Goal: Task Accomplishment & Management: Manage account settings

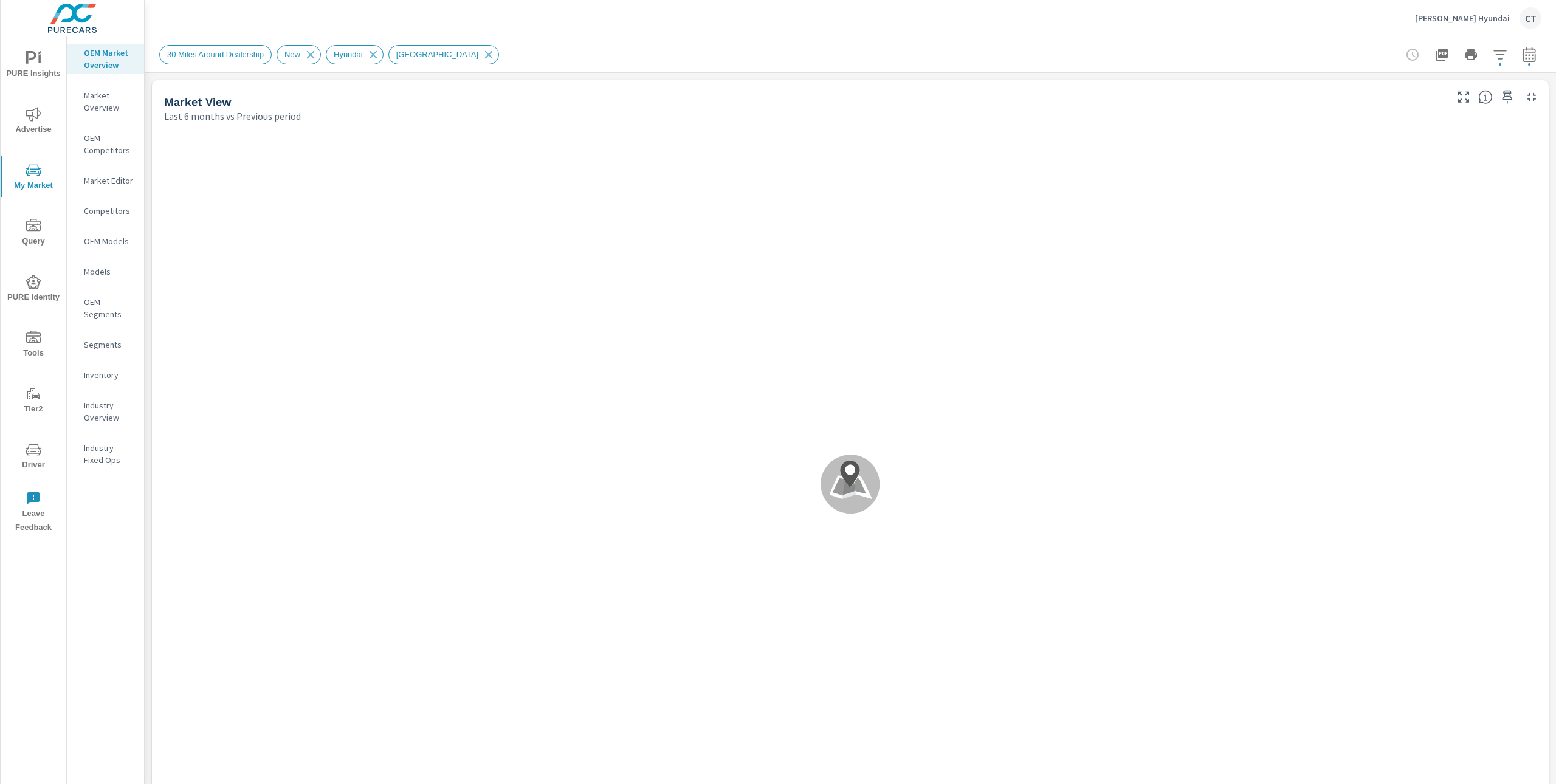
scroll to position [1, 0]
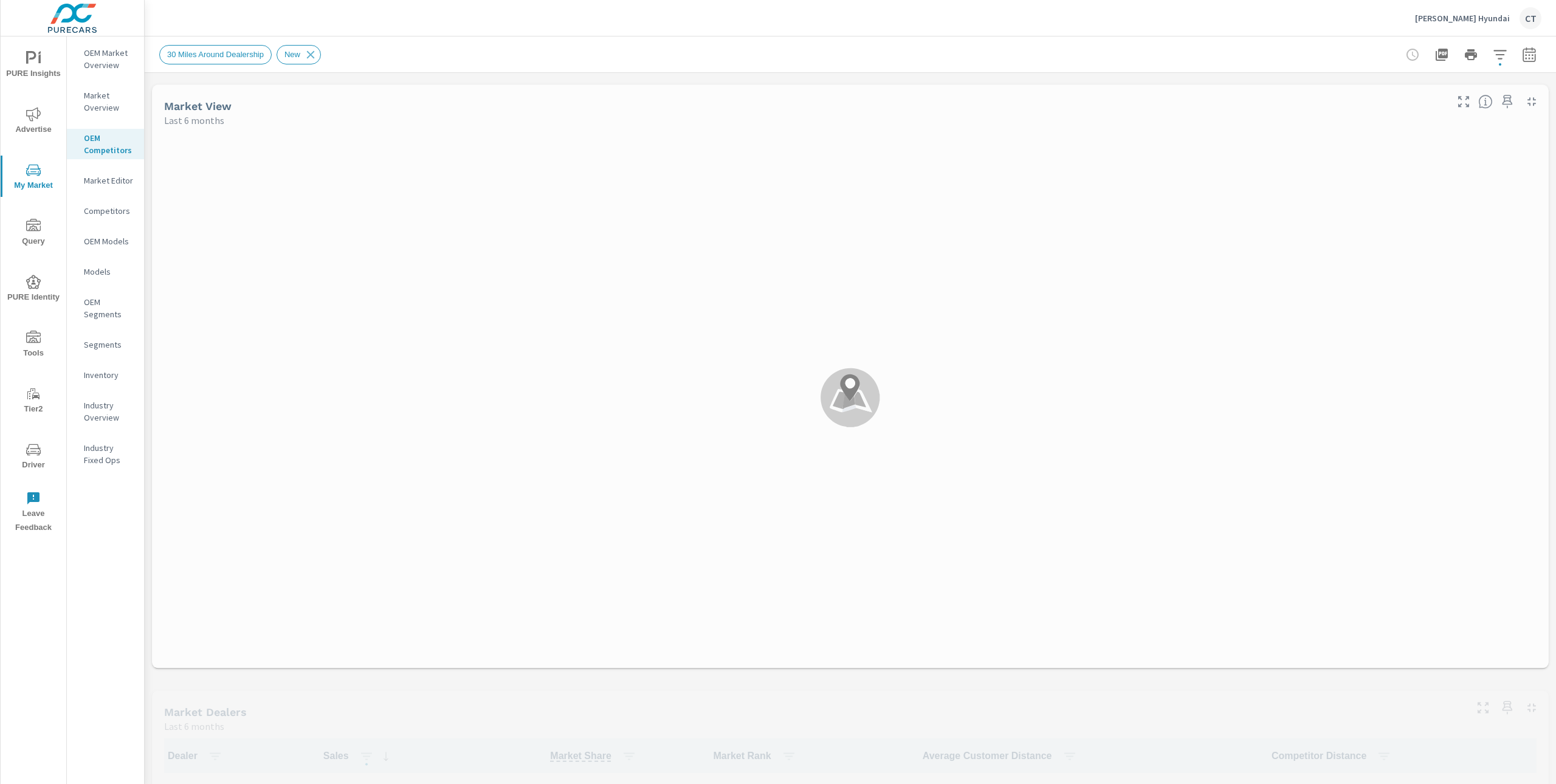
click at [96, 183] on p "Market Editor" at bounding box center [109, 179] width 51 height 12
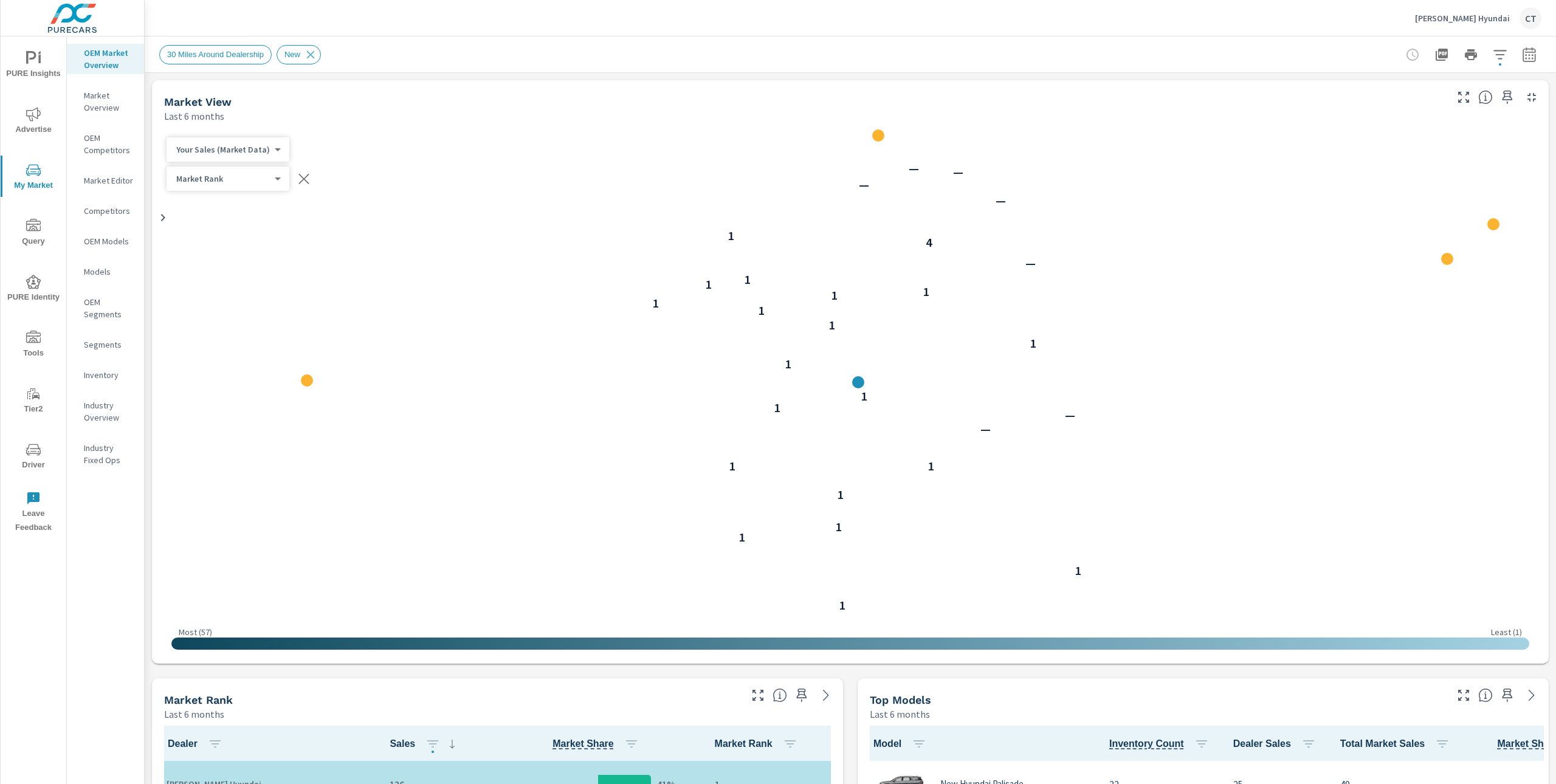
scroll to position [1, 0]
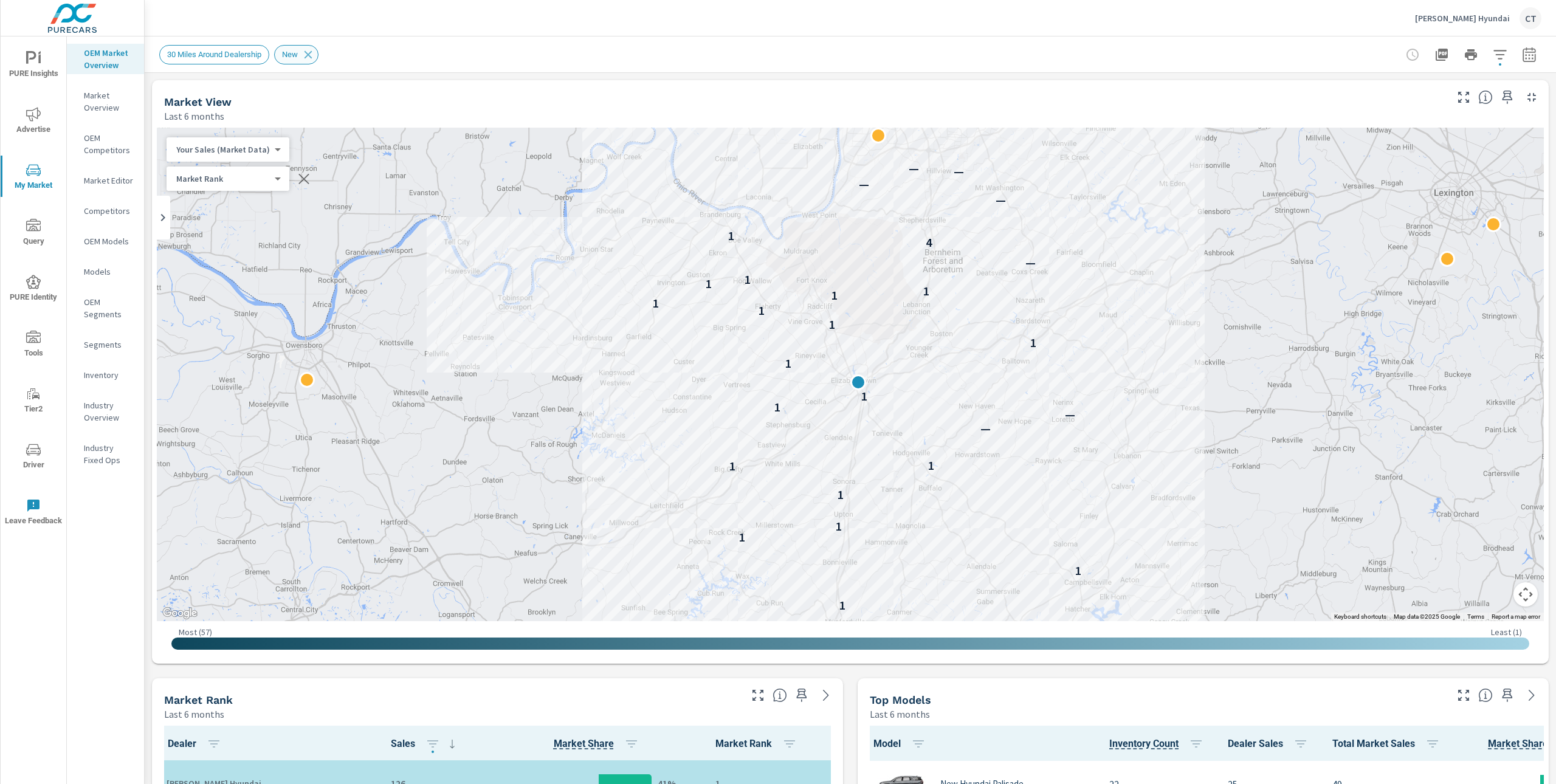
click at [315, 51] on icon at bounding box center [307, 54] width 14 height 14
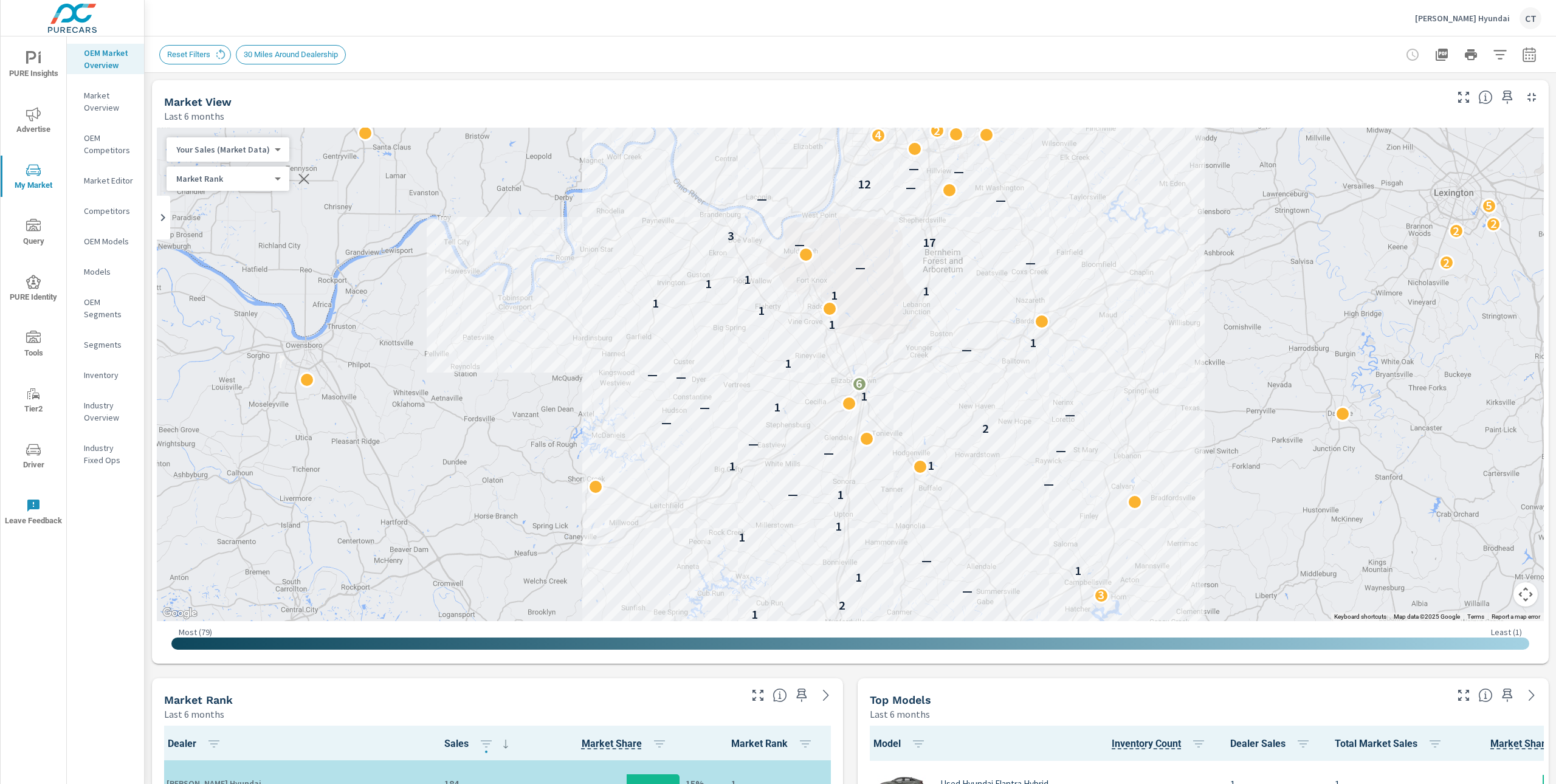
click at [1488, 47] on button "button" at bounding box center [1500, 54] width 24 height 24
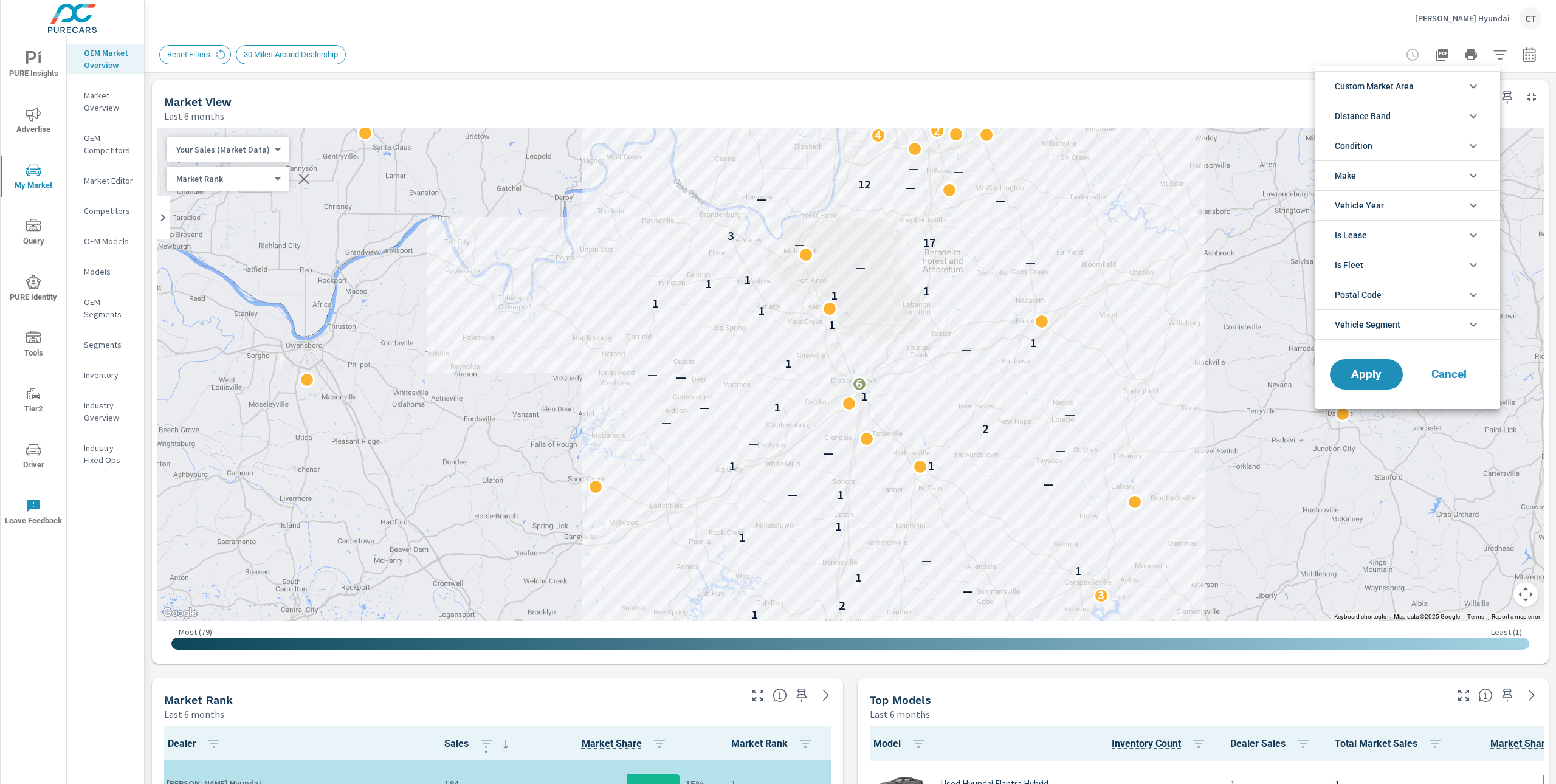
scroll to position [27, 0]
click at [1412, 152] on li "Condition" at bounding box center [1407, 145] width 185 height 30
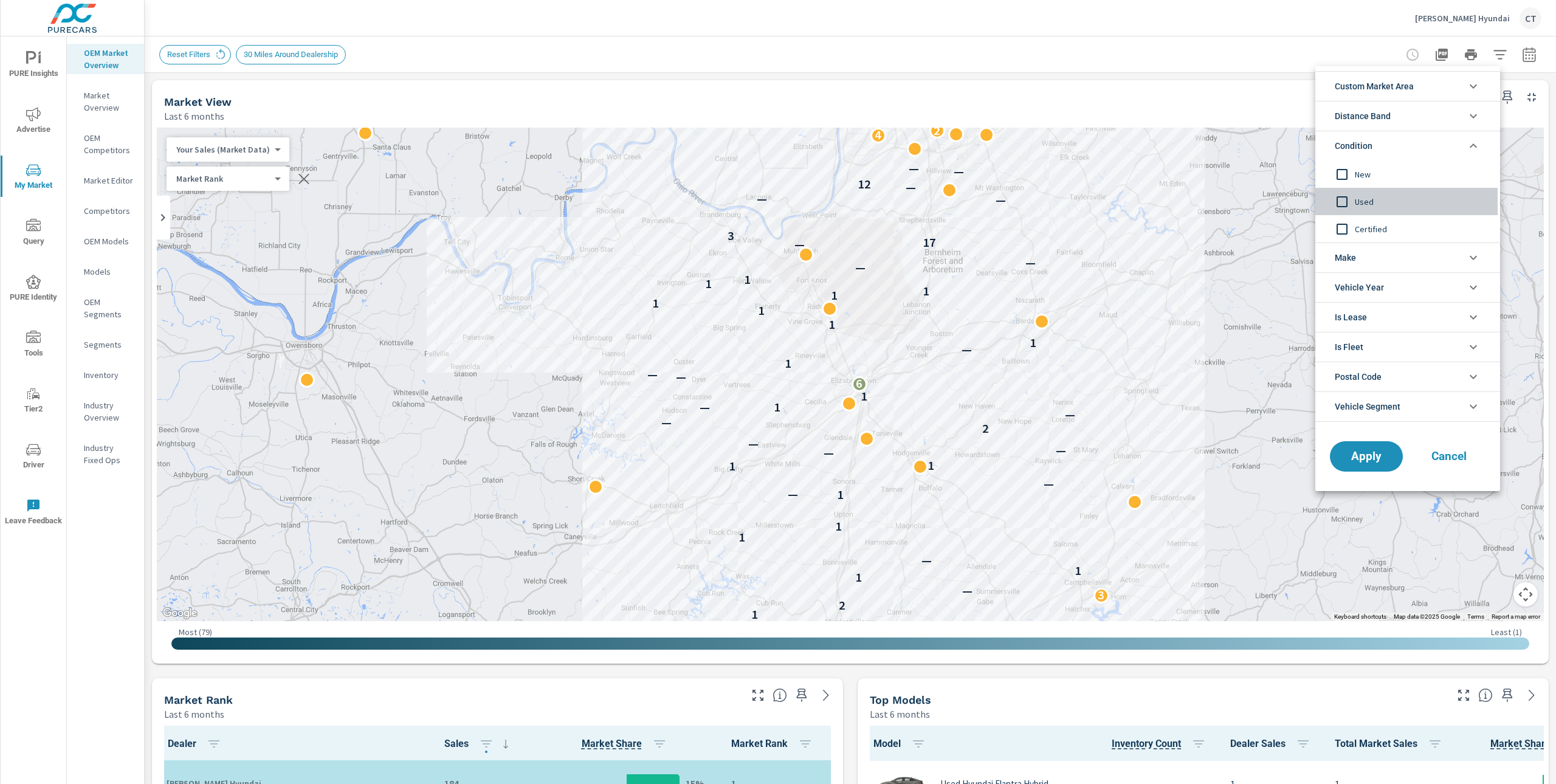
click at [1394, 201] on span "Used" at bounding box center [1421, 201] width 133 height 15
click at [1386, 234] on span "Certified" at bounding box center [1421, 229] width 133 height 15
click at [1360, 468] on button "Apply" at bounding box center [1366, 456] width 75 height 32
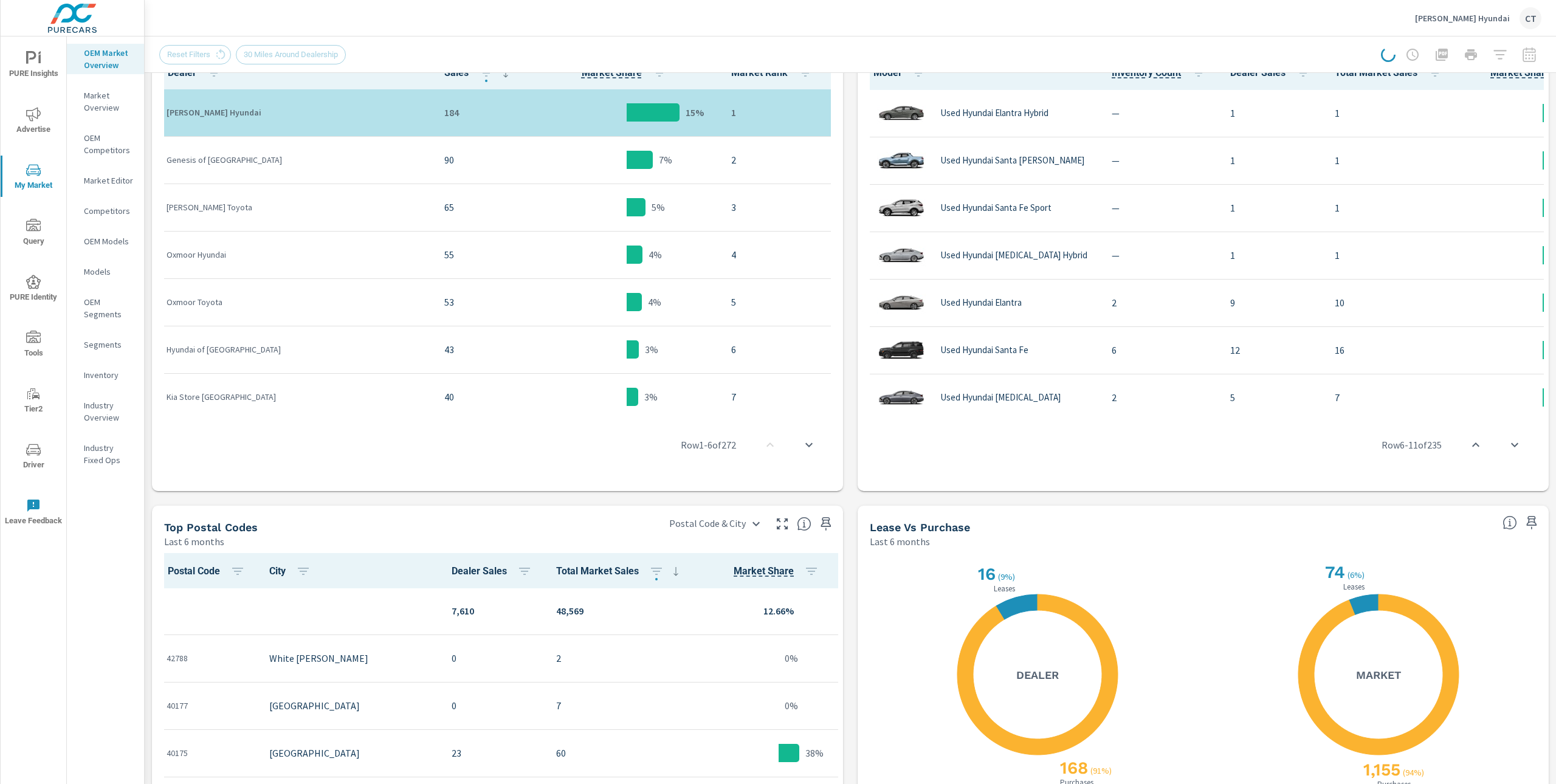
scroll to position [690, 0]
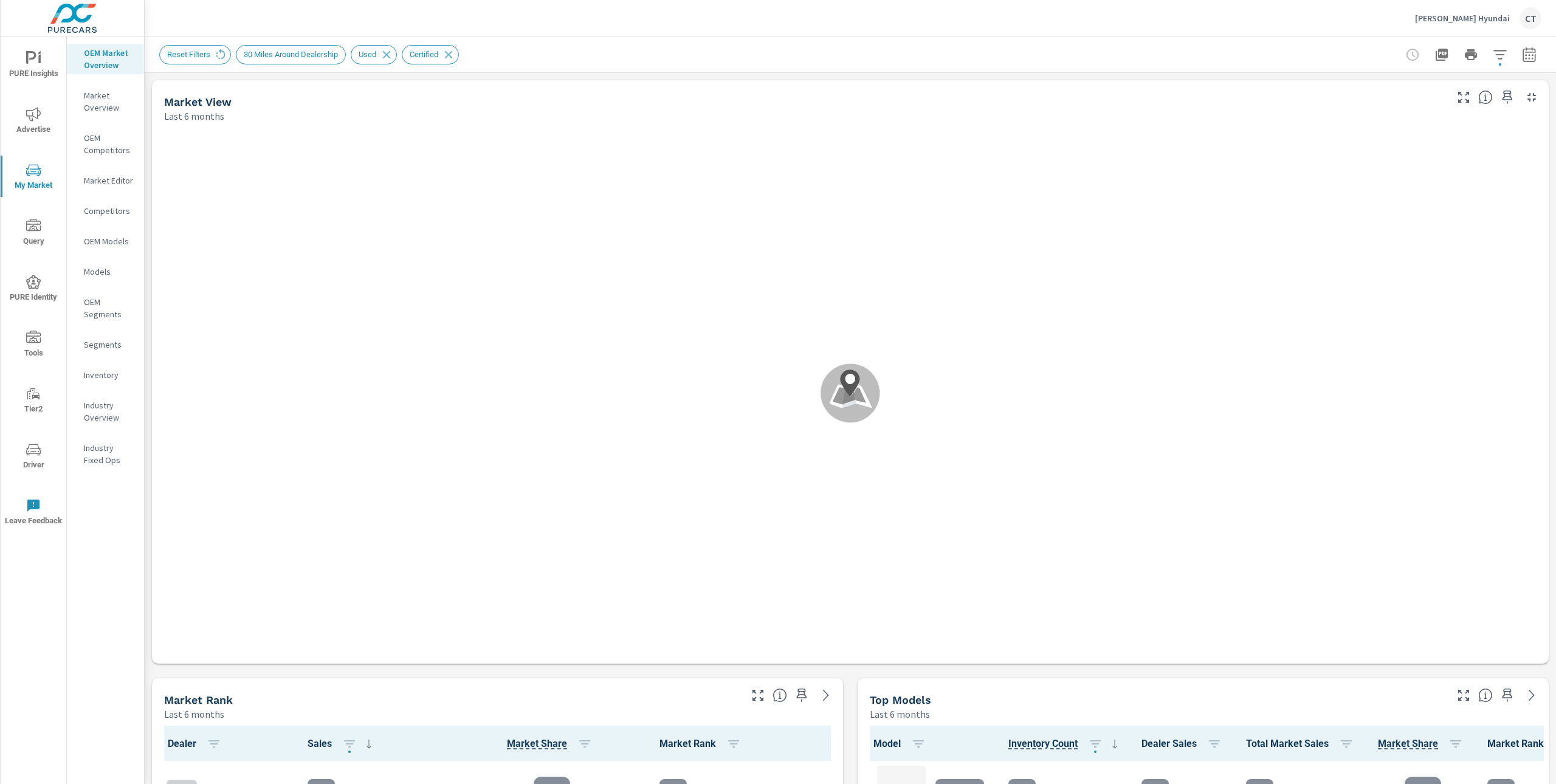
drag, startPoint x: 1551, startPoint y: 97, endPoint x: 1554, endPoint y: 191, distance: 94.0
click at [1493, 53] on icon "button" at bounding box center [1500, 54] width 15 height 15
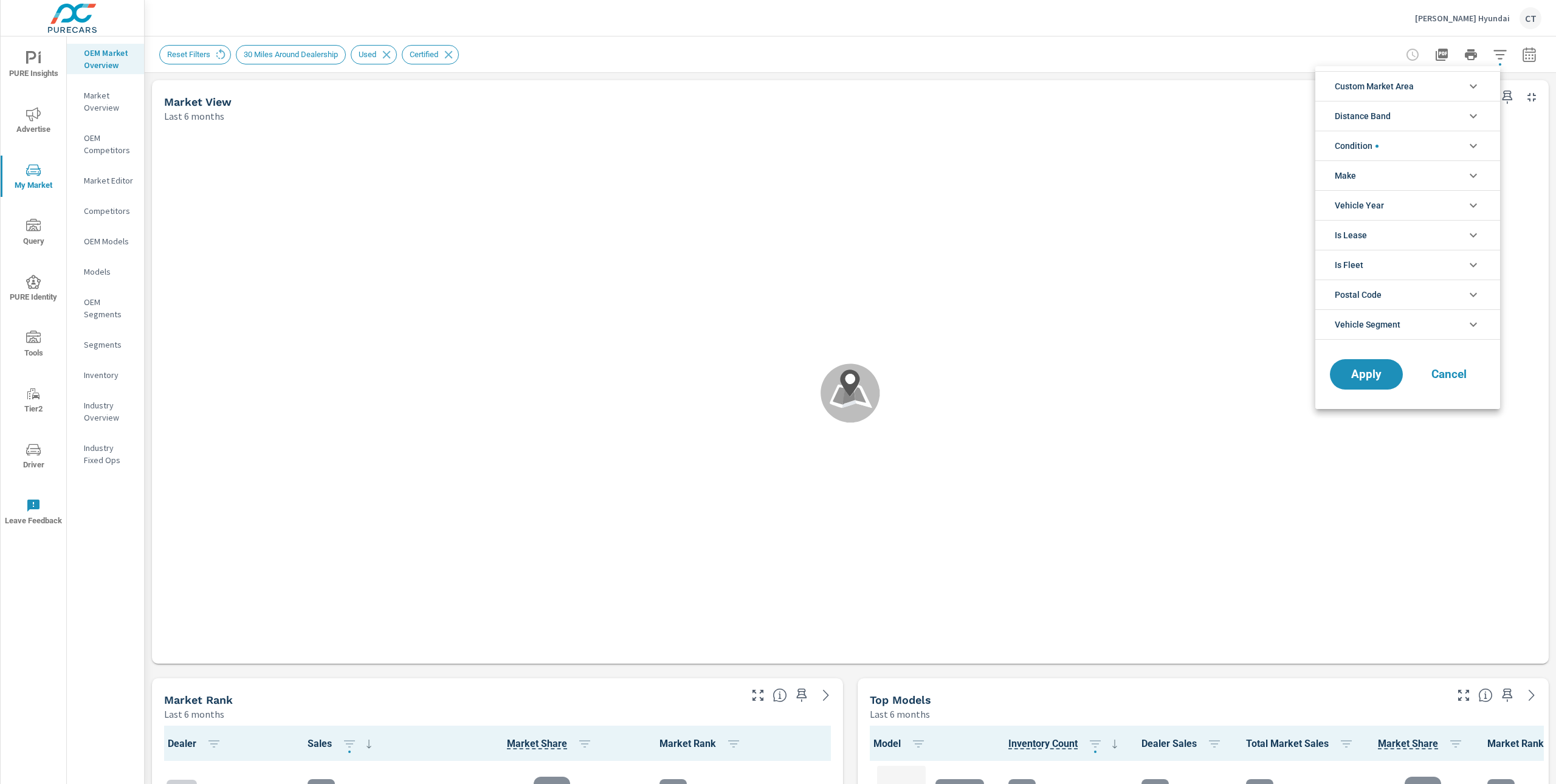
drag, startPoint x: 1386, startPoint y: 150, endPoint x: 1385, endPoint y: 158, distance: 8.1
click at [1387, 151] on li "Condition" at bounding box center [1407, 145] width 185 height 30
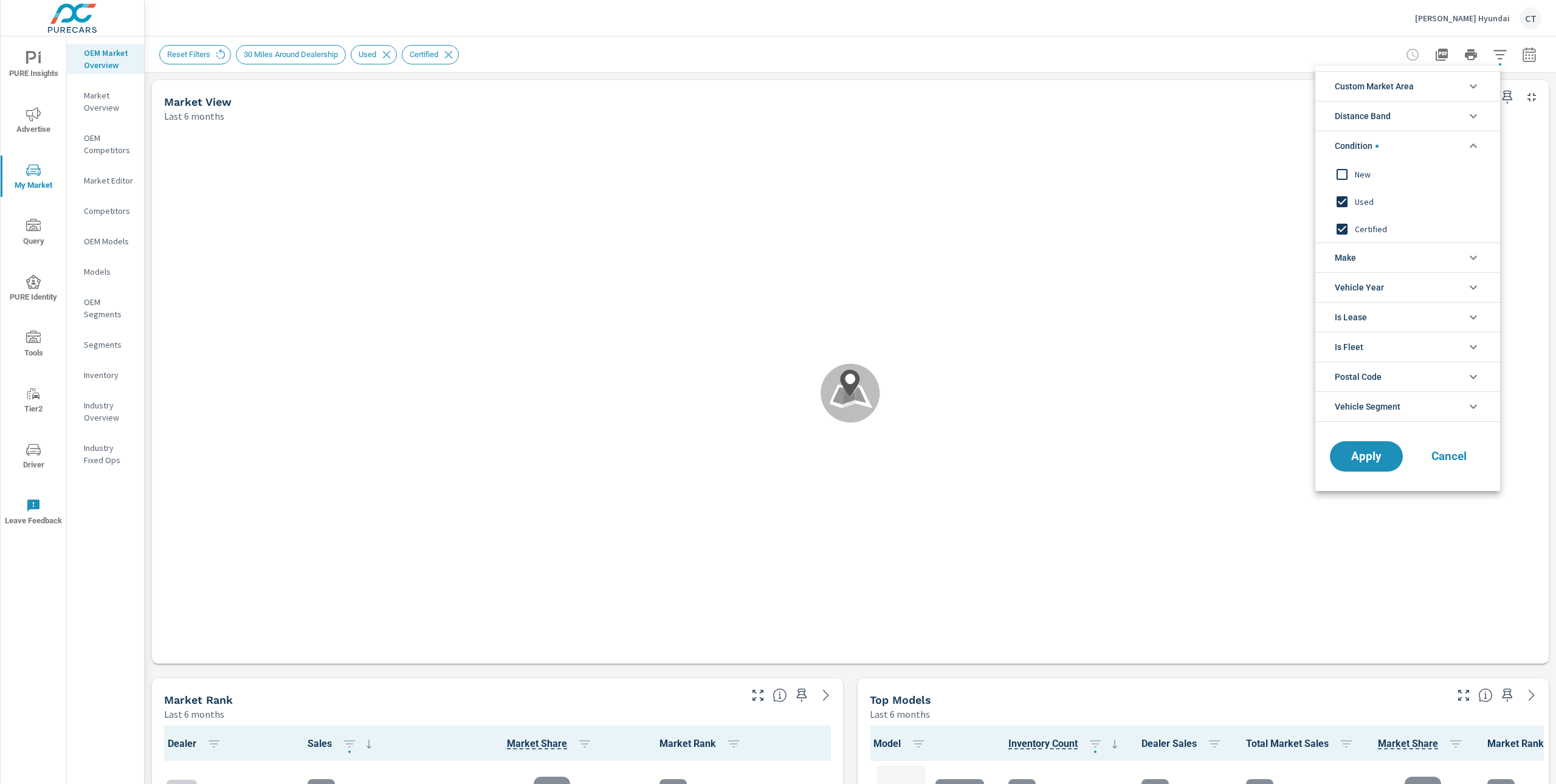
click at [1363, 200] on span "Used" at bounding box center [1421, 201] width 133 height 15
click at [1358, 226] on span "Certified" at bounding box center [1421, 229] width 133 height 15
click at [1372, 200] on span "Used" at bounding box center [1421, 201] width 133 height 15
click at [1359, 233] on span "Certified" at bounding box center [1421, 229] width 133 height 15
click at [1366, 460] on span "Apply" at bounding box center [1366, 456] width 50 height 12
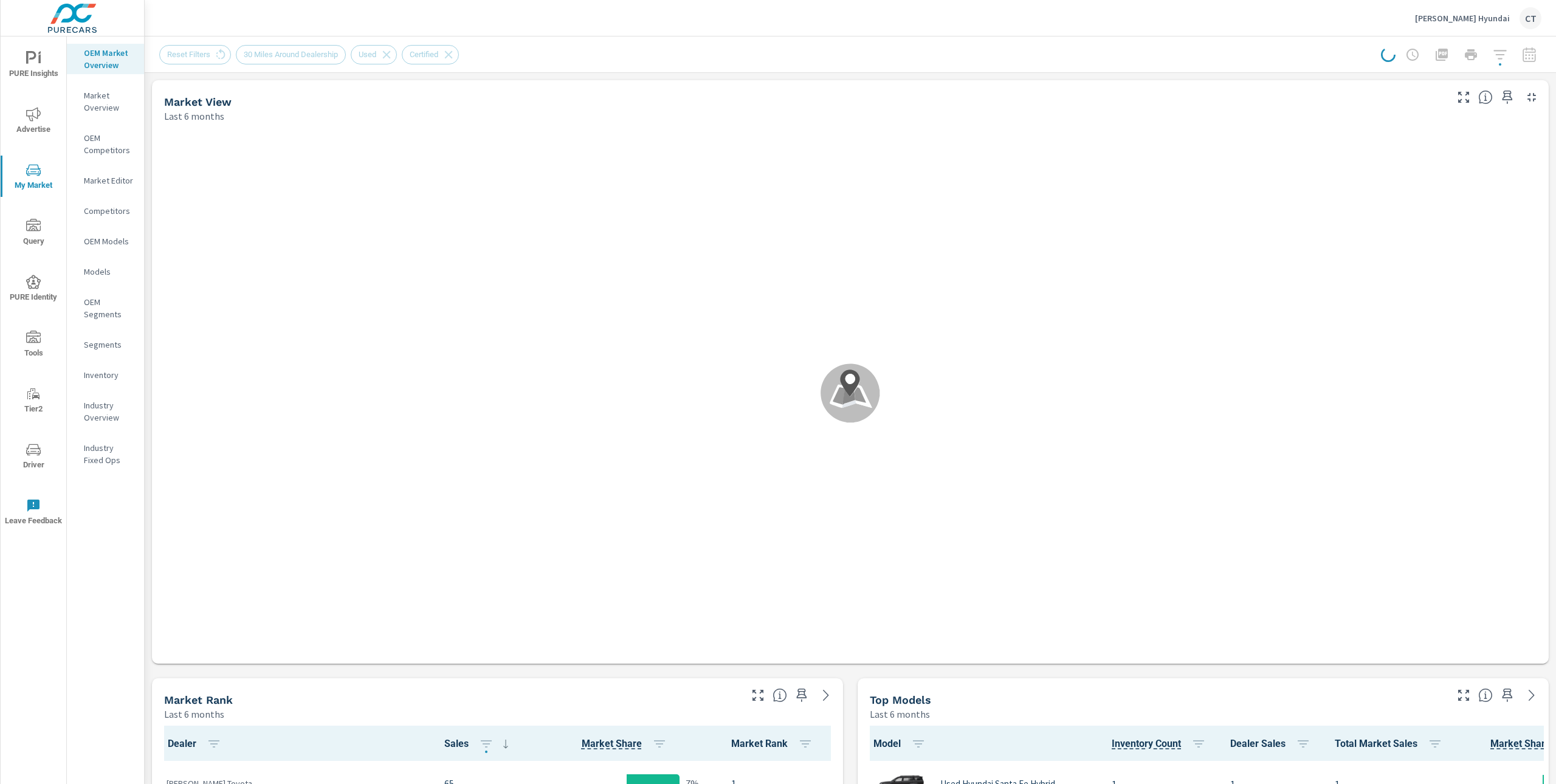
scroll to position [237, 0]
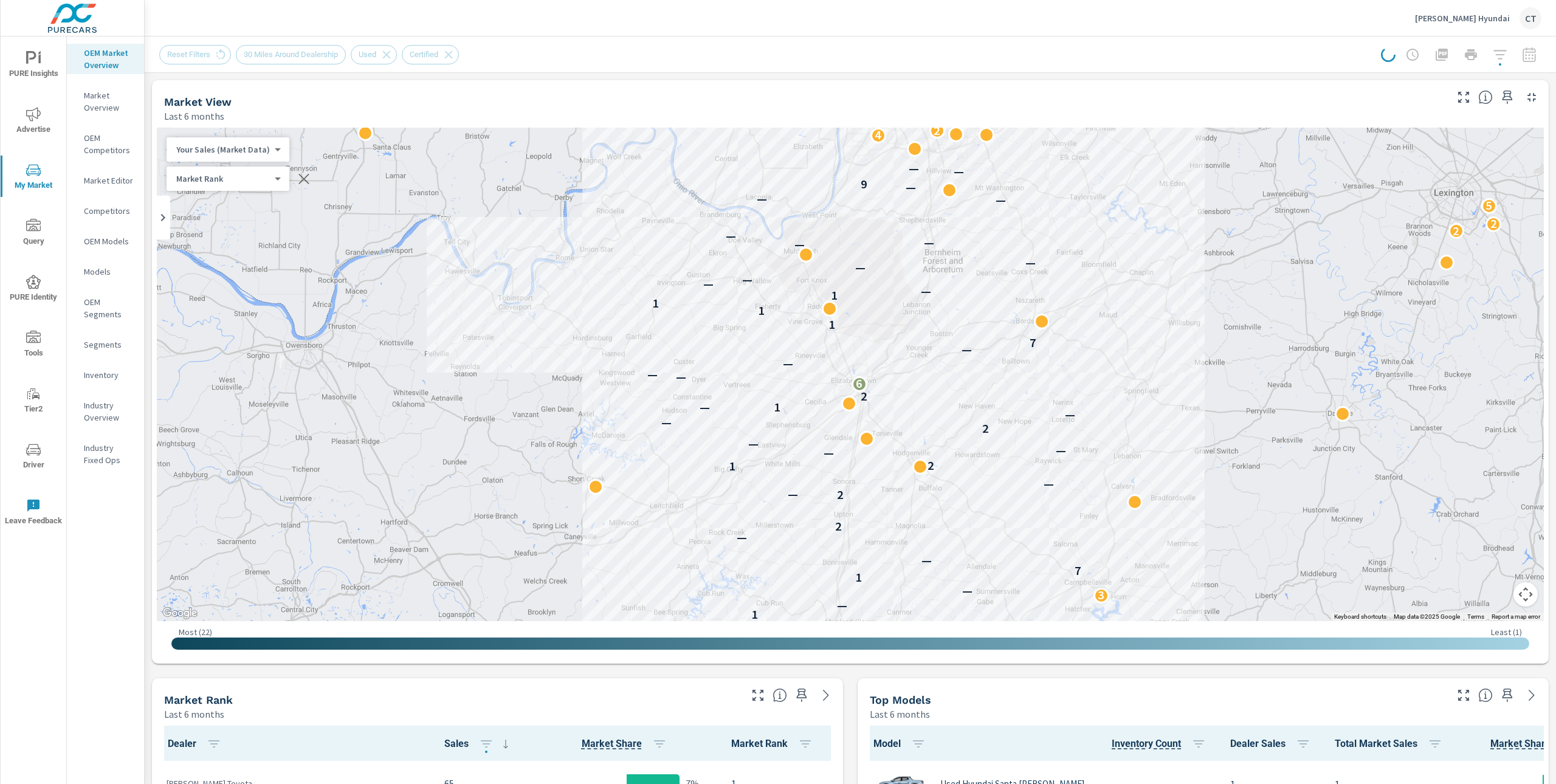
click at [1018, 654] on div "Most ( 22 ) Least ( 1 )" at bounding box center [850, 640] width 1386 height 38
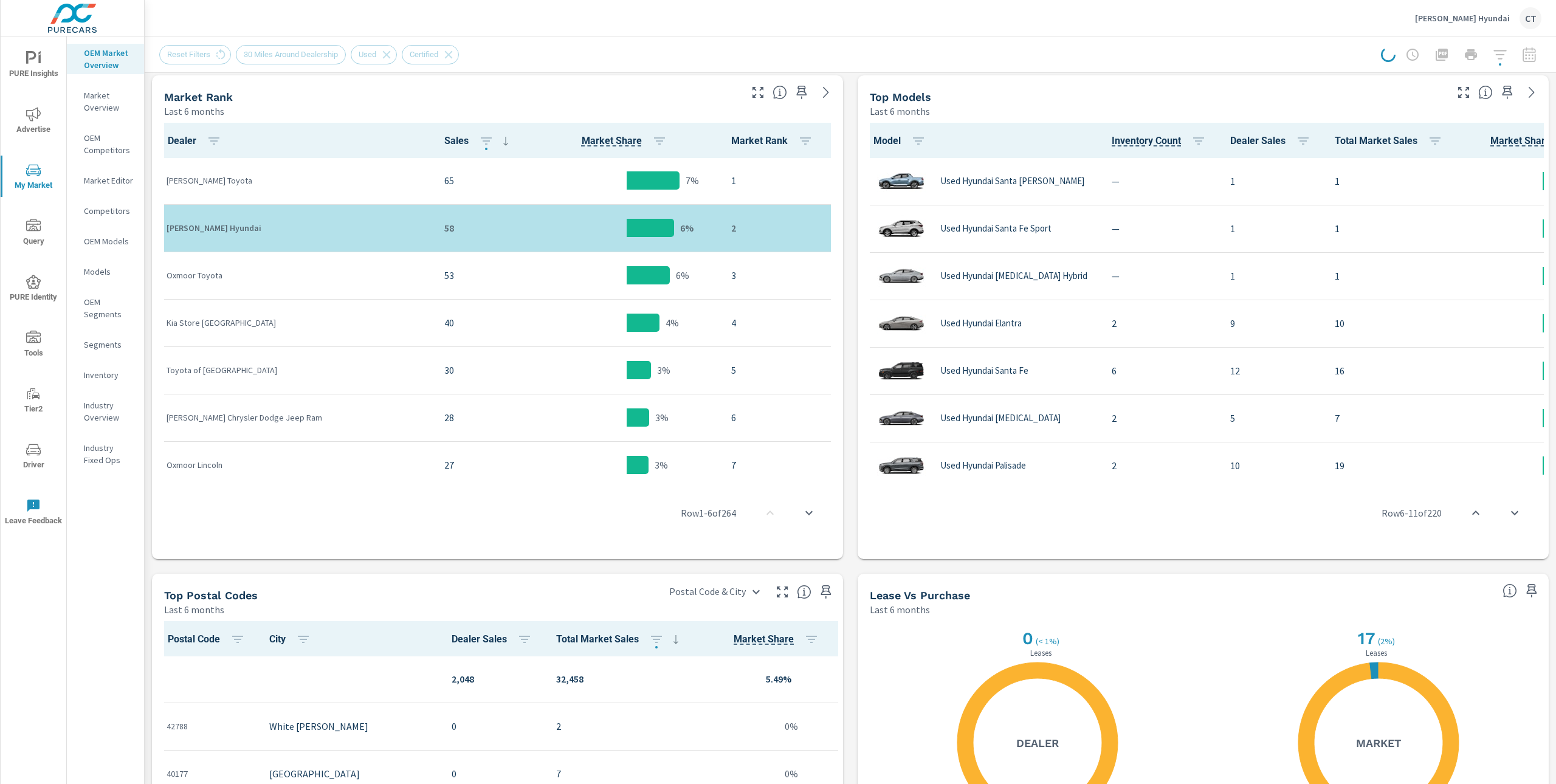
scroll to position [604, 0]
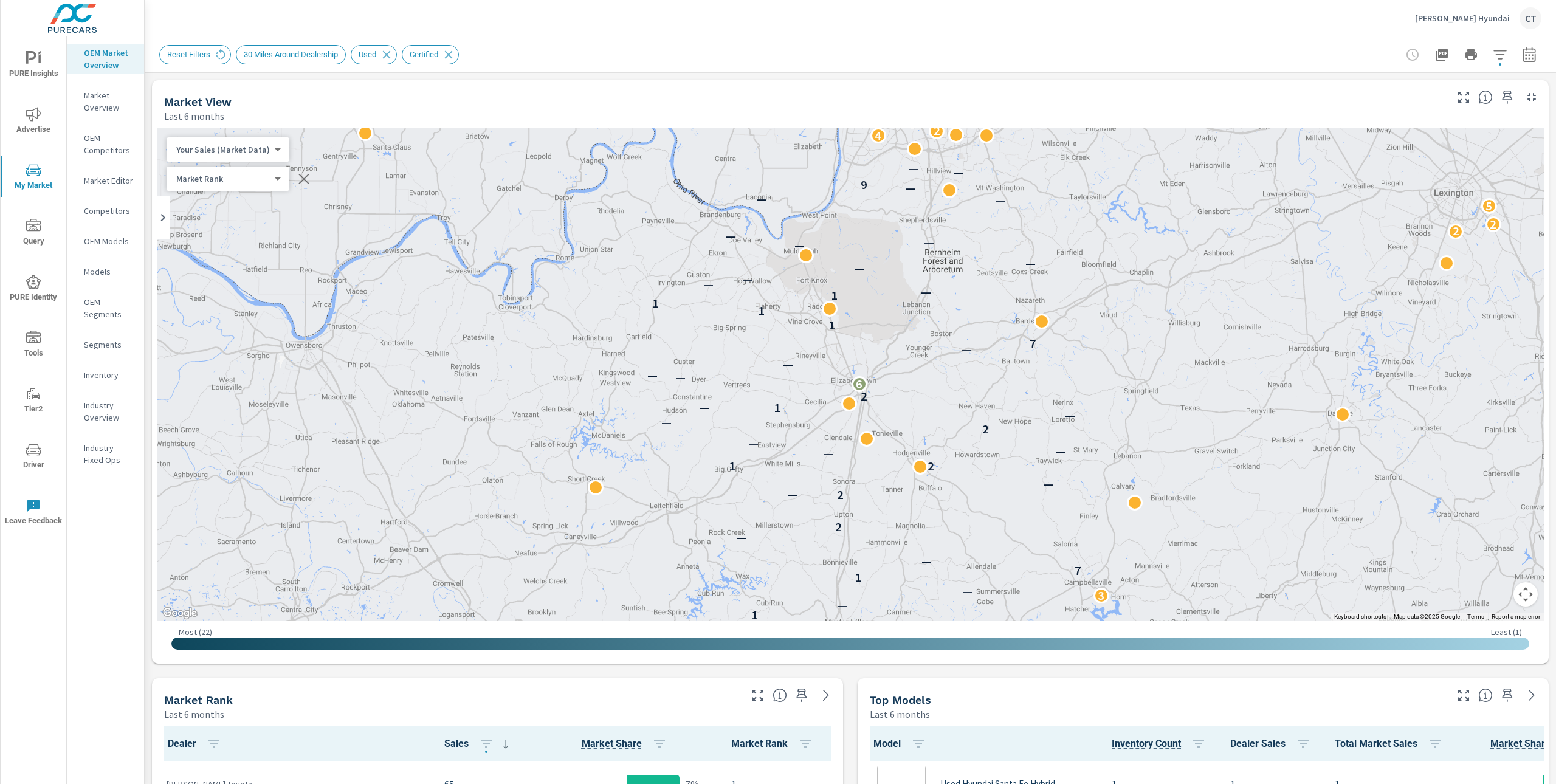
scroll to position [1, 0]
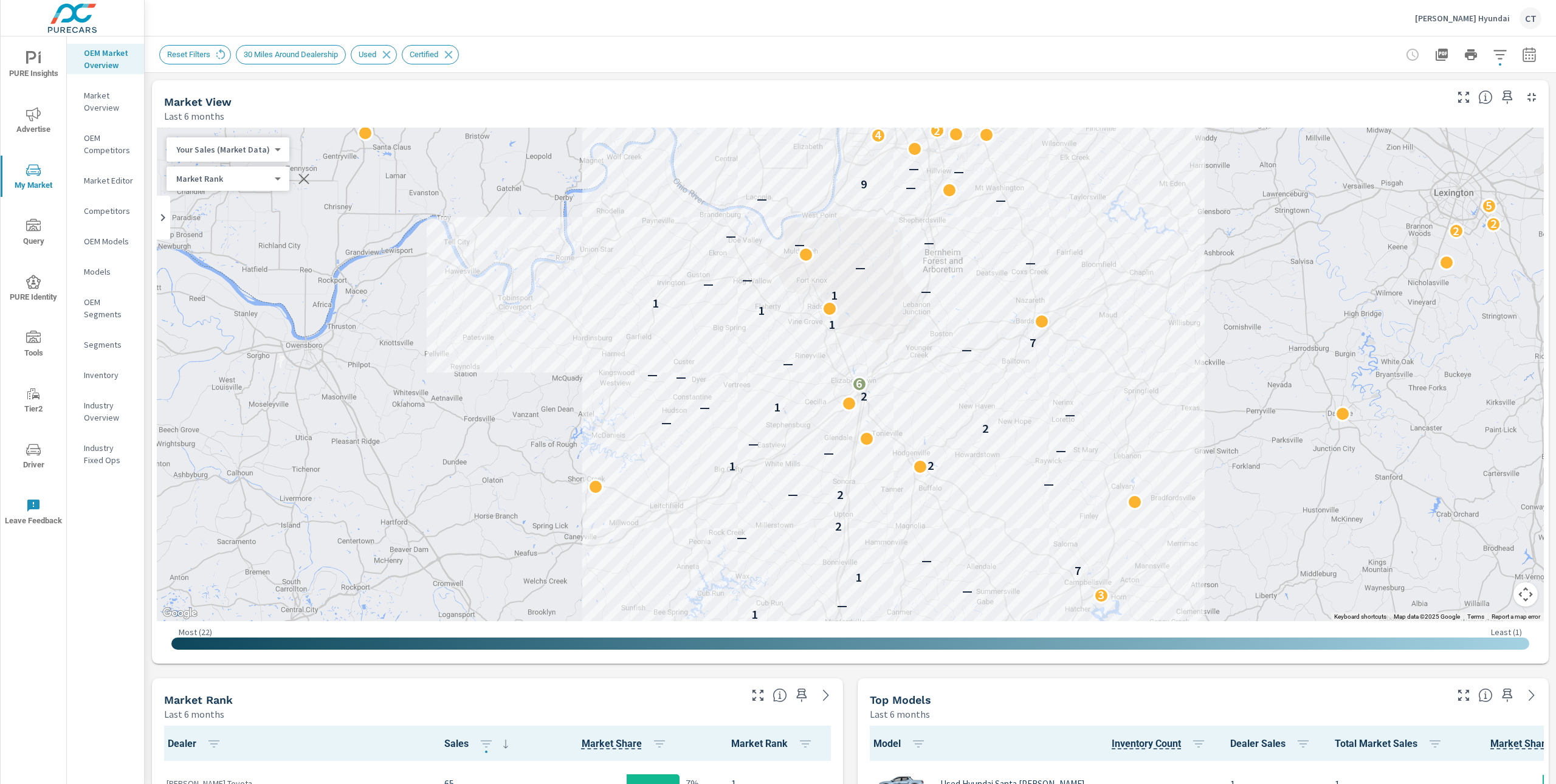
click at [822, 125] on div "← Move left → Move right ↑ Move up ↓ Move down + Zoom in - Zoom out Home Jump l…" at bounding box center [851, 392] width 1396 height 540
click at [1493, 47] on icon "button" at bounding box center [1500, 54] width 15 height 15
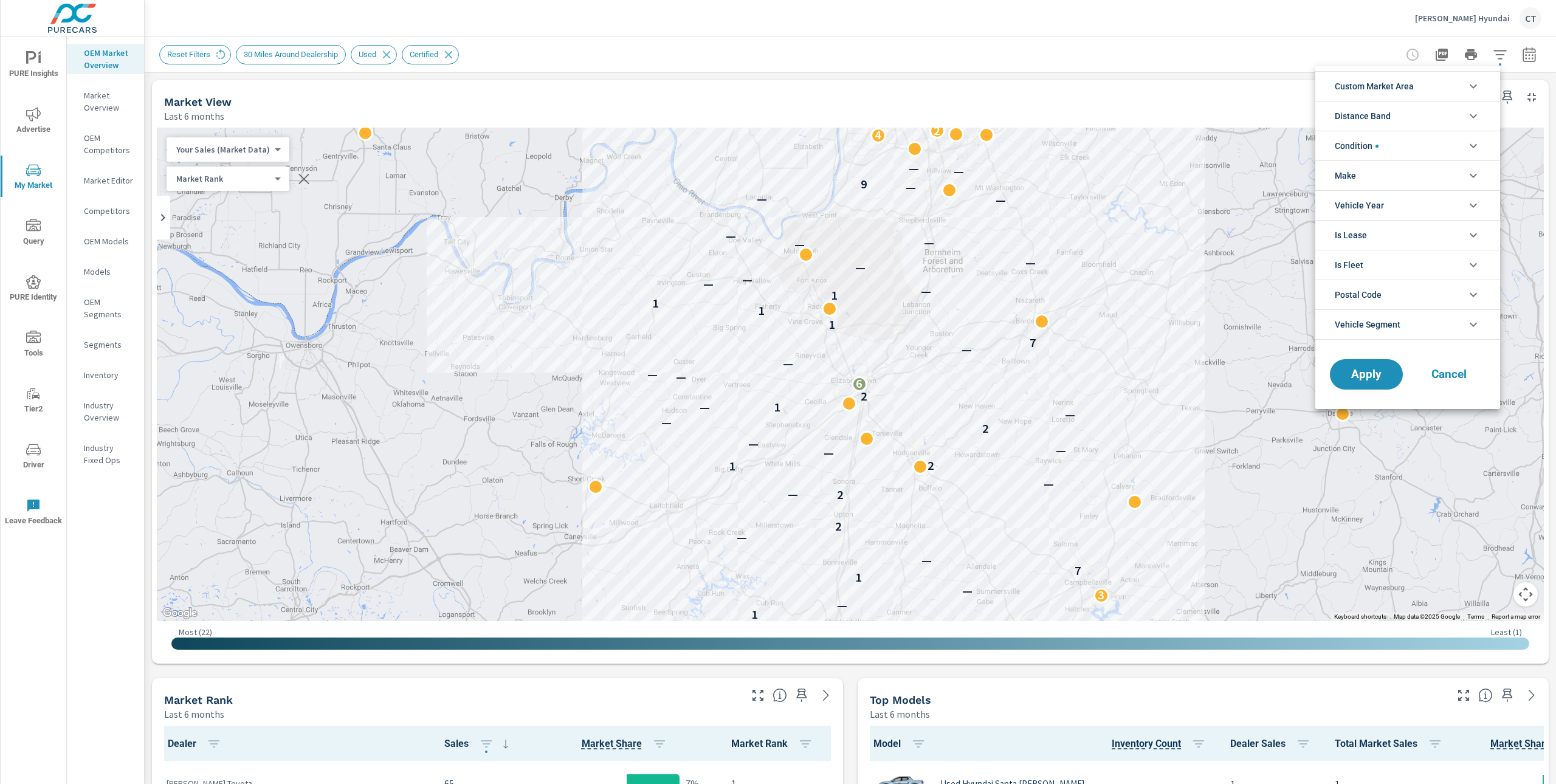
scroll to position [54, 0]
click at [1415, 117] on li "Distance Band" at bounding box center [1407, 115] width 185 height 30
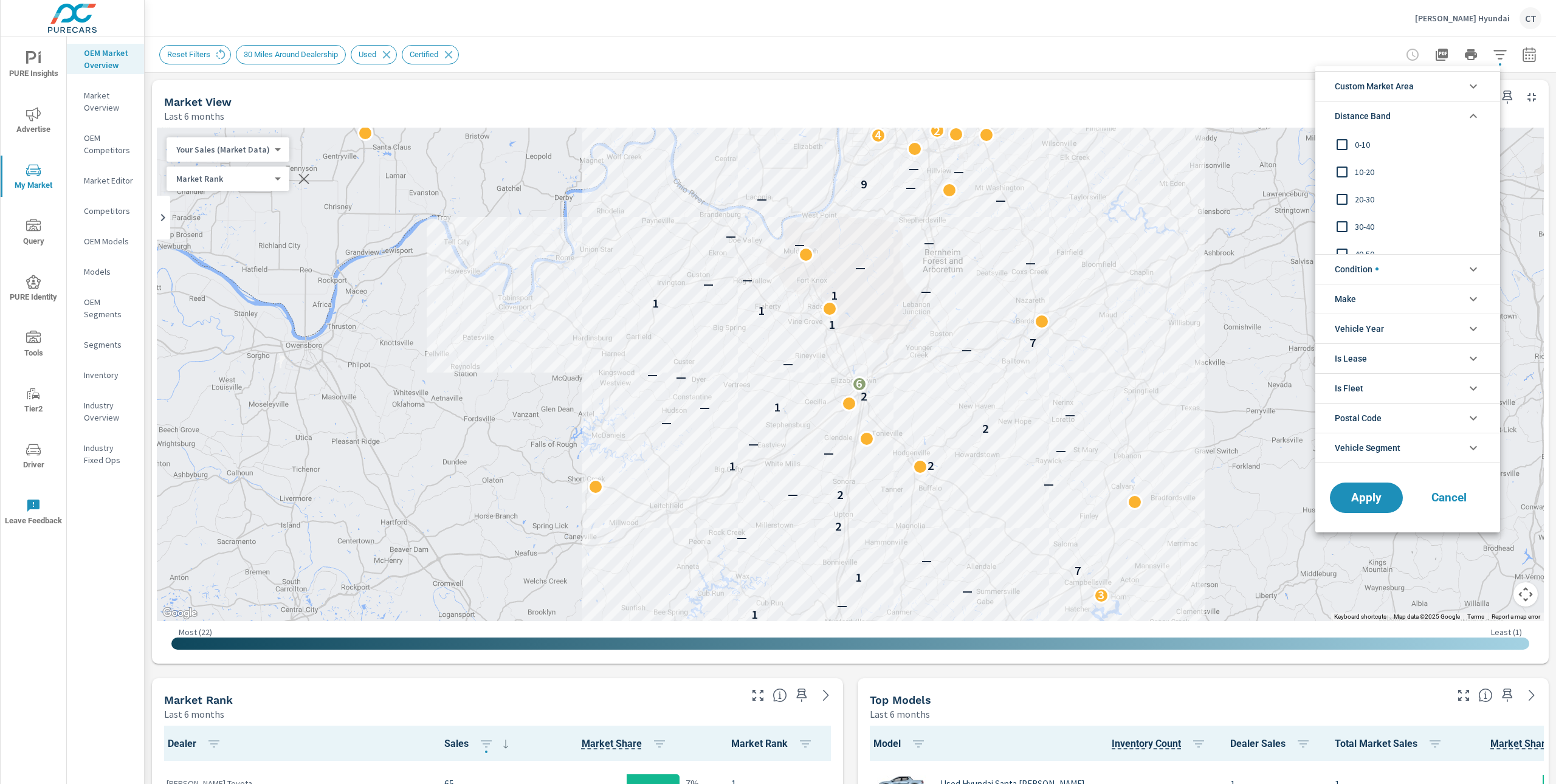
drag, startPoint x: 1076, startPoint y: 454, endPoint x: 945, endPoint y: 421, distance: 135.1
click at [1077, 454] on div at bounding box center [778, 392] width 1556 height 784
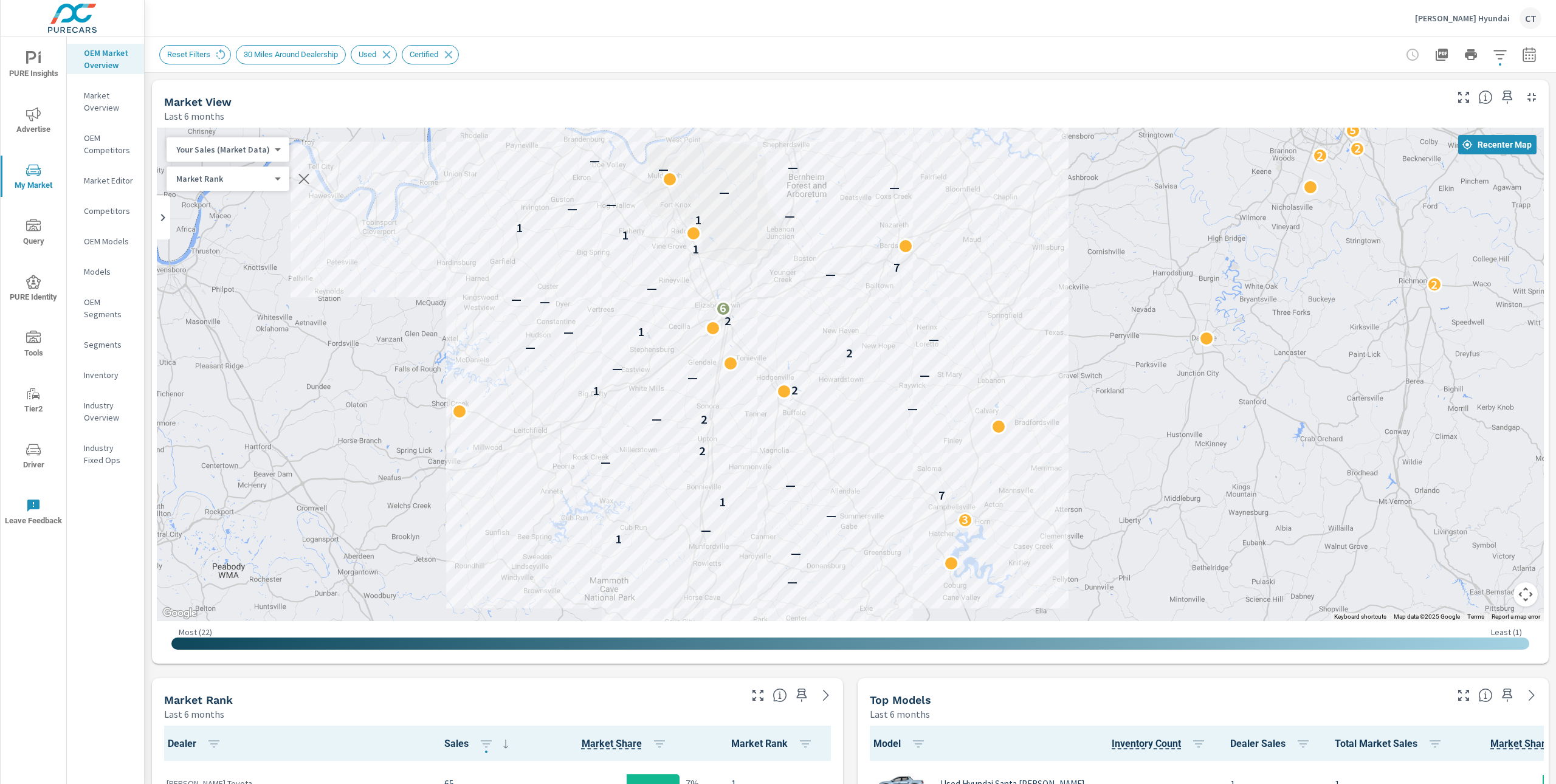
drag, startPoint x: 1315, startPoint y: 389, endPoint x: 1179, endPoint y: 315, distance: 154.8
click at [1179, 315] on div "2 2 — — 1 — 3 — 1 7 — — 2 2 — — 1 2 — — — 2 — — 1 — 2 6 — — — 2 — 7 1 1 1 1 — —…" at bounding box center [1297, 627] width 1167 height 656
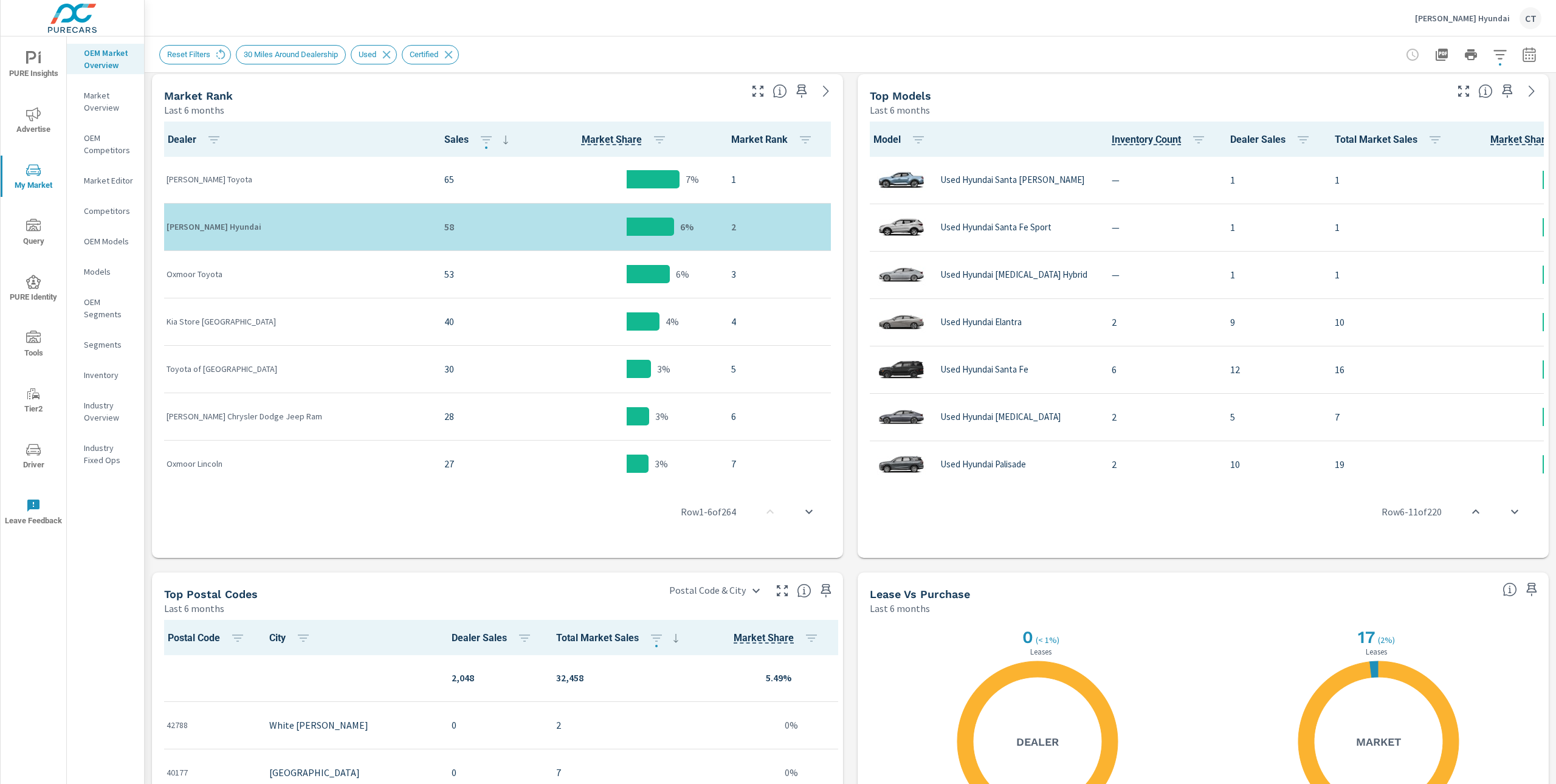
scroll to position [607, 0]
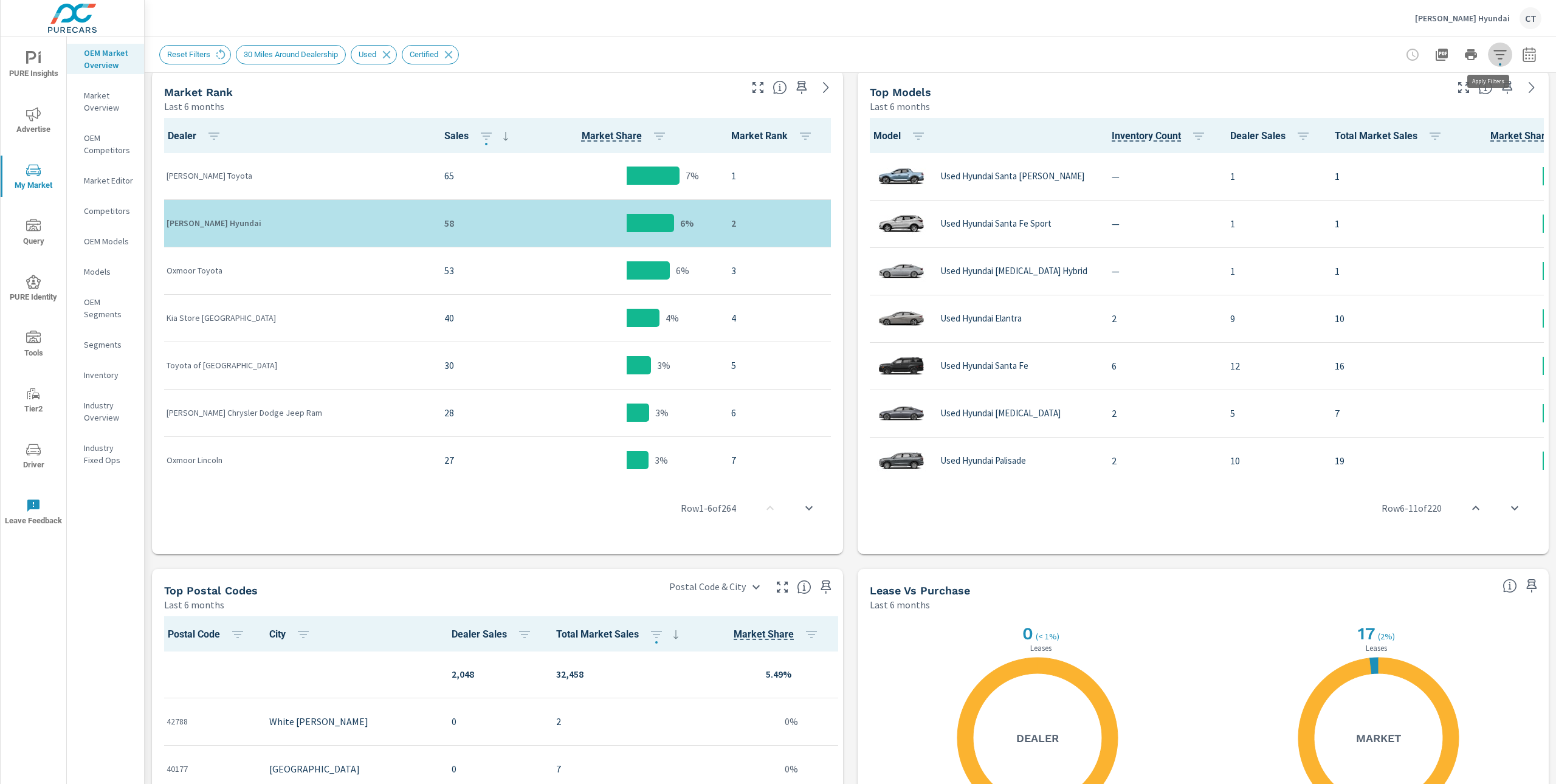
click at [1493, 55] on icon "button" at bounding box center [1500, 54] width 15 height 15
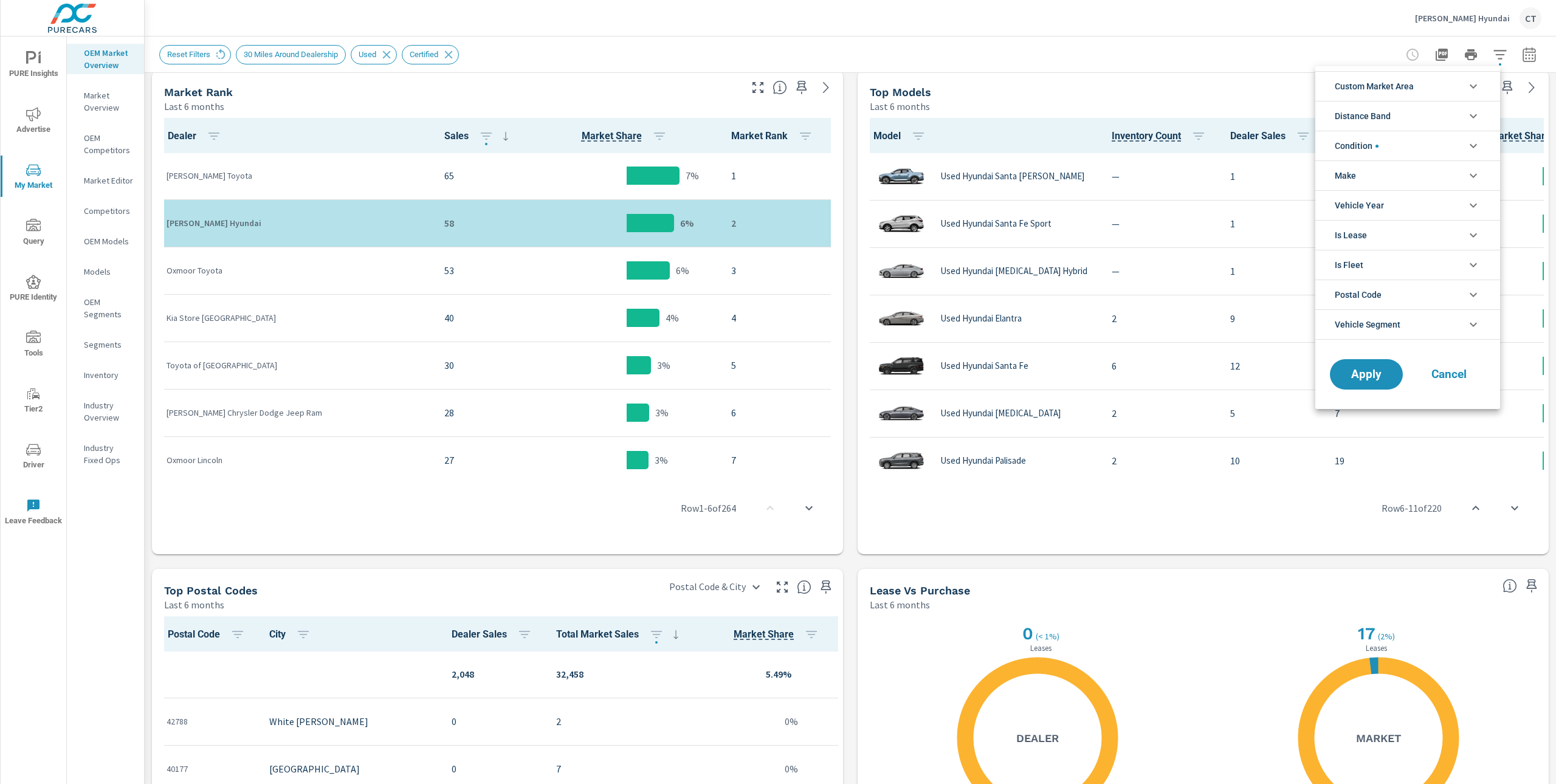
scroll to position [54, 0]
click at [1403, 120] on li "Distance Band" at bounding box center [1407, 115] width 185 height 30
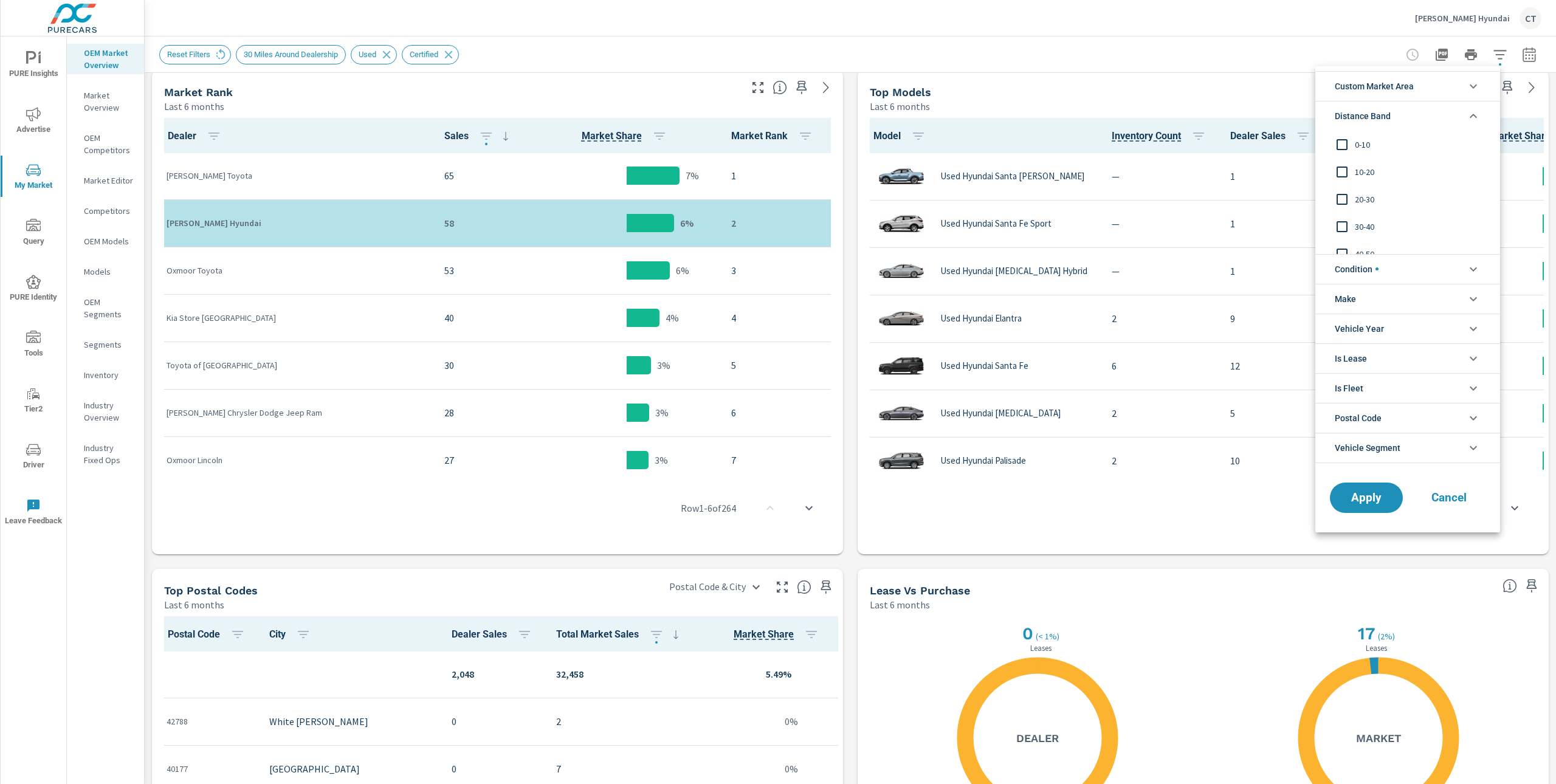
click at [1377, 133] on div "0-10" at bounding box center [1405, 144] width 182 height 27
click at [1372, 498] on span "Apply" at bounding box center [1366, 497] width 50 height 12
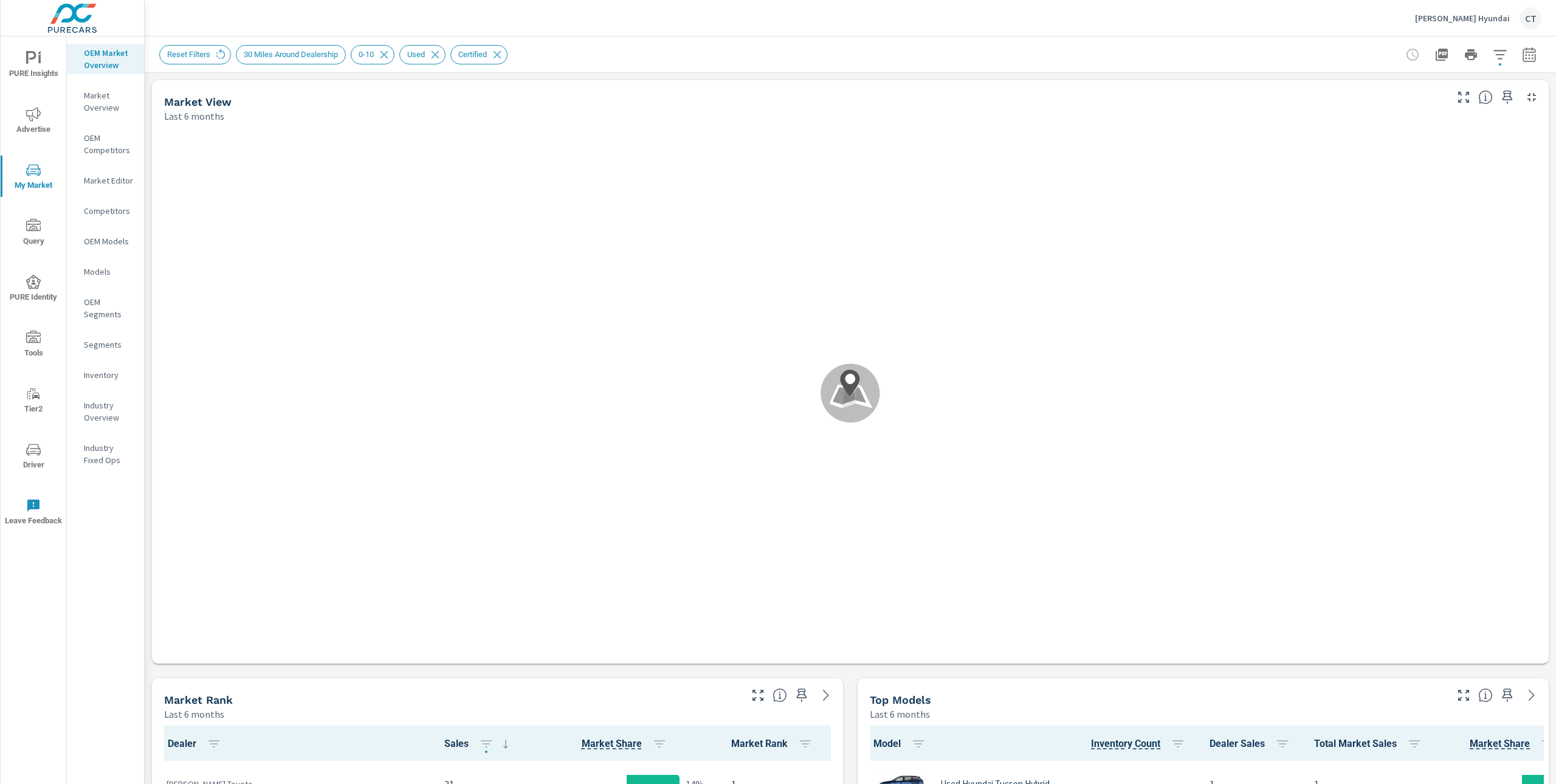
scroll to position [1, 0]
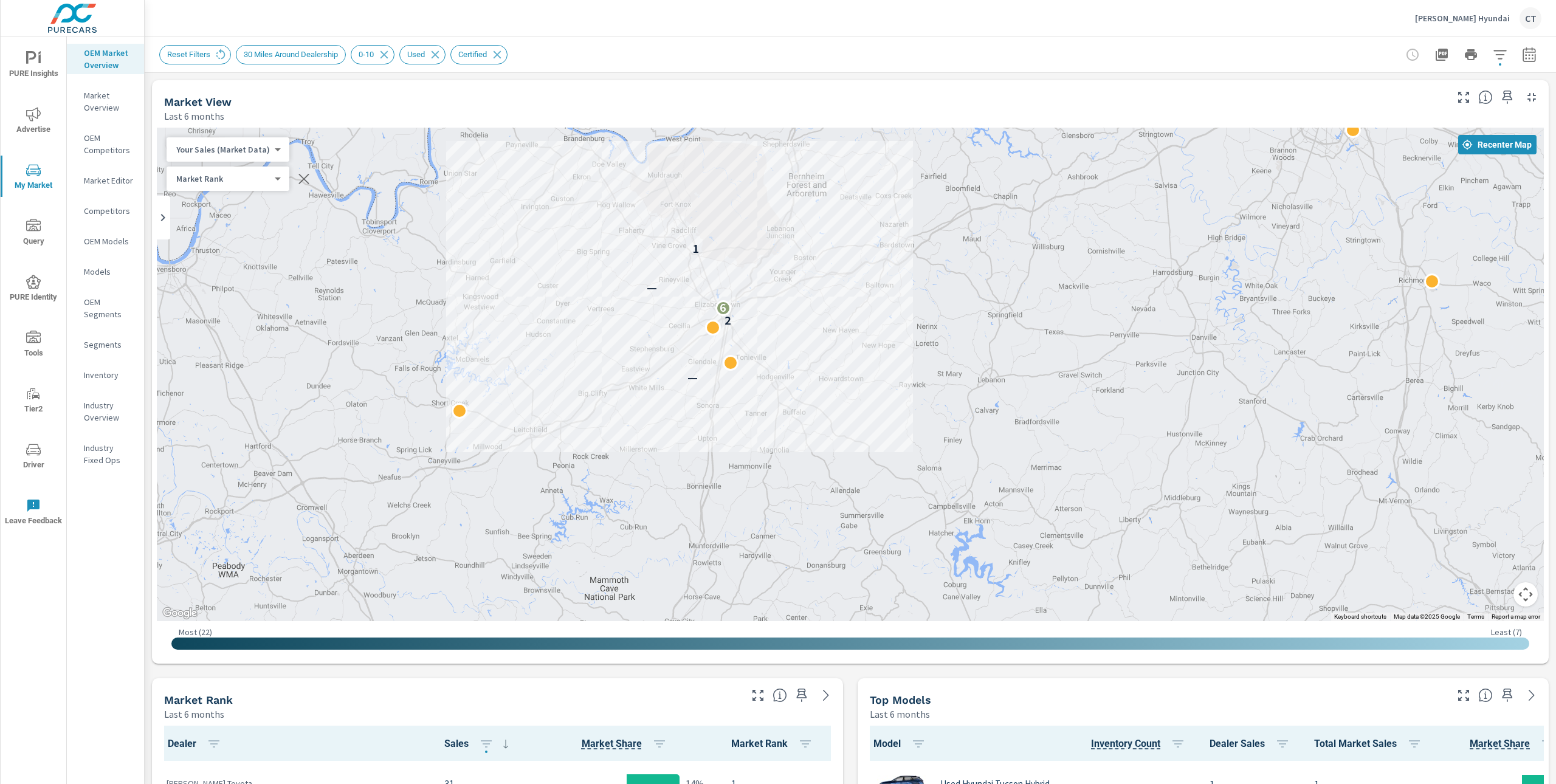
drag, startPoint x: 862, startPoint y: 450, endPoint x: 963, endPoint y: 458, distance: 101.3
click at [963, 458] on div "— 2 6 — 1 2 3 9 2" at bounding box center [1434, 702] width 1167 height 656
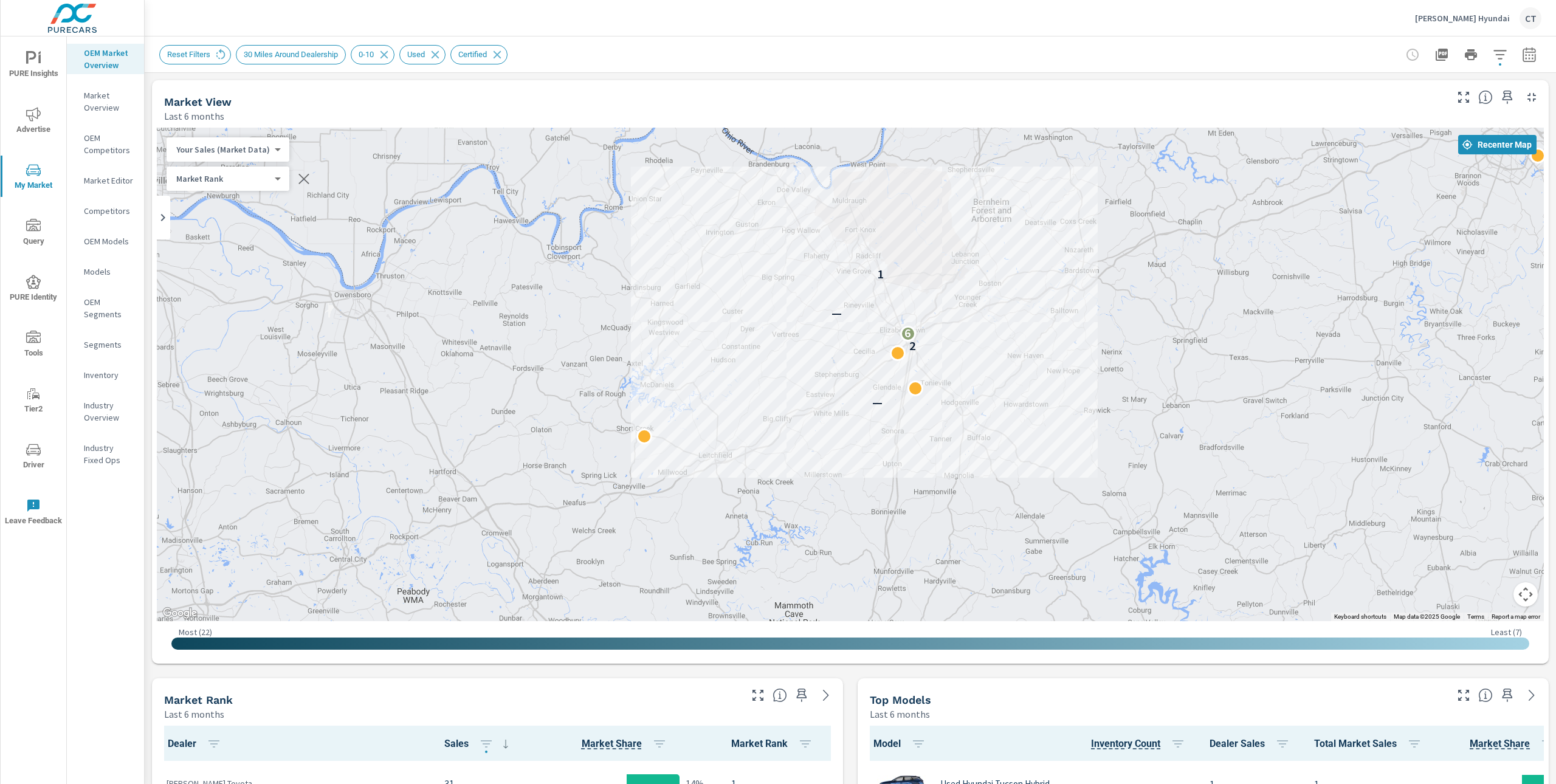
drag, startPoint x: 1139, startPoint y: 454, endPoint x: 1061, endPoint y: 465, distance: 78.8
click at [1061, 465] on div "— 2 6 — 1 2 3 9 2" at bounding box center [1390, 711] width 1167 height 656
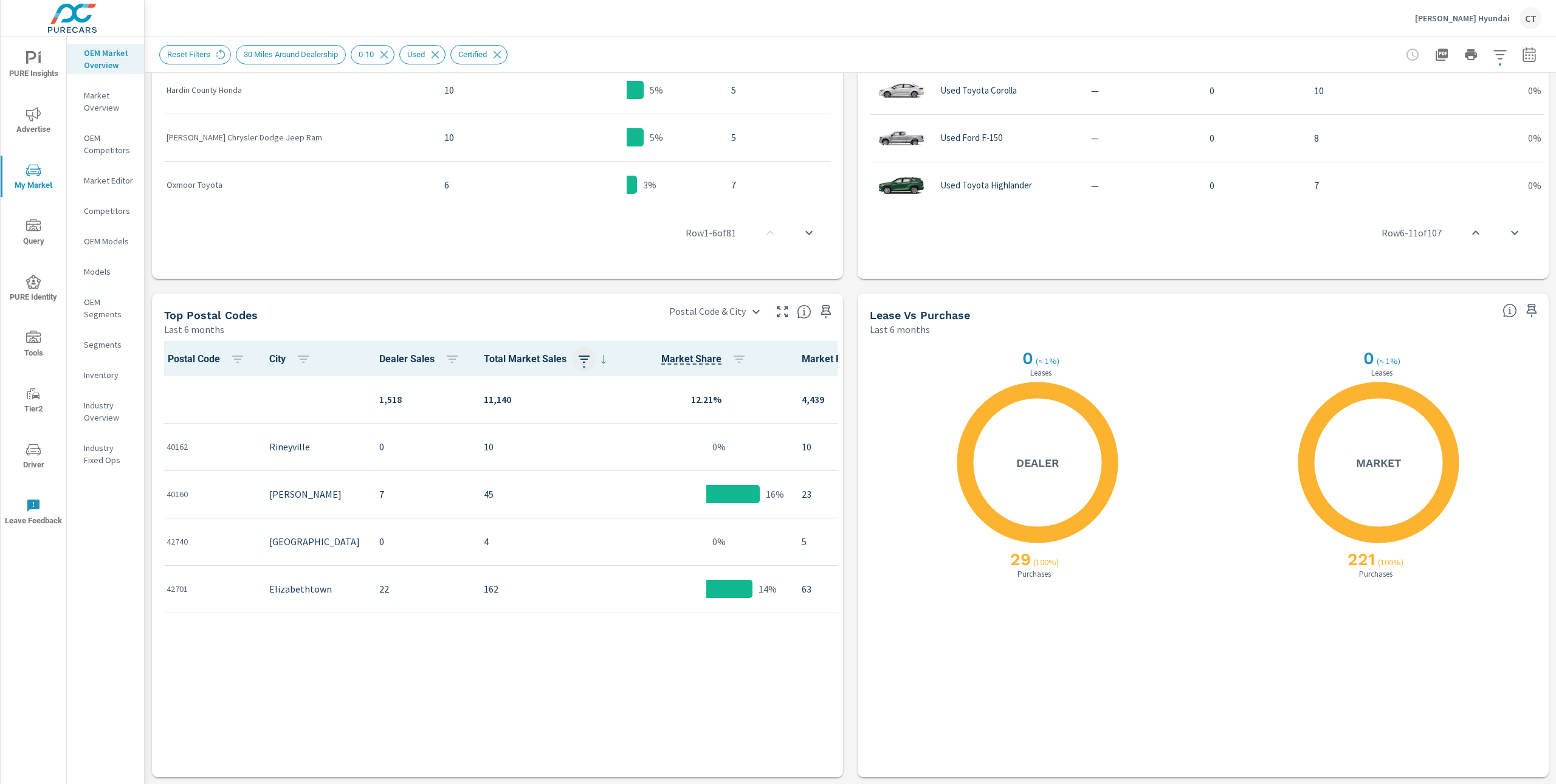
click at [577, 360] on icon "button" at bounding box center [584, 359] width 15 height 15
click at [481, 412] on p "ASC" at bounding box center [475, 409] width 15 height 12
click at [527, 409] on p "DESC" at bounding box center [535, 409] width 19 height 12
click at [508, 505] on div "Sort Options ASC DESC Apply" at bounding box center [505, 446] width 131 height 152
click at [510, 495] on span "Apply" at bounding box center [505, 491] width 102 height 11
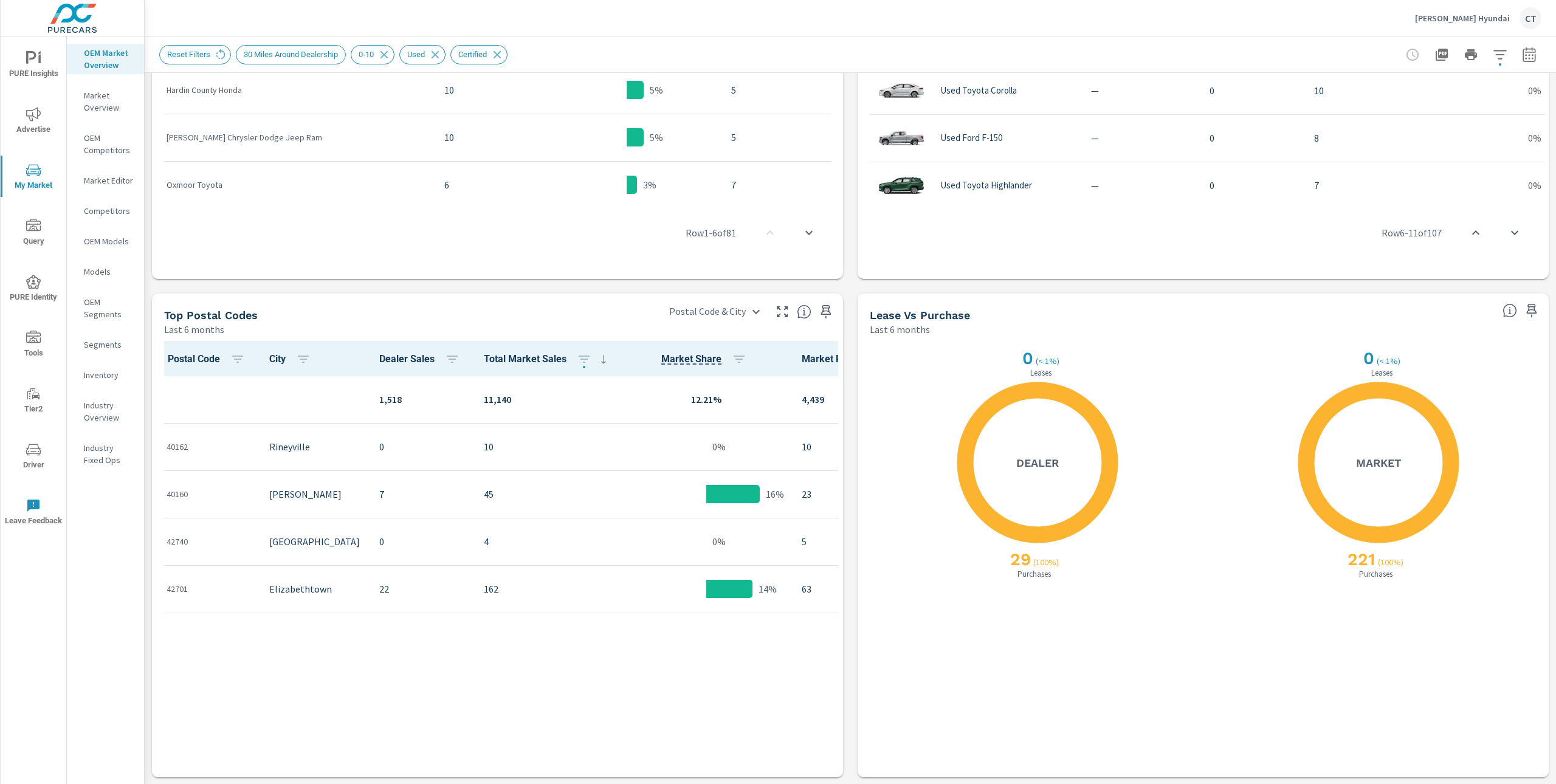
click at [483, 355] on span "Total Market Sales" at bounding box center [547, 359] width 127 height 15
drag, startPoint x: 440, startPoint y: 360, endPoint x: 433, endPoint y: 360, distance: 7.0
click at [440, 361] on th "Dealer Sales" at bounding box center [421, 358] width 104 height 35
click at [445, 360] on icon "button" at bounding box center [452, 359] width 15 height 15
click at [338, 413] on p "ASC" at bounding box center [342, 409] width 15 height 12
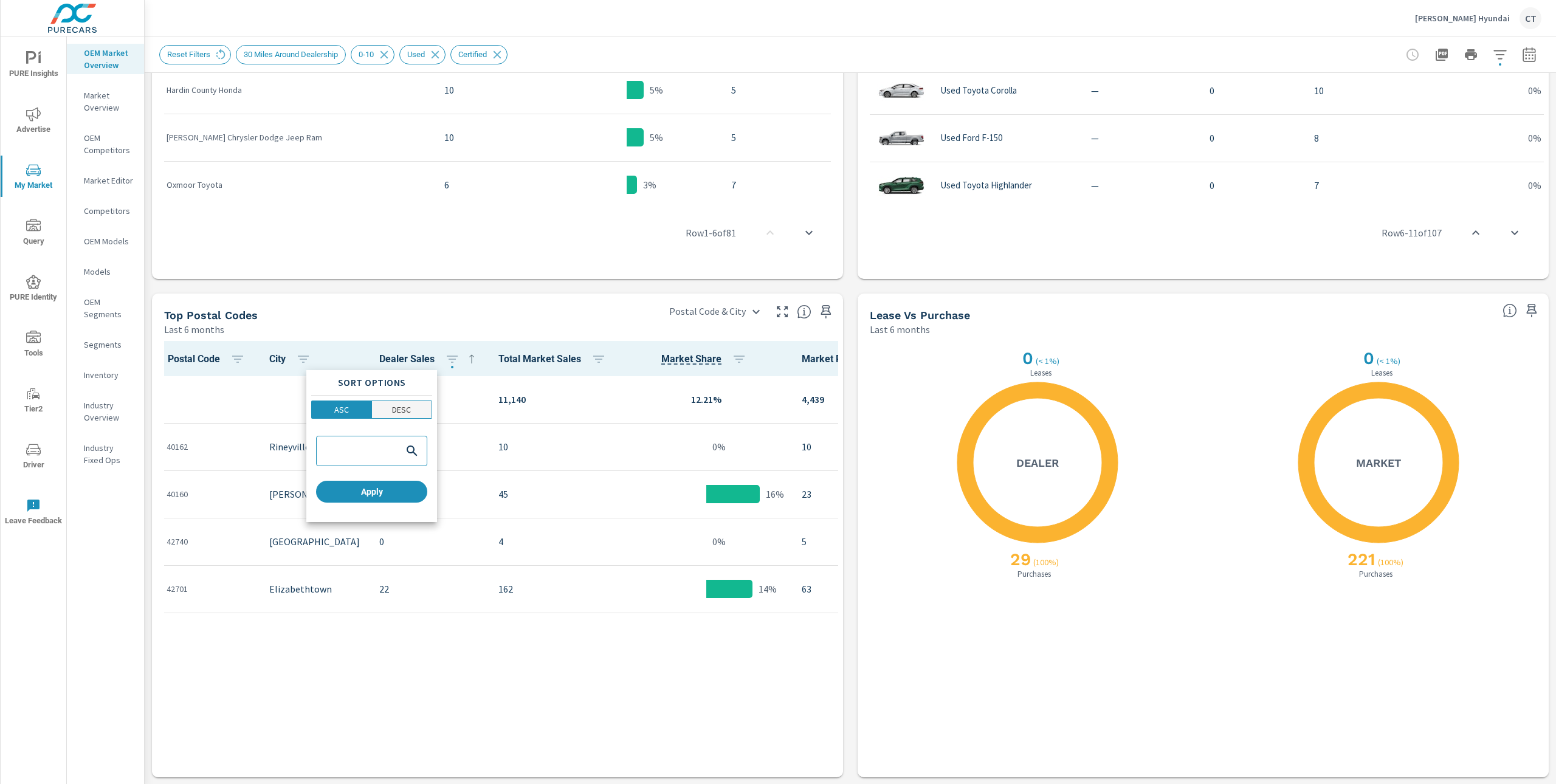
click at [393, 410] on p "DESC" at bounding box center [401, 409] width 19 height 12
click at [377, 489] on span "Apply" at bounding box center [372, 491] width 102 height 11
click at [727, 353] on th "Market Share" at bounding box center [705, 358] width 171 height 35
click at [732, 356] on icon "button" at bounding box center [739, 359] width 15 height 15
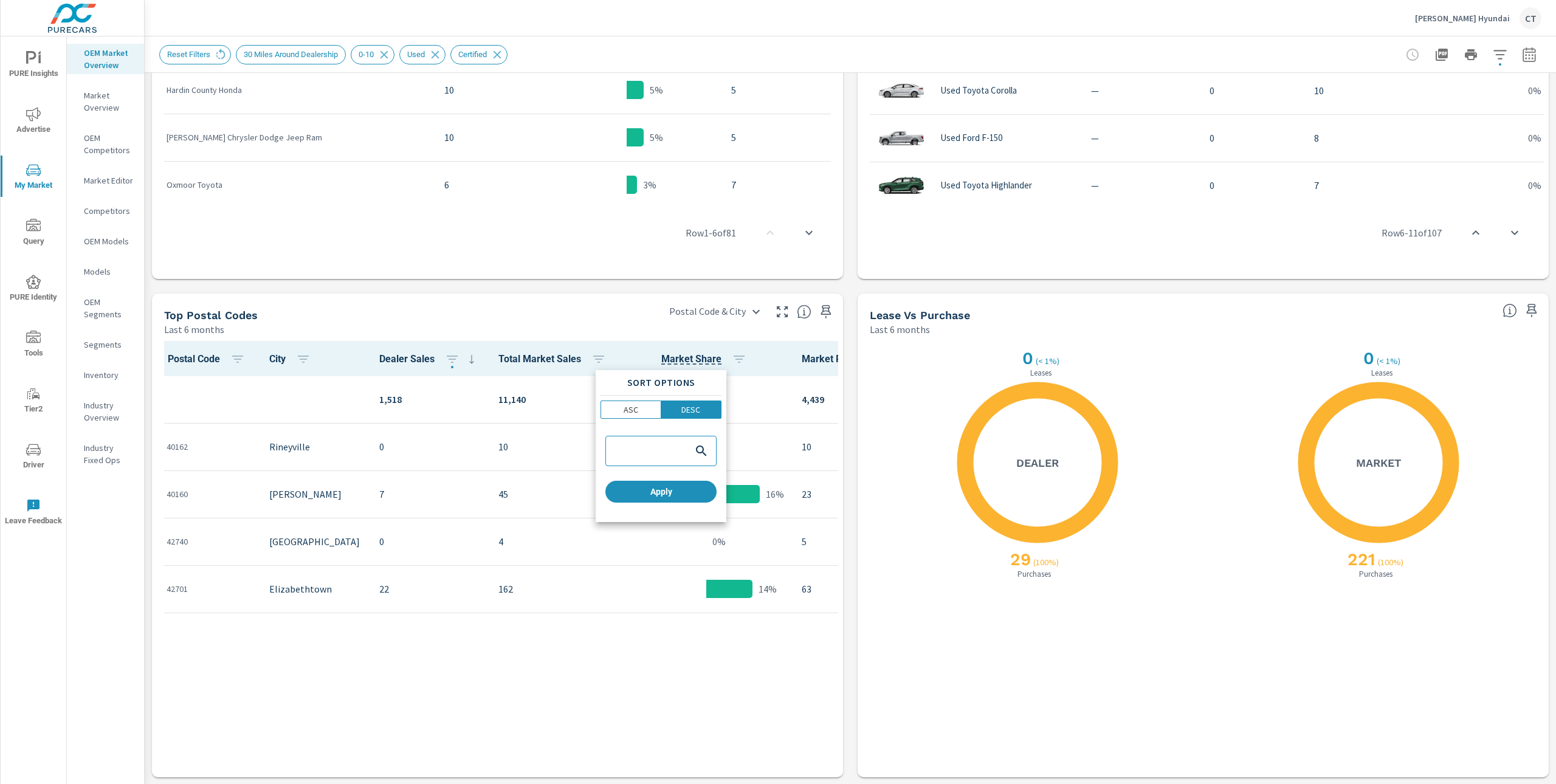
drag, startPoint x: 569, startPoint y: 690, endPoint x: 571, endPoint y: 679, distance: 11.2
click at [569, 690] on div at bounding box center [778, 392] width 1556 height 784
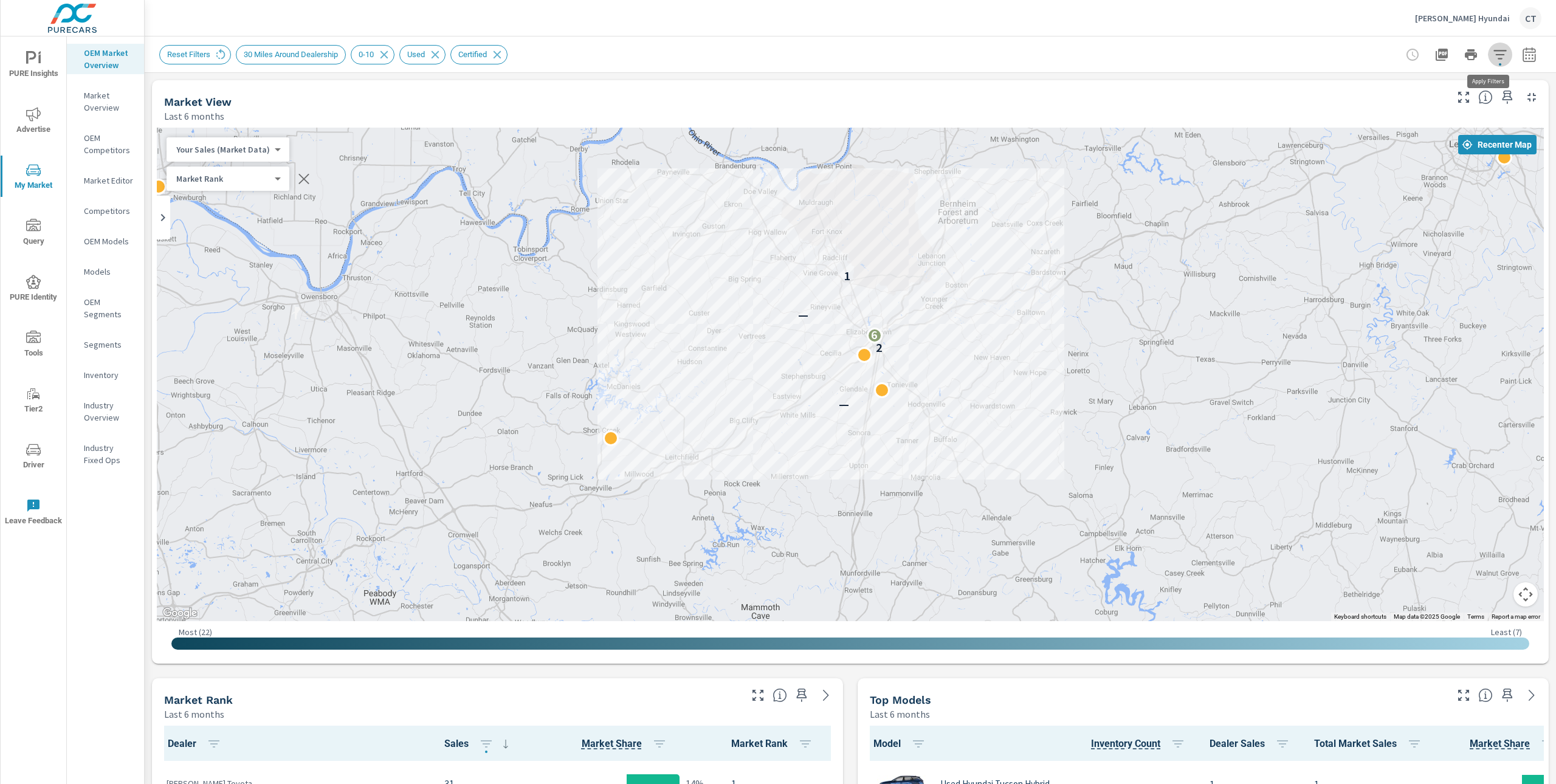
click at [1493, 52] on icon "button" at bounding box center [1500, 54] width 15 height 15
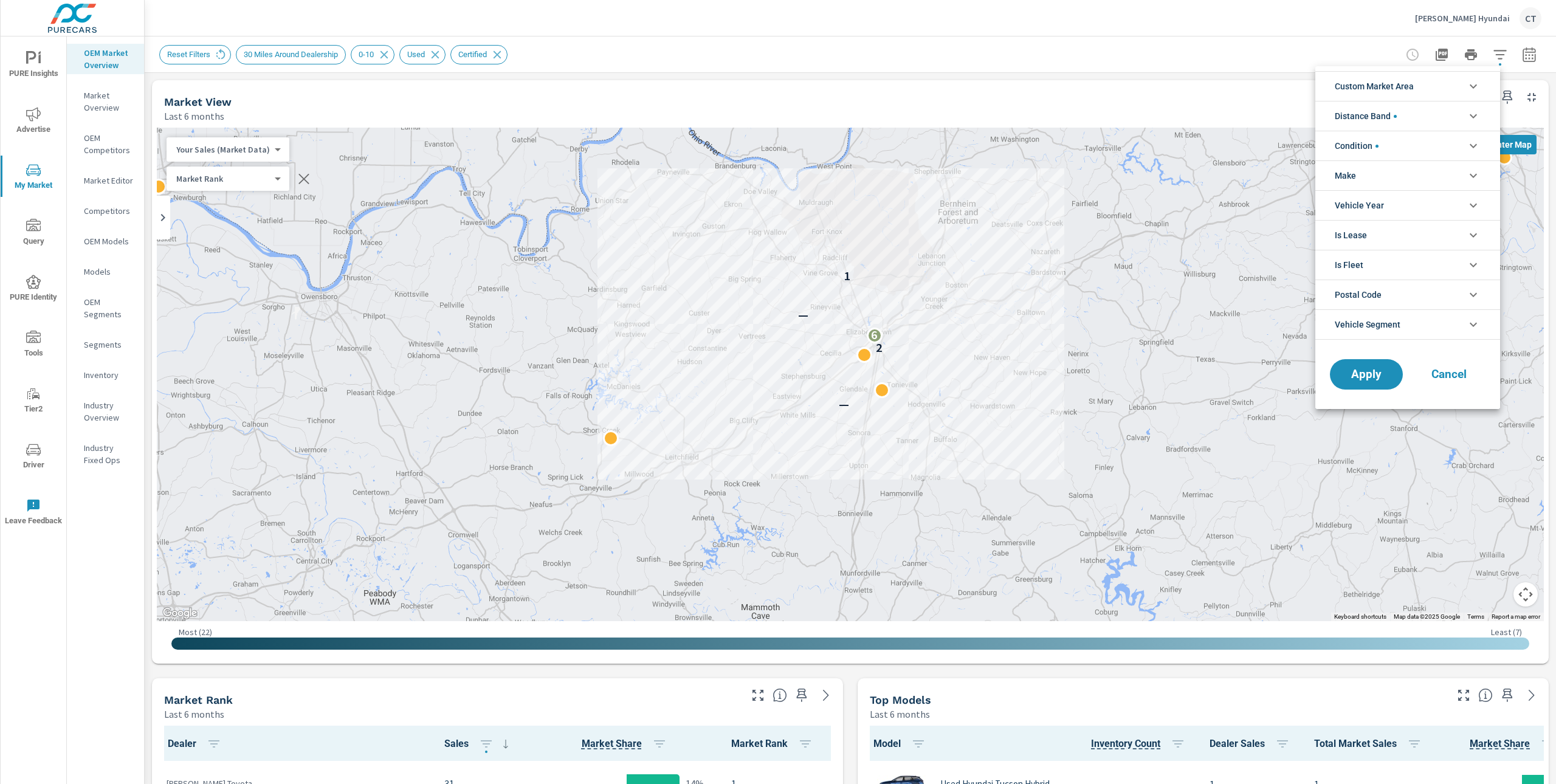
scroll to position [54, 0]
click at [1425, 84] on li "Custom Market Area" at bounding box center [1407, 85] width 185 height 30
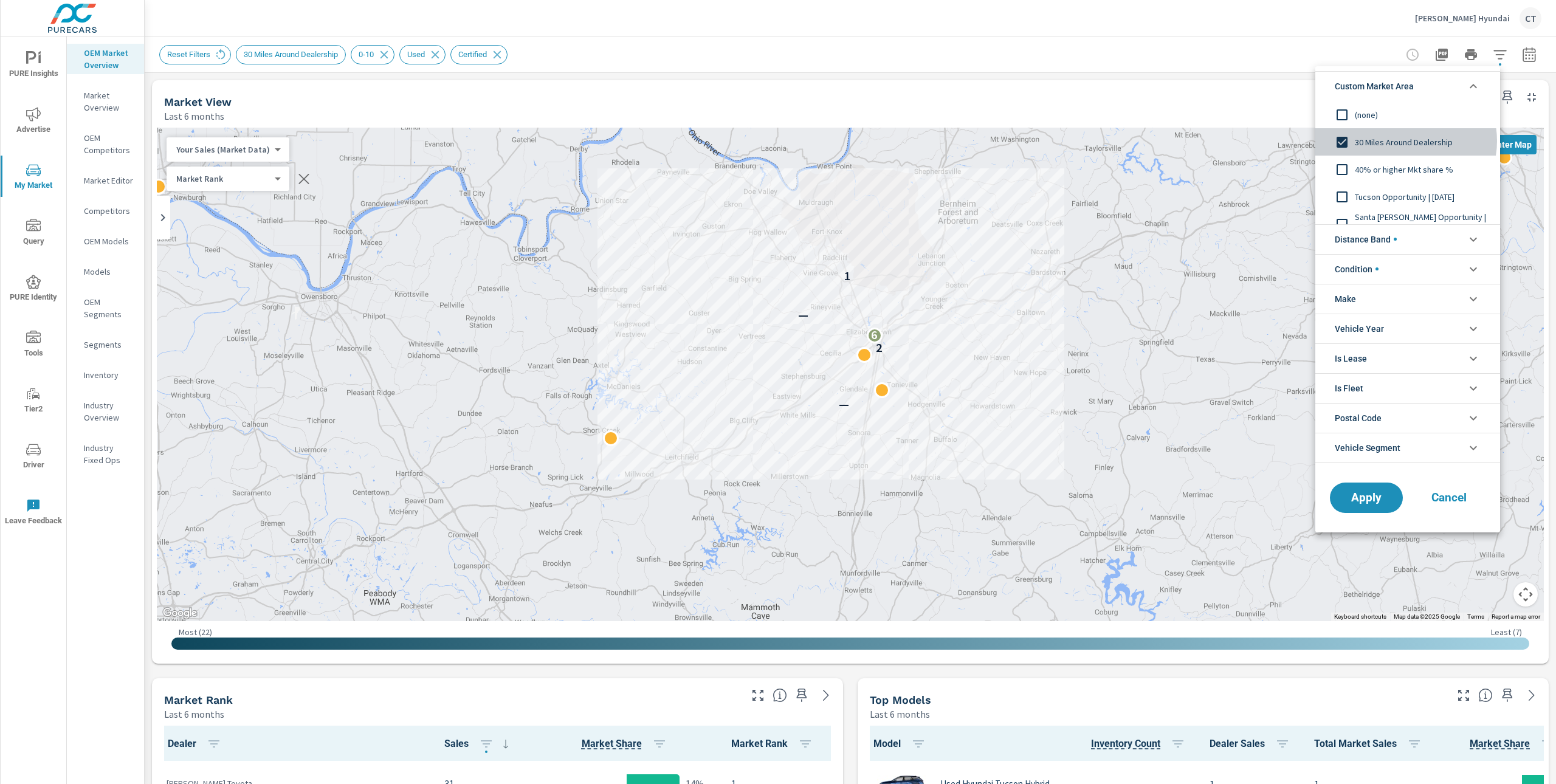
click at [1405, 141] on span "30 Miles Around Dealership" at bounding box center [1421, 142] width 133 height 15
click at [1407, 210] on span "50 Mile | Used Car View" at bounding box center [1421, 211] width 133 height 15
click at [1418, 242] on li "Distance Band" at bounding box center [1407, 238] width 185 height 30
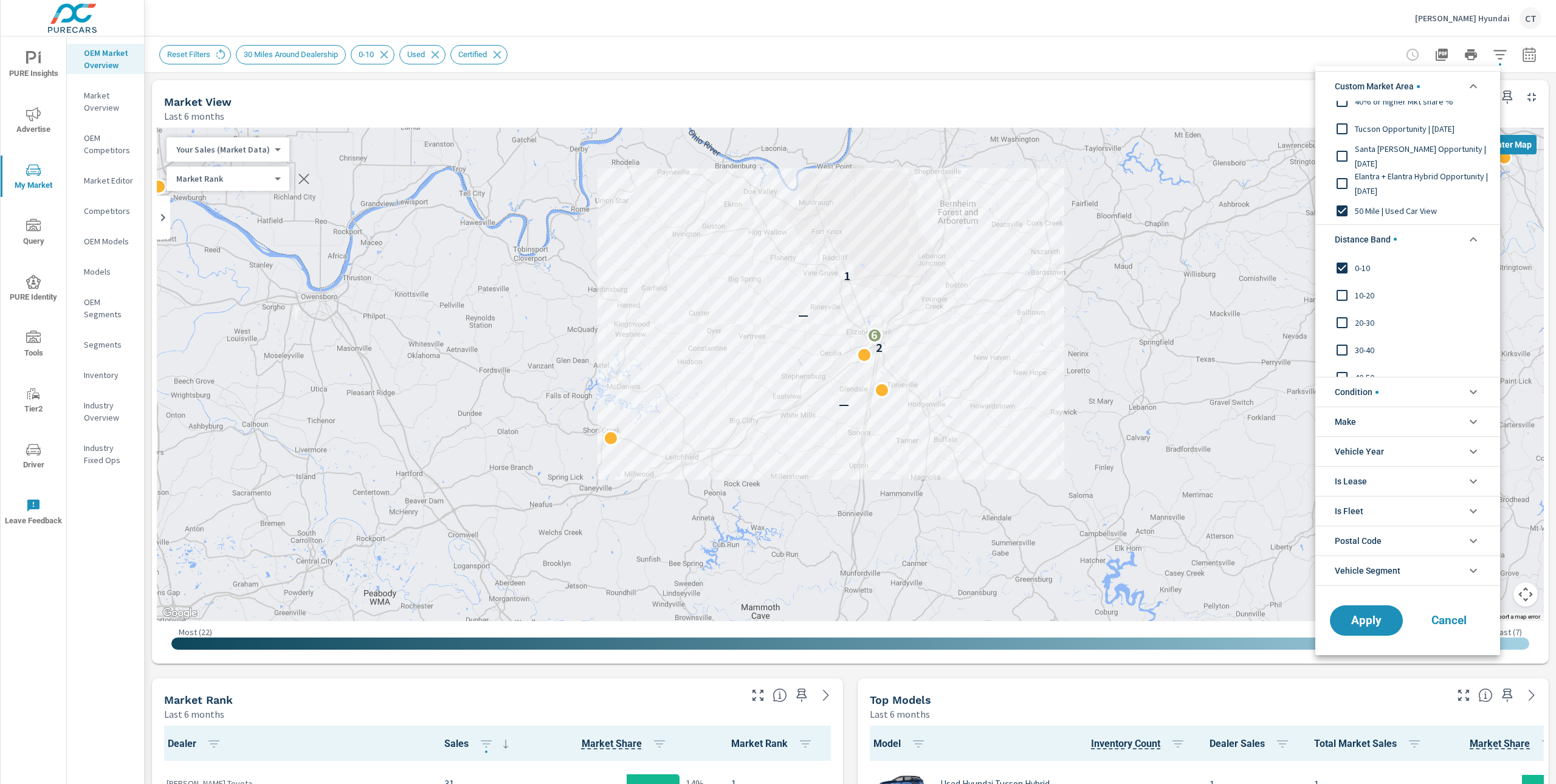
click at [1371, 294] on span "10-20" at bounding box center [1421, 295] width 133 height 15
click at [1369, 316] on span "20-30" at bounding box center [1421, 322] width 133 height 15
click at [1372, 353] on span "30-40" at bounding box center [1421, 349] width 133 height 15
click at [1375, 367] on div "40-50" at bounding box center [1405, 377] width 182 height 27
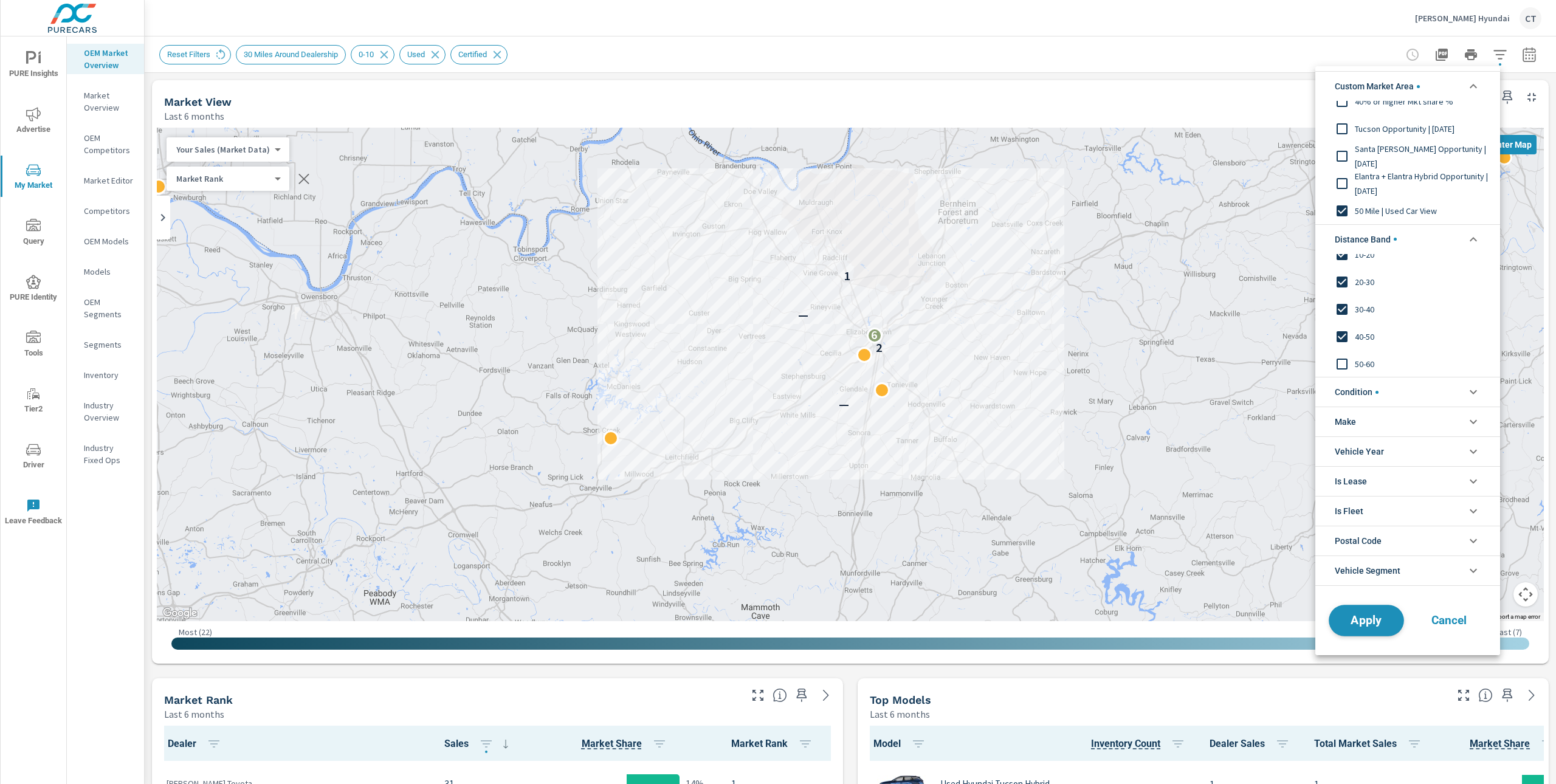
click at [1370, 624] on span "Apply" at bounding box center [1366, 620] width 50 height 12
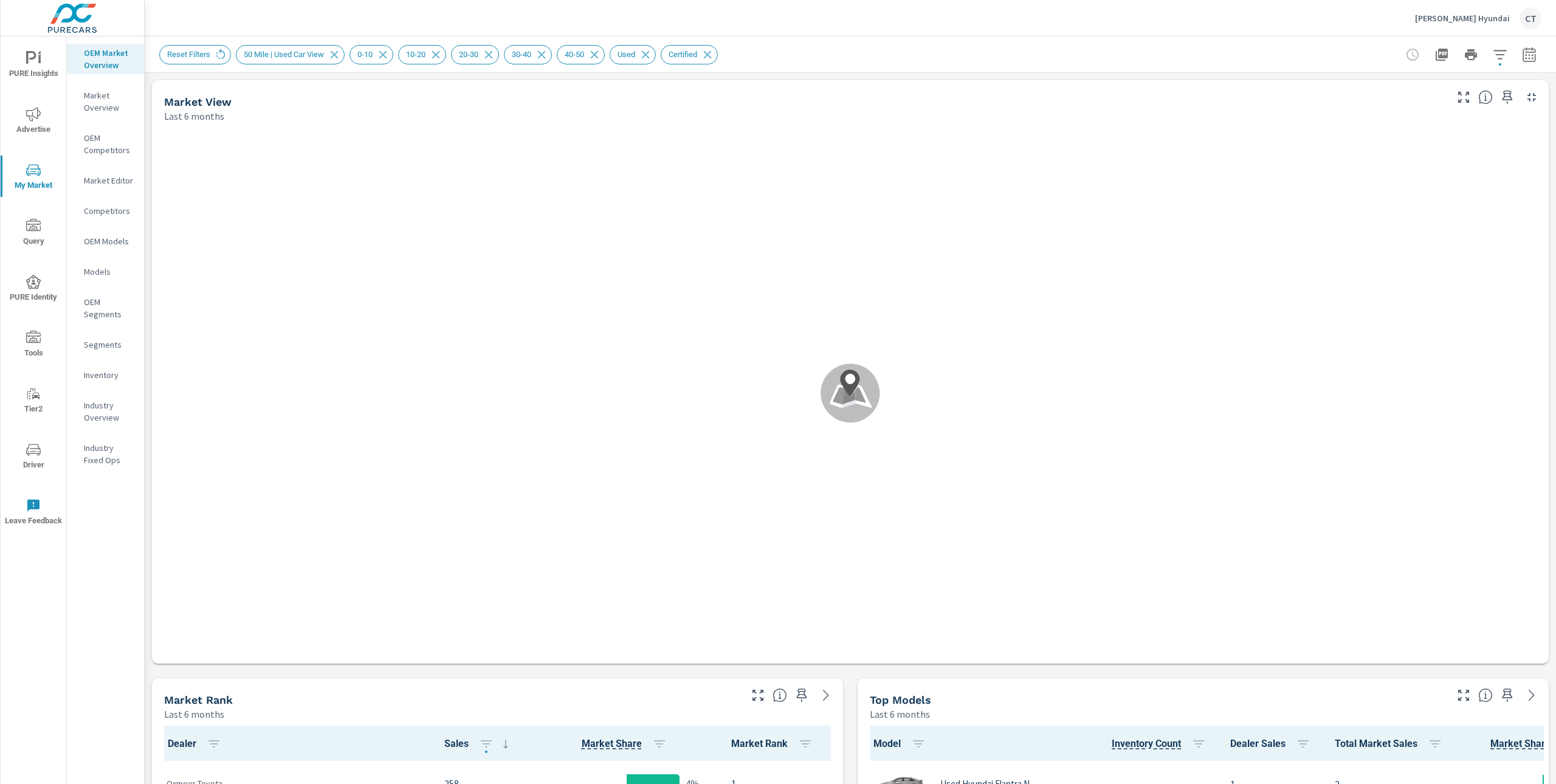
scroll to position [1, 0]
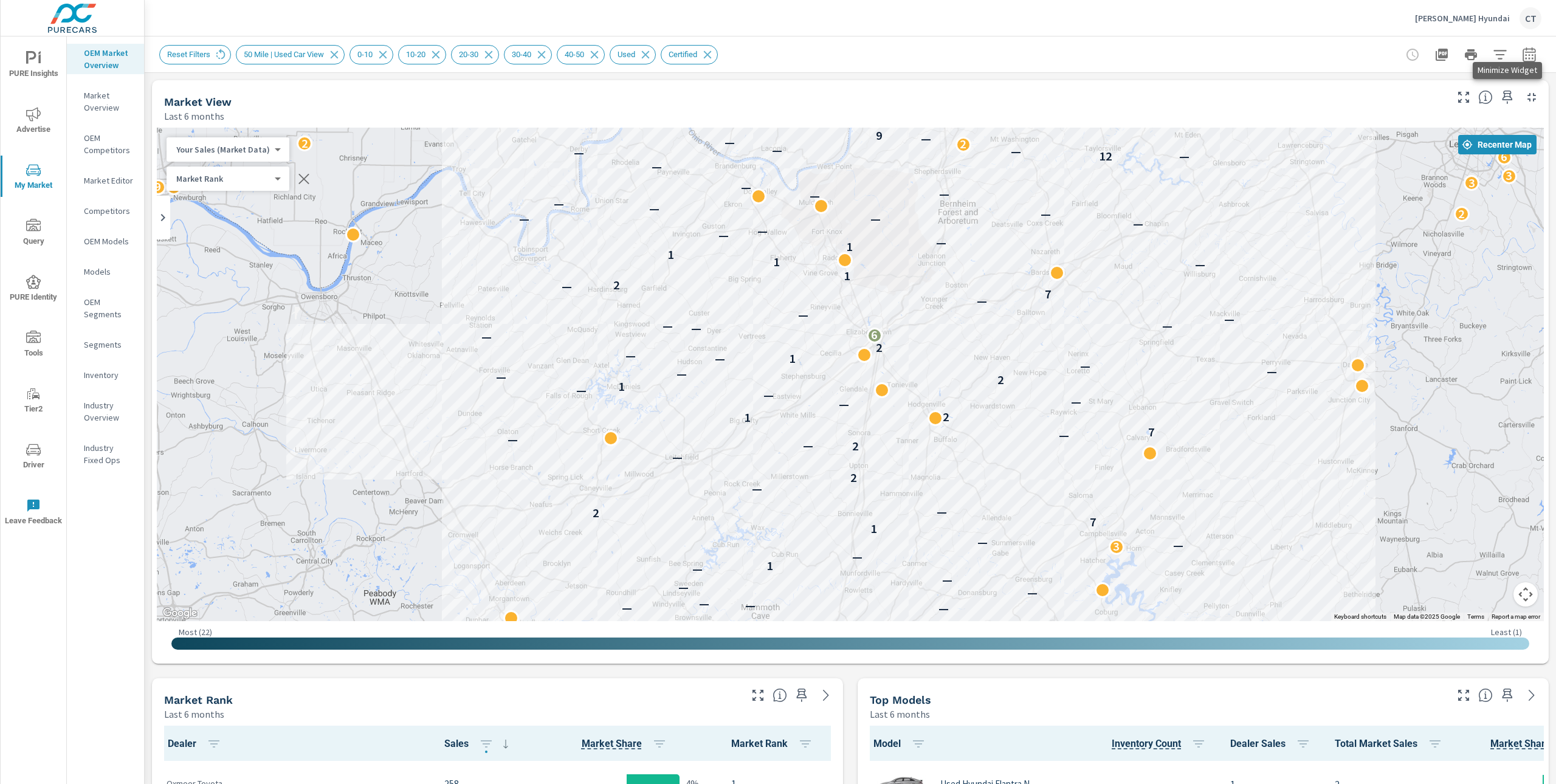
click at [1524, 98] on icon "button" at bounding box center [1532, 97] width 15 height 15
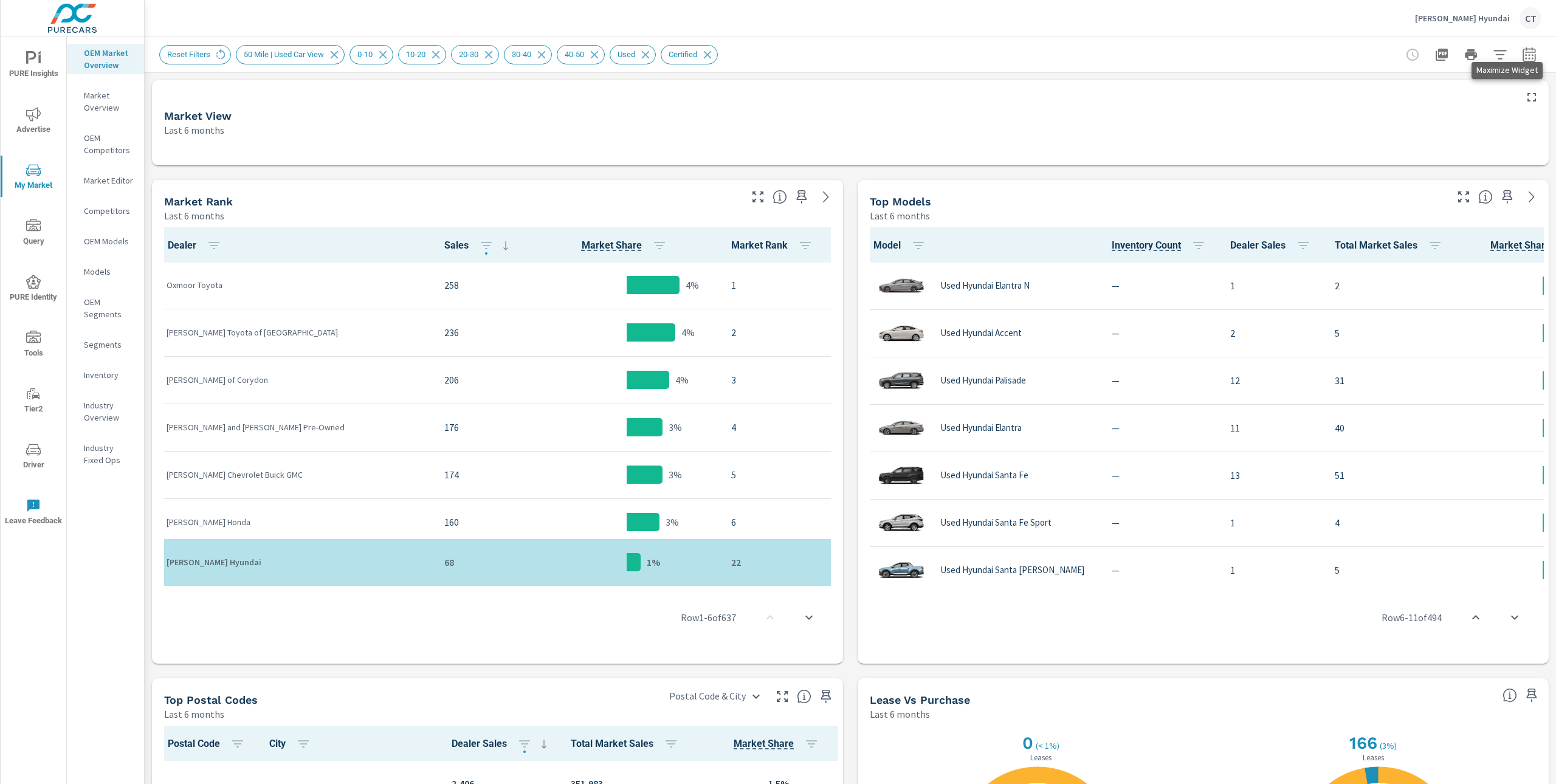
click at [1524, 98] on icon "button" at bounding box center [1532, 97] width 15 height 15
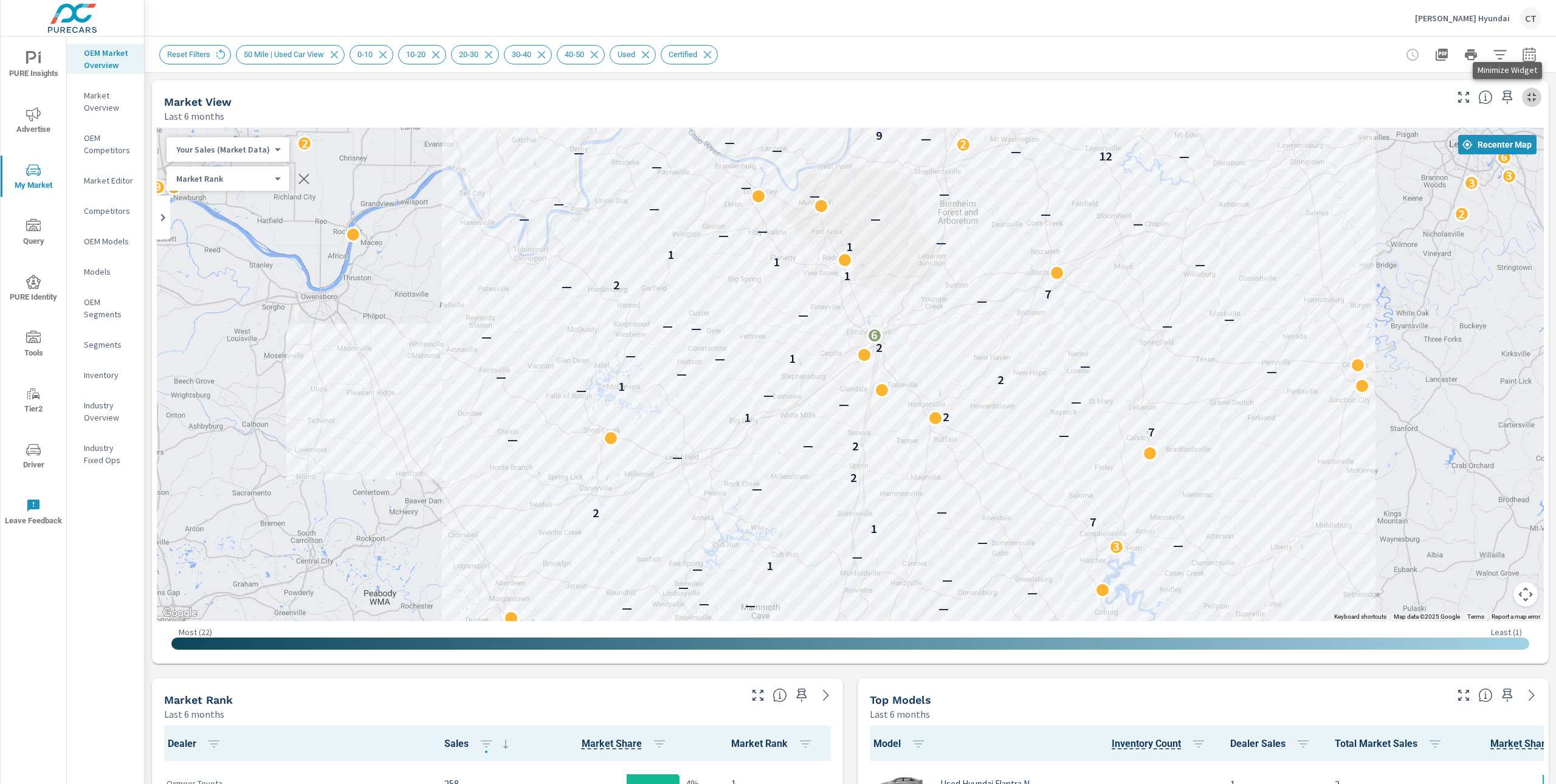
click at [1524, 99] on icon "button" at bounding box center [1532, 97] width 15 height 15
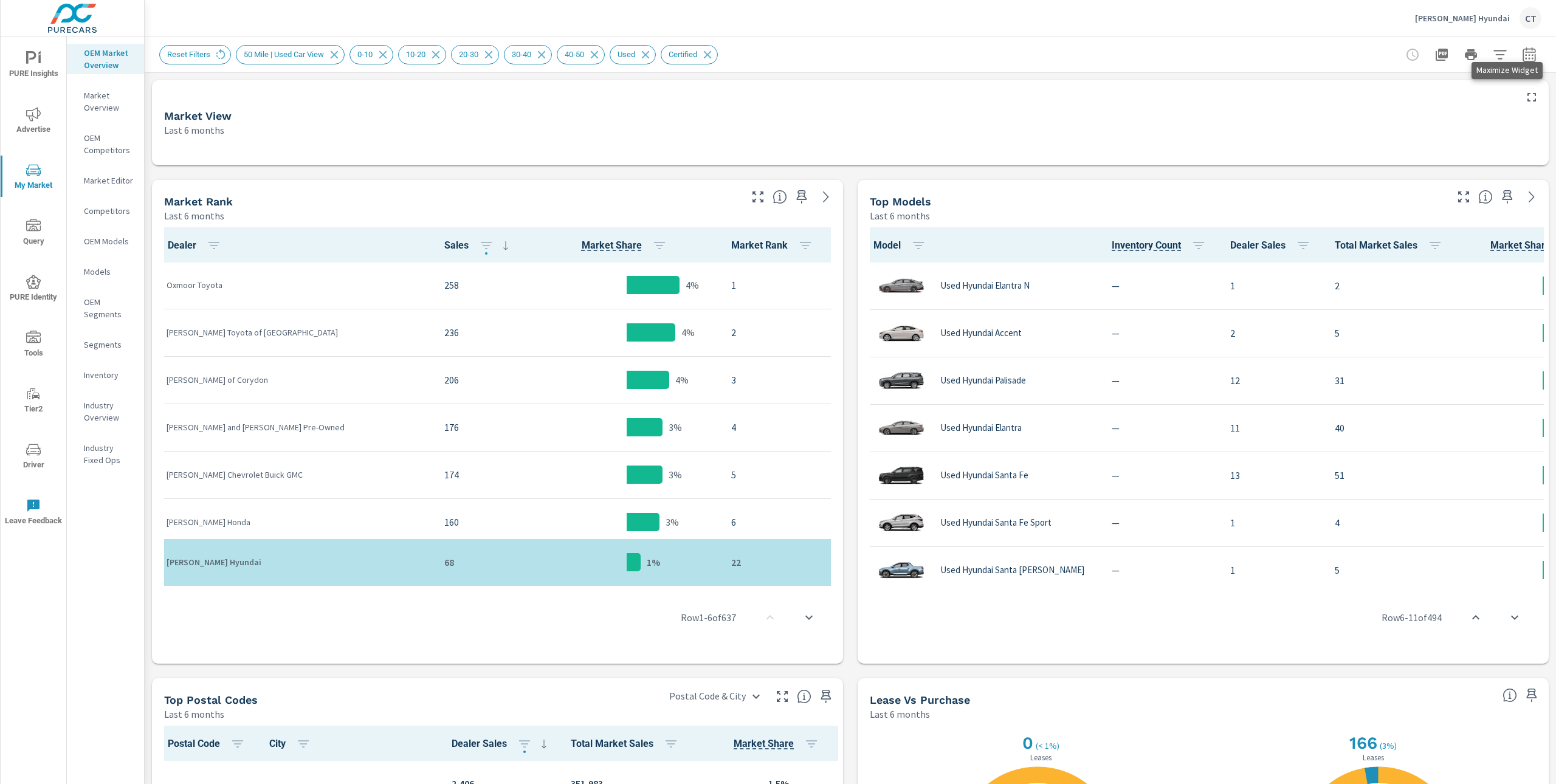
click at [1524, 99] on icon "button" at bounding box center [1532, 97] width 15 height 15
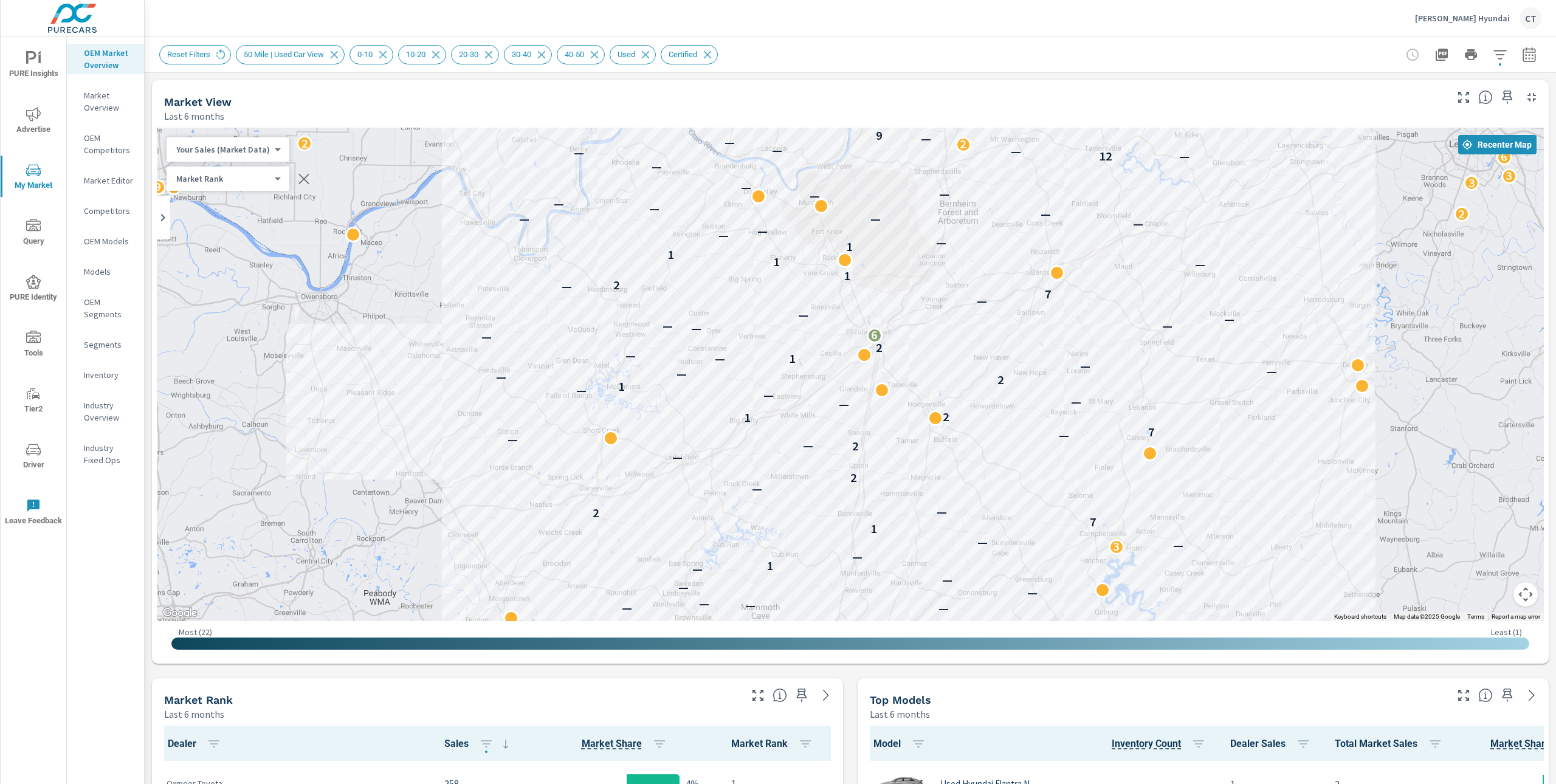
click at [253, 150] on body "PURE Insights Advertise My Market Query PURE Identity Tools Tier2 Driver Leave …" at bounding box center [778, 392] width 1556 height 784
click at [233, 189] on li "Total Market Sales" at bounding box center [226, 188] width 119 height 19
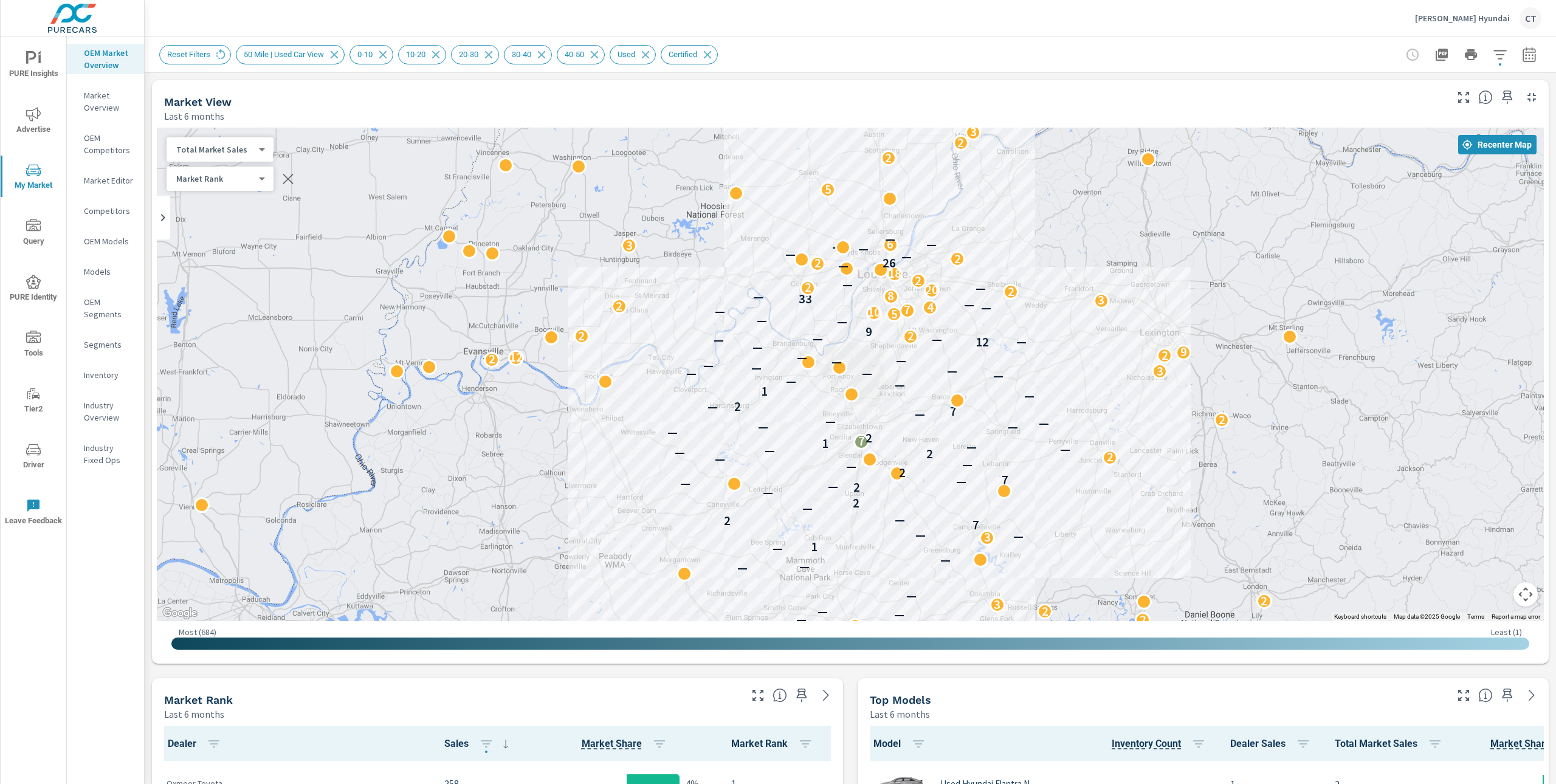
drag, startPoint x: 1160, startPoint y: 387, endPoint x: 1056, endPoint y: 449, distance: 121.1
click at [1060, 457] on p "—" at bounding box center [1065, 450] width 10 height 15
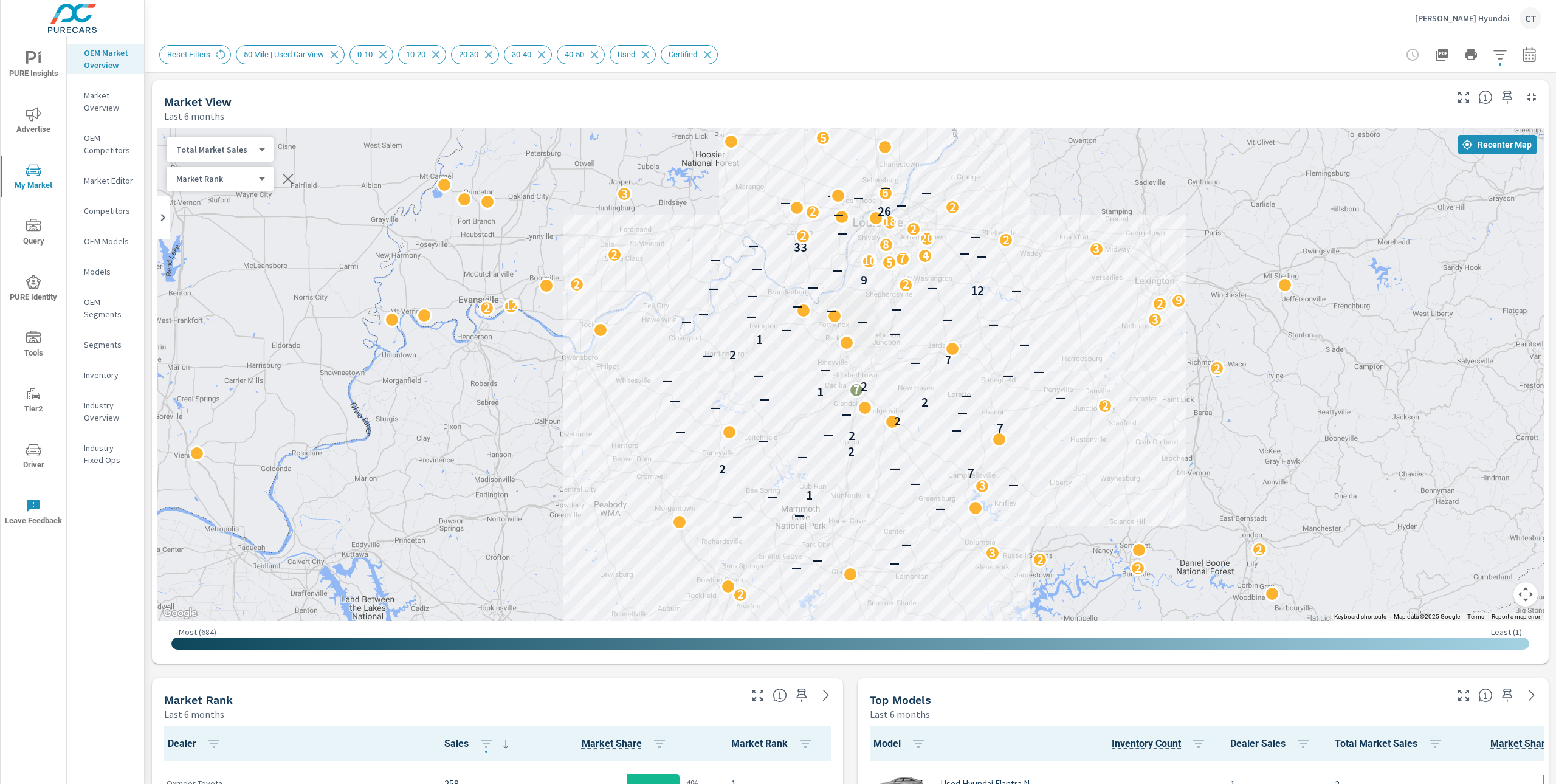
drag, startPoint x: 1341, startPoint y: 422, endPoint x: 1116, endPoint y: 354, distance: 235.1
click at [1116, 354] on div "8 13 3 2 4 5 5 2 2 15 4 3 2 2 3 3 14 3 2 6 2 2 — — — 2 3 2 — — — — — 1 3 — — 7 …" at bounding box center [1211, 634] width 1167 height 656
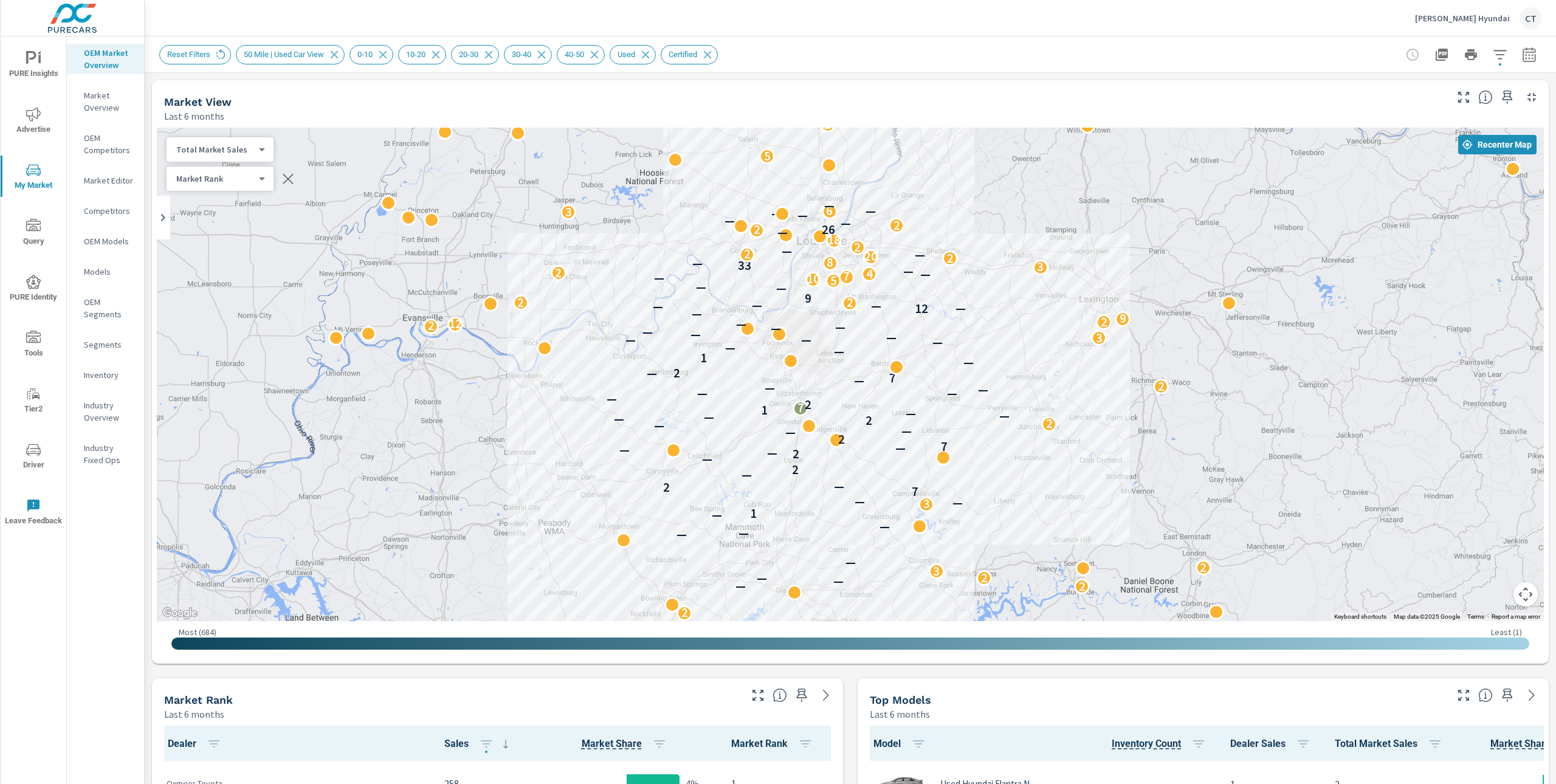
drag, startPoint x: 1123, startPoint y: 374, endPoint x: 1074, endPoint y: 392, distance: 52.2
click at [1074, 392] on div "2 7 6 4 8 13 3 2 4 5 5 2 2 15 4 3 2 2 3 3 14 3 2 6 2 2 — — — 2 3 2 — — — — — 1 …" at bounding box center [1378, 720] width 1167 height 656
click at [285, 178] on icon "button" at bounding box center [288, 179] width 15 height 15
click at [248, 139] on div "Total Market Sales 2 ​" at bounding box center [220, 149] width 107 height 24
click at [259, 148] on body "PURE Insights Advertise My Market Query PURE Identity Tools Tier2 Driver Leave …" at bounding box center [778, 392] width 1556 height 784
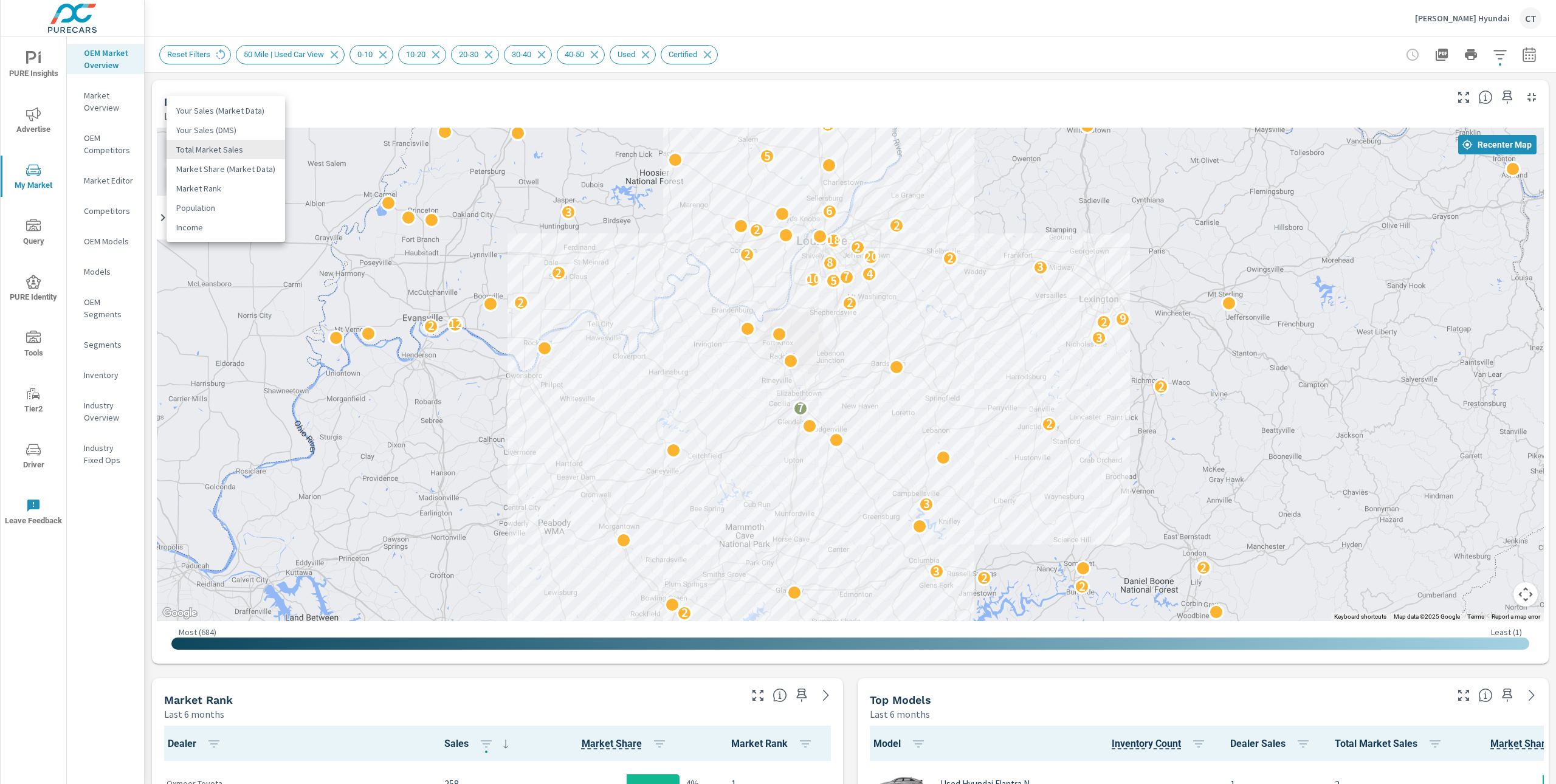
click at [243, 130] on li "Your Sales (DMS)" at bounding box center [226, 130] width 119 height 19
click at [231, 144] on body "PURE Insights Advertise My Market Query PURE Identity Tools Tier2 Driver Leave …" at bounding box center [778, 392] width 1556 height 784
click at [243, 128] on li "Your Sales (Market Data)" at bounding box center [226, 130] width 119 height 19
click at [239, 181] on span "Add Overlay" at bounding box center [228, 178] width 112 height 12
click at [240, 181] on body "PURE Insights Advertise My Market Query PURE Identity Tools Tier2 Driver Leave …" at bounding box center [778, 392] width 1556 height 784
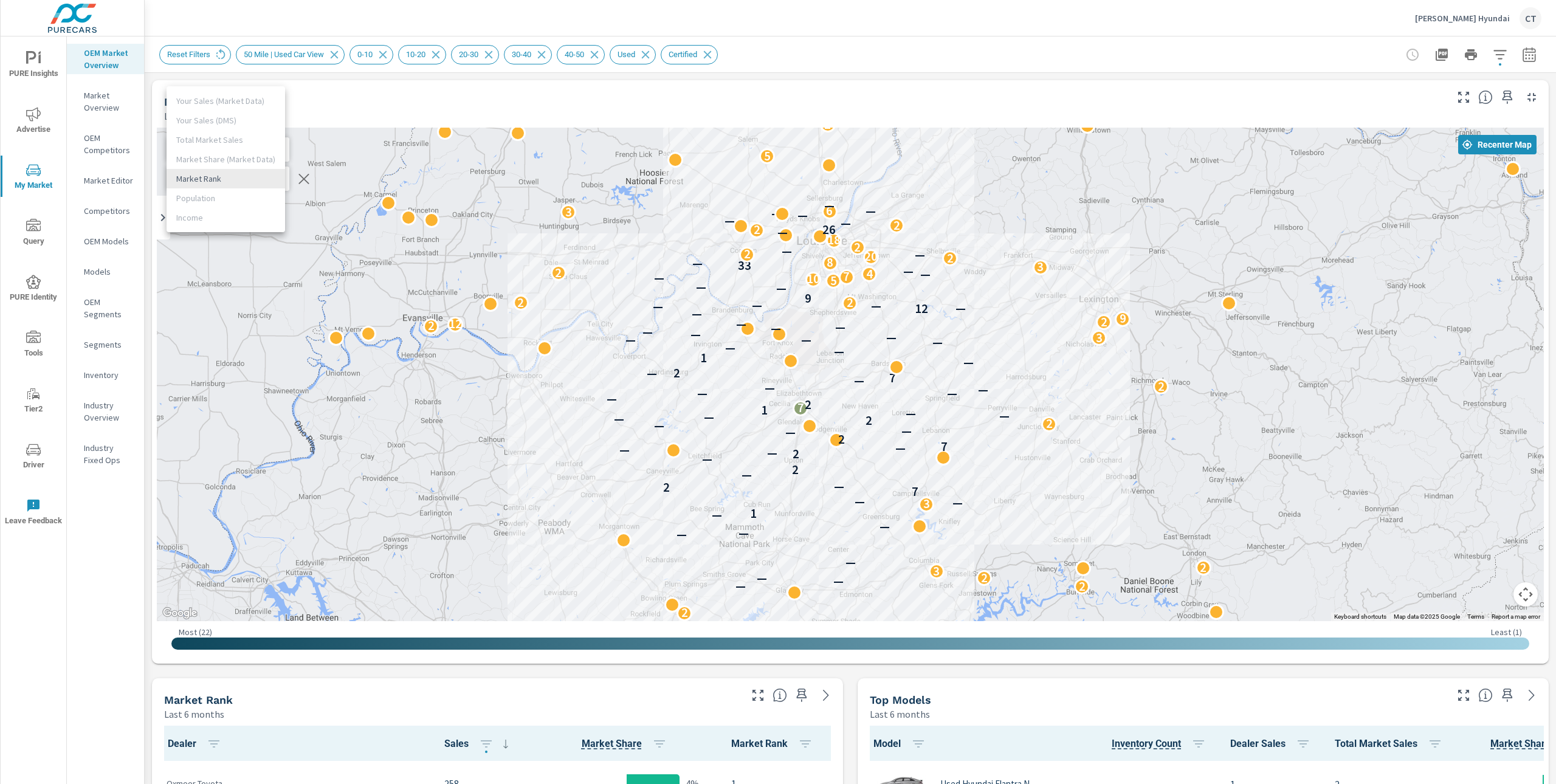
drag, startPoint x: 712, startPoint y: 470, endPoint x: 761, endPoint y: 485, distance: 51.2
click at [718, 472] on div at bounding box center [778, 392] width 1556 height 784
click at [262, 152] on body "PURE Insights Advertise My Market Query PURE Identity Tools Tier2 Driver Leave …" at bounding box center [778, 392] width 1556 height 784
click at [208, 263] on li "Income" at bounding box center [226, 266] width 119 height 19
click at [220, 158] on div "Income 6 ​" at bounding box center [220, 149] width 107 height 24
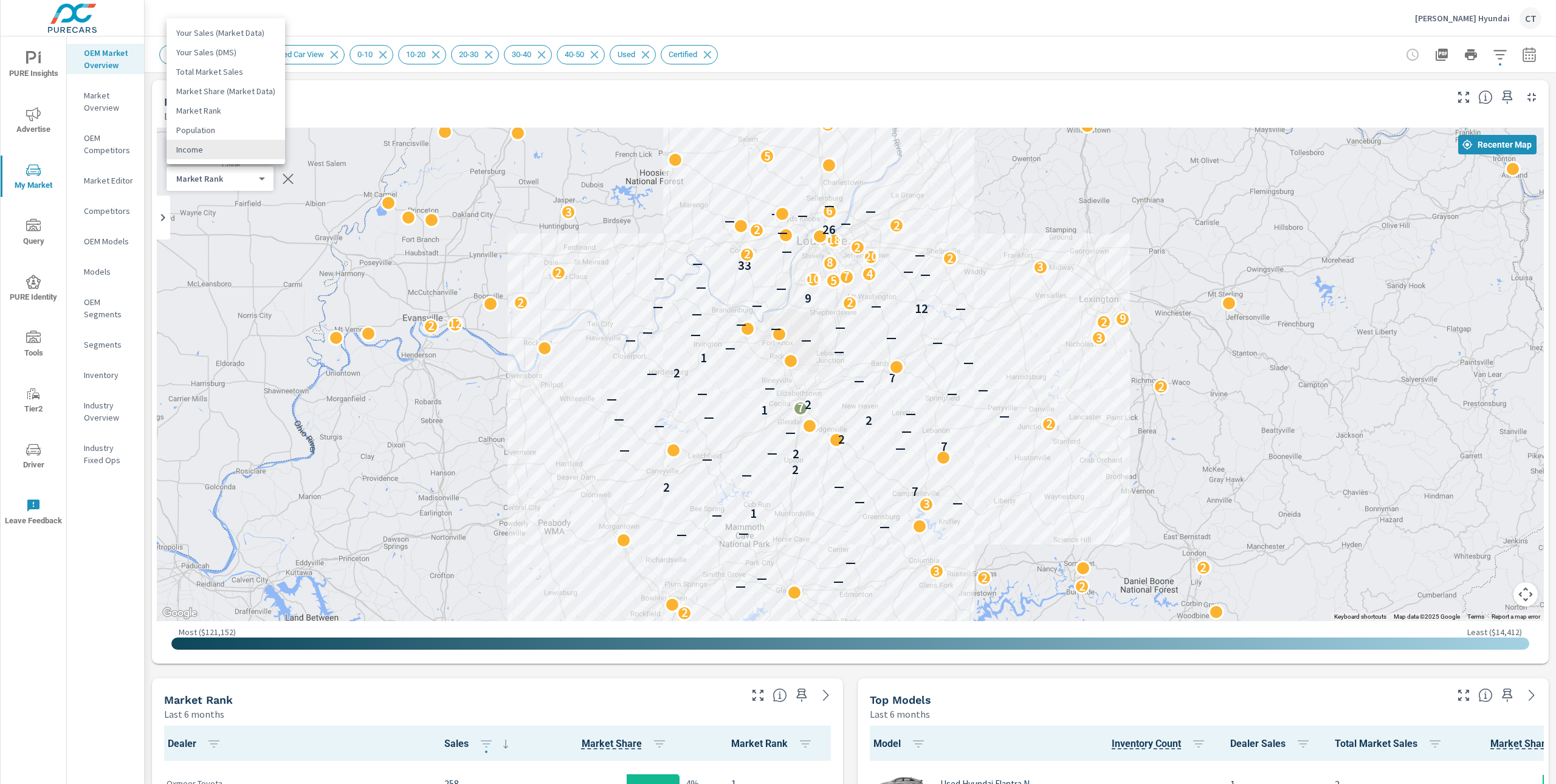
click at [222, 152] on body "PURE Insights Advertise My Market Query PURE Identity Tools Tier2 Driver Leave …" at bounding box center [778, 392] width 1556 height 784
click at [228, 133] on li "Population" at bounding box center [226, 130] width 119 height 19
click at [241, 155] on div "Population 5 ​" at bounding box center [220, 149] width 107 height 24
click at [244, 149] on body "PURE Insights Advertise My Market Query PURE Identity Tools Tier2 Driver Leave …" at bounding box center [778, 392] width 1556 height 784
click at [229, 125] on li "Market Rank" at bounding box center [226, 130] width 119 height 19
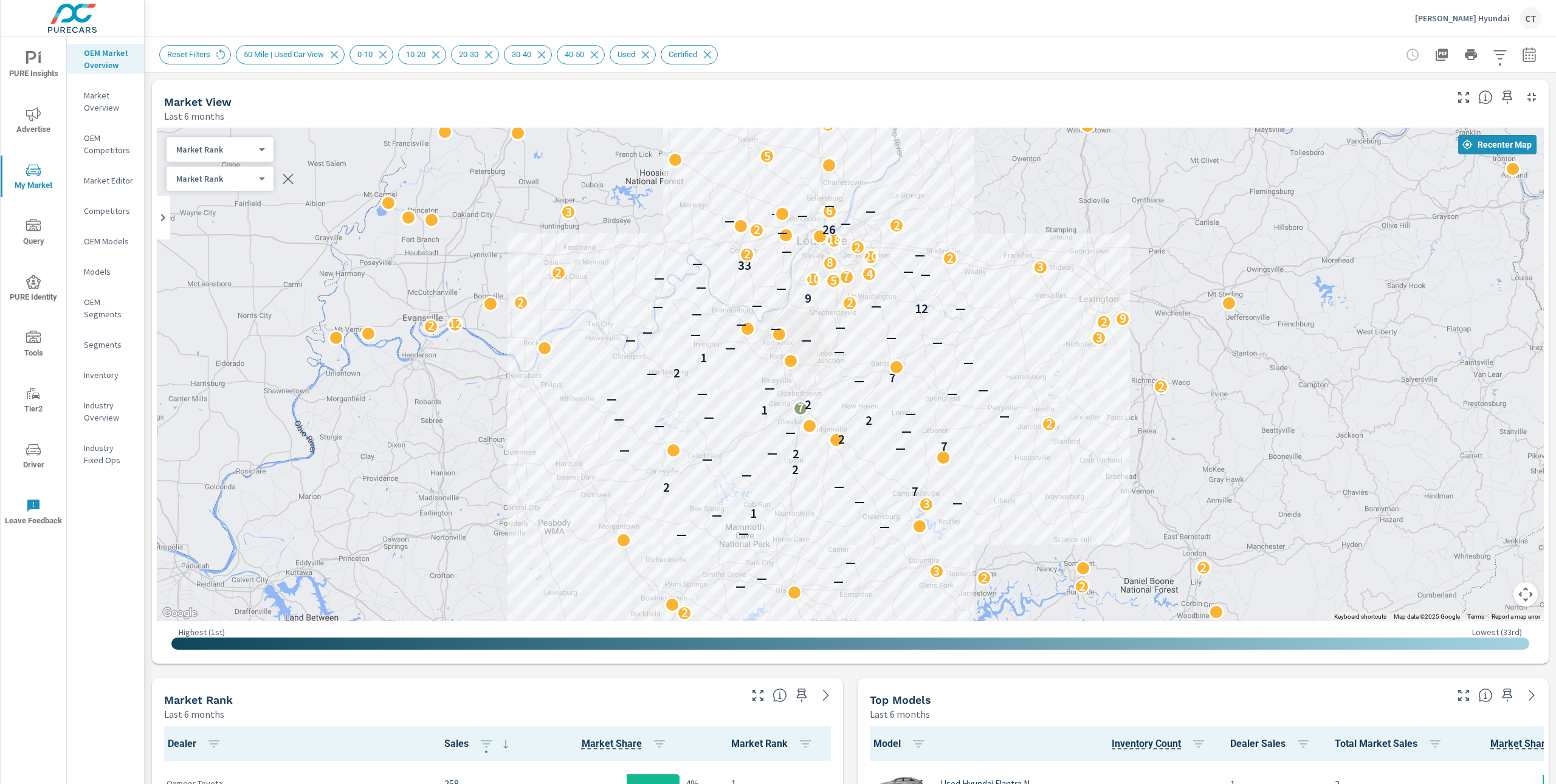
click at [243, 156] on div "Market Rank 4 ​" at bounding box center [220, 149] width 107 height 24
click at [245, 149] on body "PURE Insights Advertise My Market Query PURE Identity Tools Tier2 Driver Leave …" at bounding box center [778, 392] width 1556 height 784
click at [238, 130] on li "Market Share (Market Data)" at bounding box center [226, 130] width 119 height 19
click at [252, 152] on body "PURE Insights Advertise My Market Query PURE Identity Tools Tier2 Driver Leave …" at bounding box center [778, 392] width 1556 height 784
click at [239, 95] on li "Your Sales (Market Data)" at bounding box center [226, 91] width 119 height 19
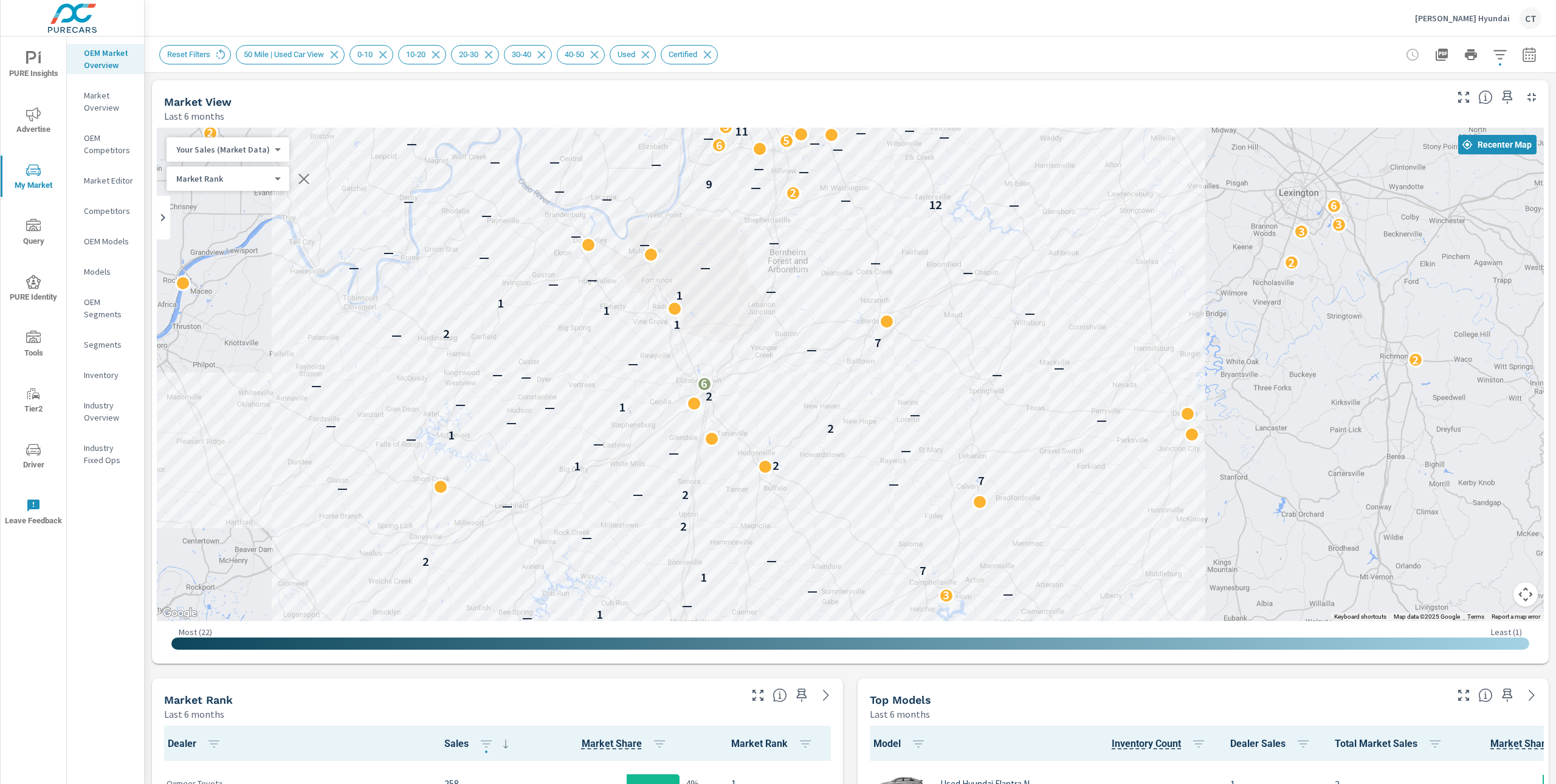
drag, startPoint x: 1120, startPoint y: 381, endPoint x: 1170, endPoint y: 325, distance: 75.1
click at [1167, 347] on div "2 2 — — — 2 2 — — — — — — — — — — — 1 — 3 — — 1 7 2 — — 2 — 2 — — — 7 1 2 — — —…" at bounding box center [1457, 675] width 1167 height 656
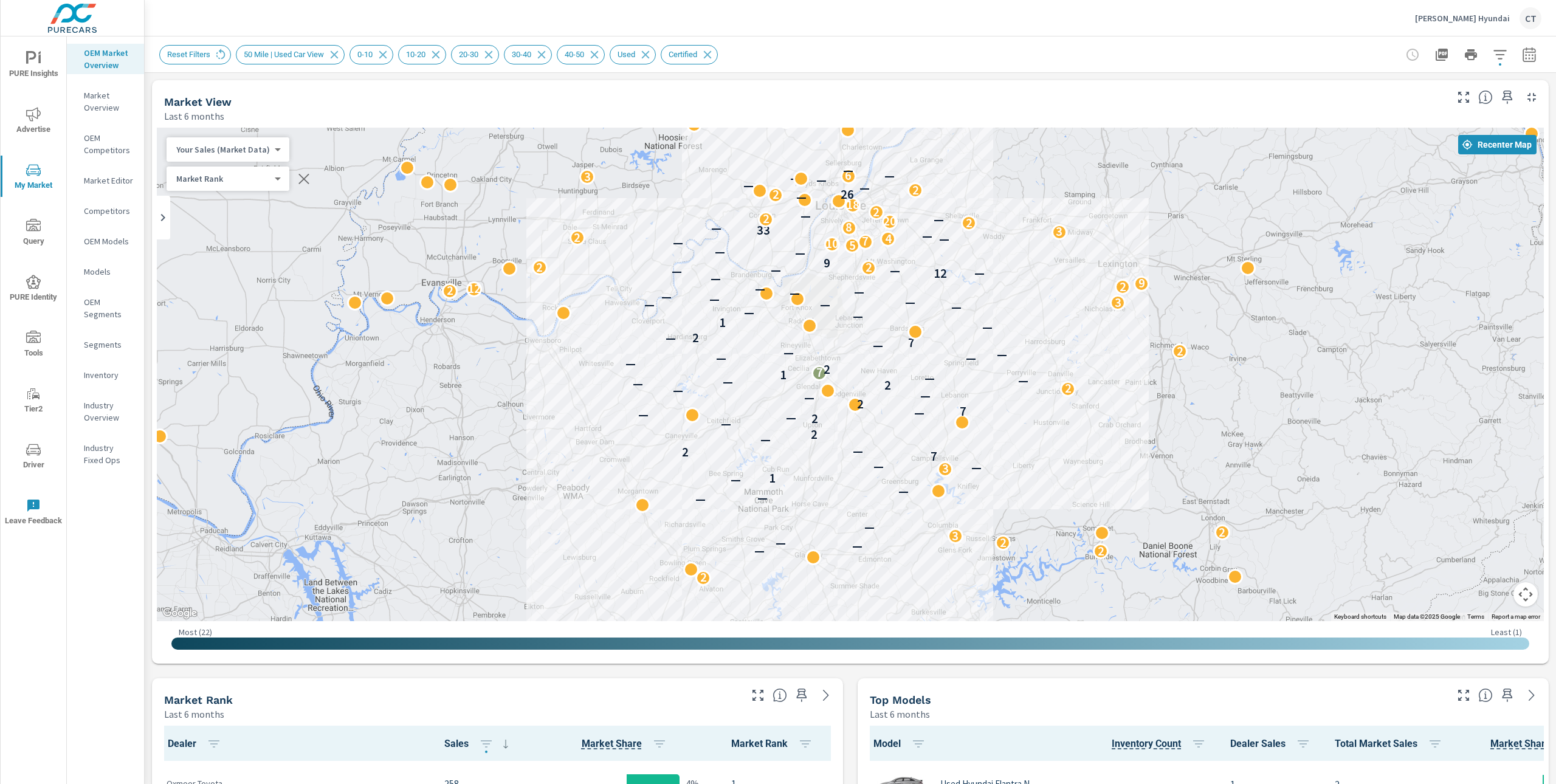
drag, startPoint x: 1206, startPoint y: 340, endPoint x: 1058, endPoint y: 371, distance: 151.2
click at [1058, 371] on div "3 2 7 6 4 8 13 3 2 4 5 5 2 2 15 4 3 2 2 3 3 14 3 2 6 2 2 — — — 2 3 2 — — — — — …" at bounding box center [850, 374] width 1386 height 493
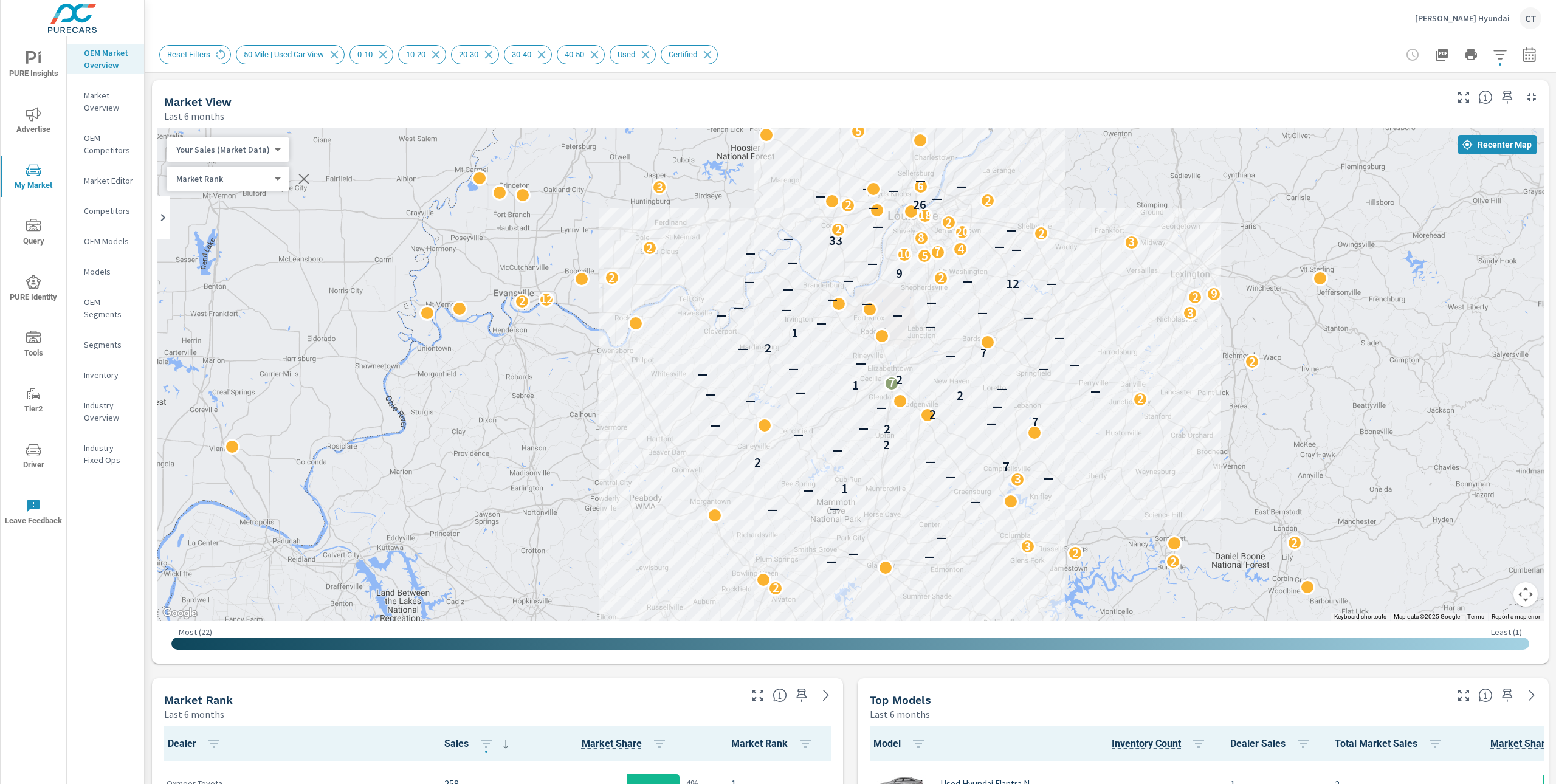
click at [250, 147] on body "PURE Insights Advertise My Market Query PURE Identity Tools Tier2 Driver Leave …" at bounding box center [778, 392] width 1556 height 784
click at [1300, 368] on div at bounding box center [778, 392] width 1556 height 784
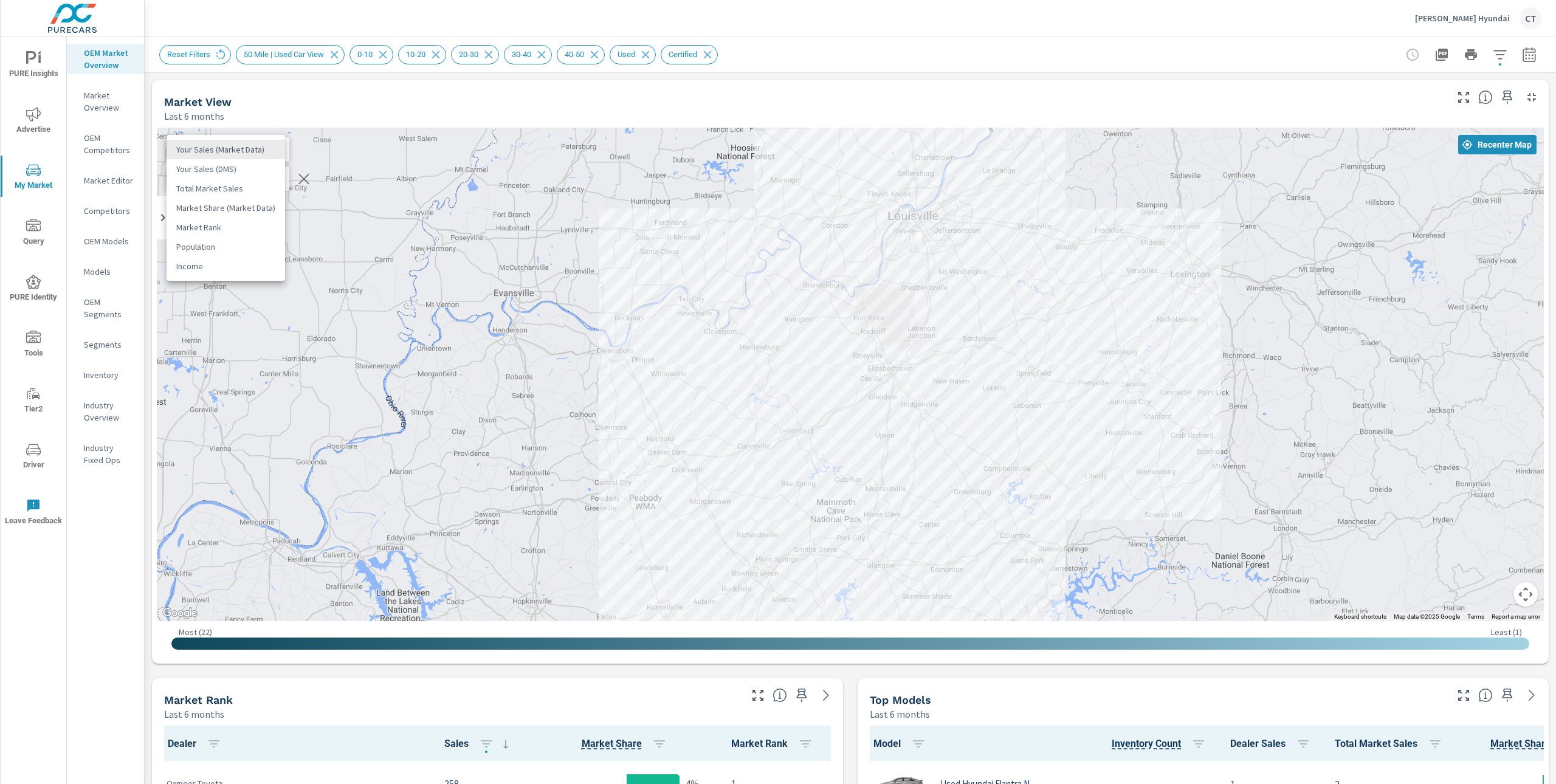
click at [249, 153] on body "PURE Insights Advertise My Market Query PURE Identity Tools Tier2 Driver Leave …" at bounding box center [778, 392] width 1556 height 784
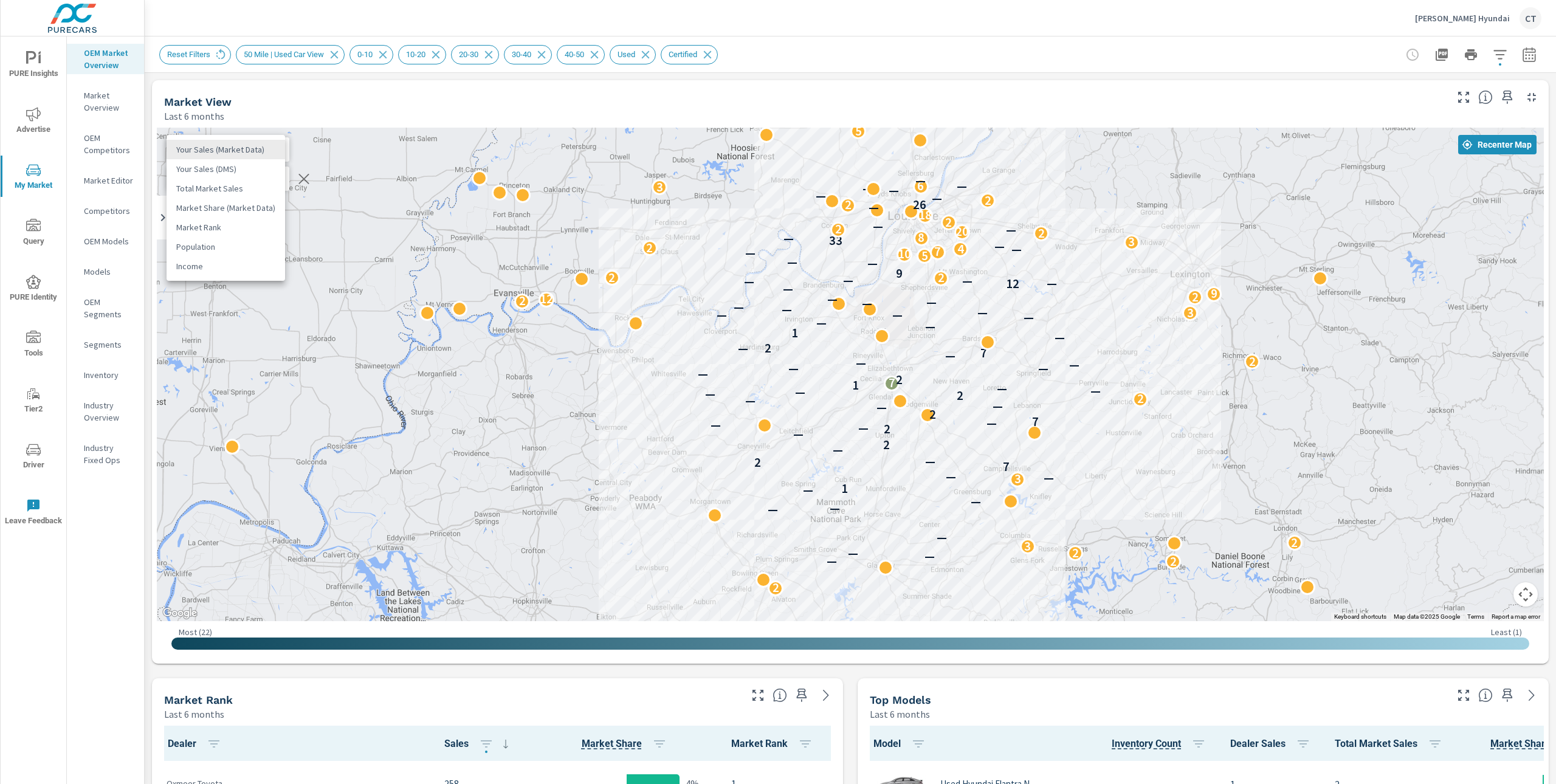
click at [220, 192] on li "Total Market Sales" at bounding box center [226, 188] width 119 height 19
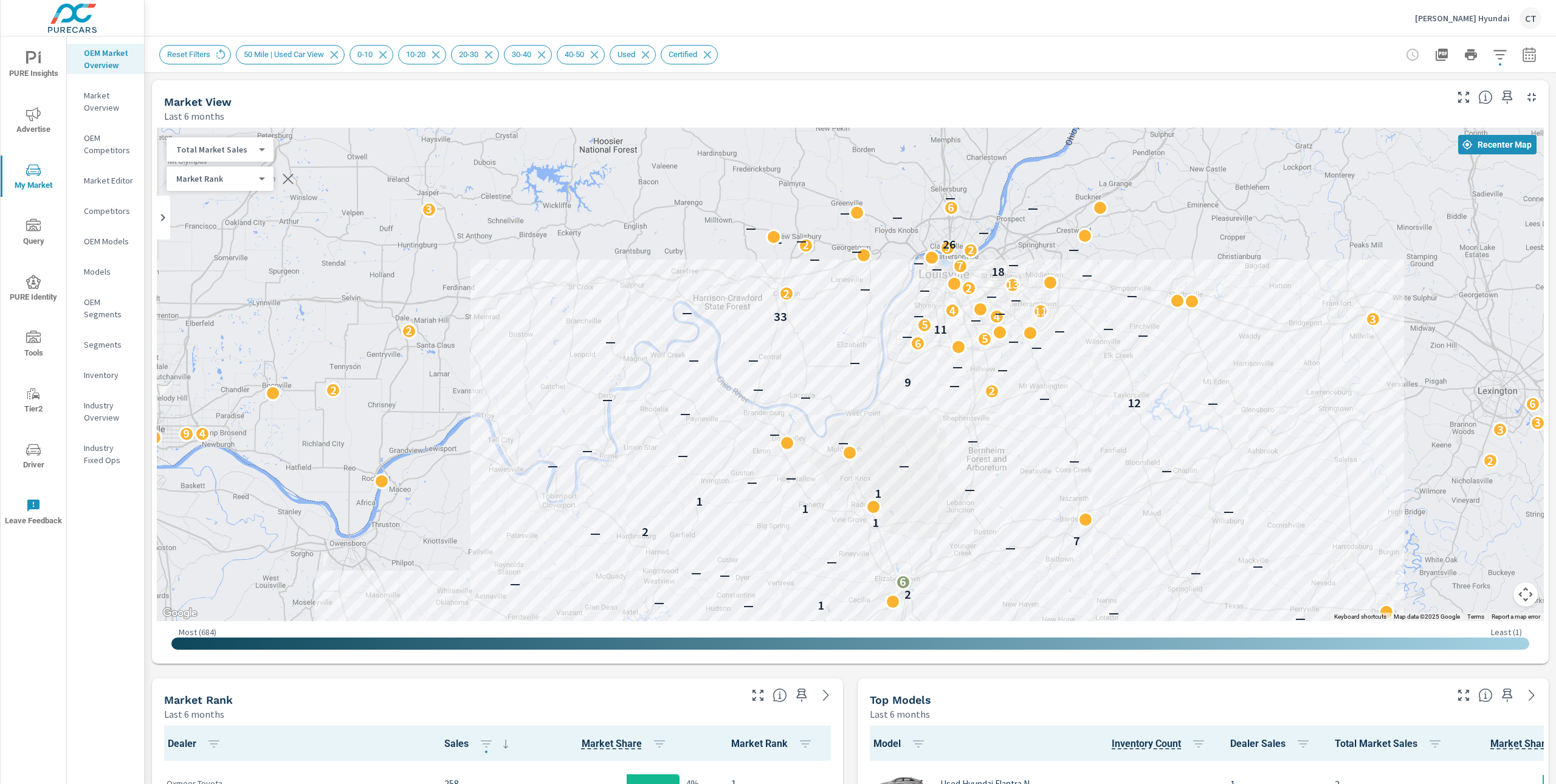
drag, startPoint x: 1156, startPoint y: 431, endPoint x: 1143, endPoint y: 625, distance: 194.4
click at [1150, 635] on div "← Move left → Move right ↑ Move up ↓ Move down + Zoom in - Zoom out Home Jump l…" at bounding box center [850, 393] width 1386 height 531
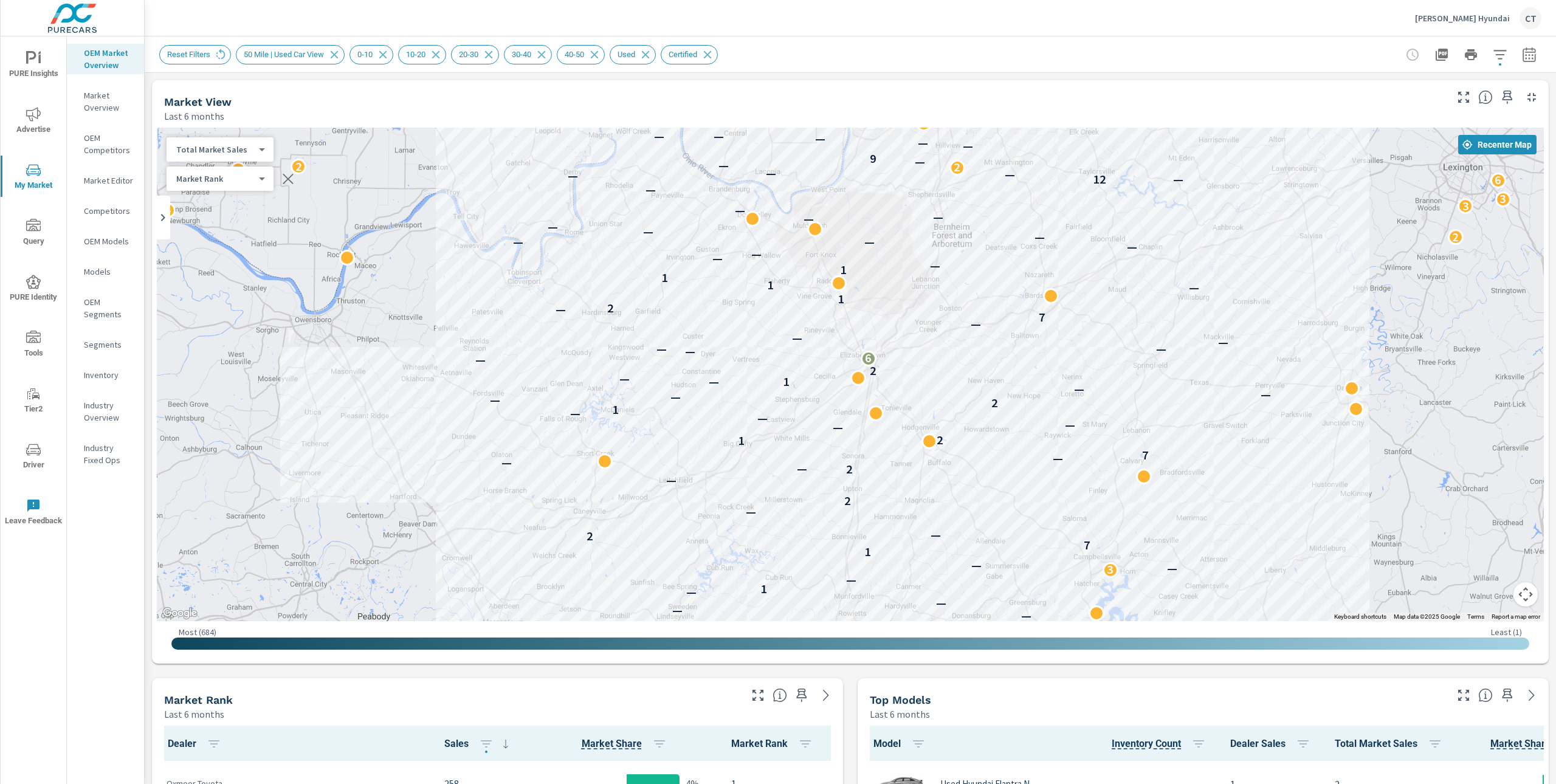
drag, startPoint x: 1074, startPoint y: 543, endPoint x: 1042, endPoint y: 335, distance: 210.4
click at [1042, 335] on div "2 2 — — — 2 2 — — — — — — — — — — — 1 — 3 — — 1 7 2 — — 2 — 2 — — — 7 1 2 — — —…" at bounding box center [1398, 479] width 1167 height 656
click at [601, 53] on icon at bounding box center [594, 54] width 14 height 14
click at [935, 52] on div "Reset Filters 50 Mile | Used Car View 0-10 10-20 20-30 30-40 40-50 Used Certifi…" at bounding box center [755, 54] width 1192 height 19
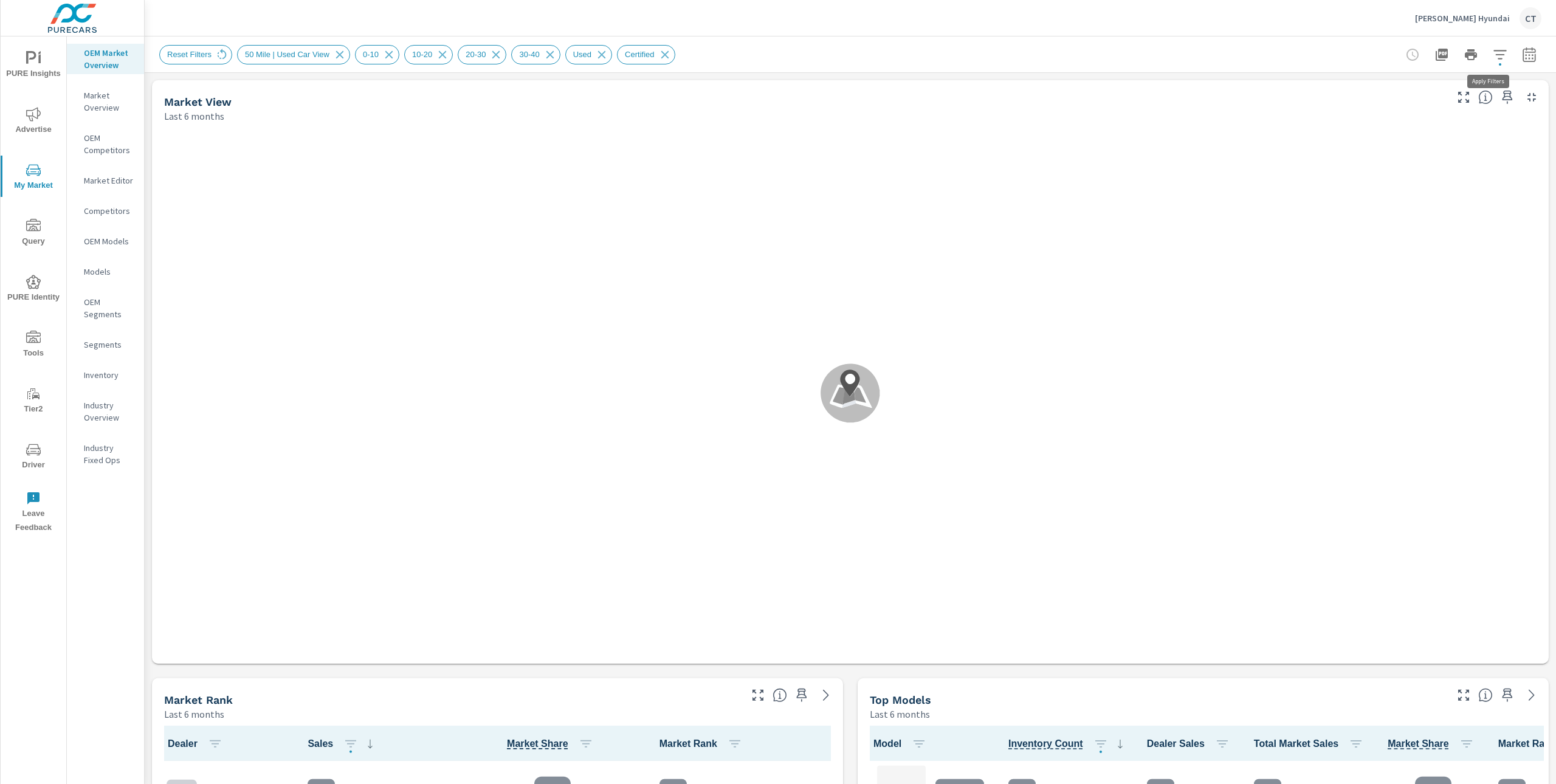
click at [1493, 53] on icon "button" at bounding box center [1500, 54] width 15 height 15
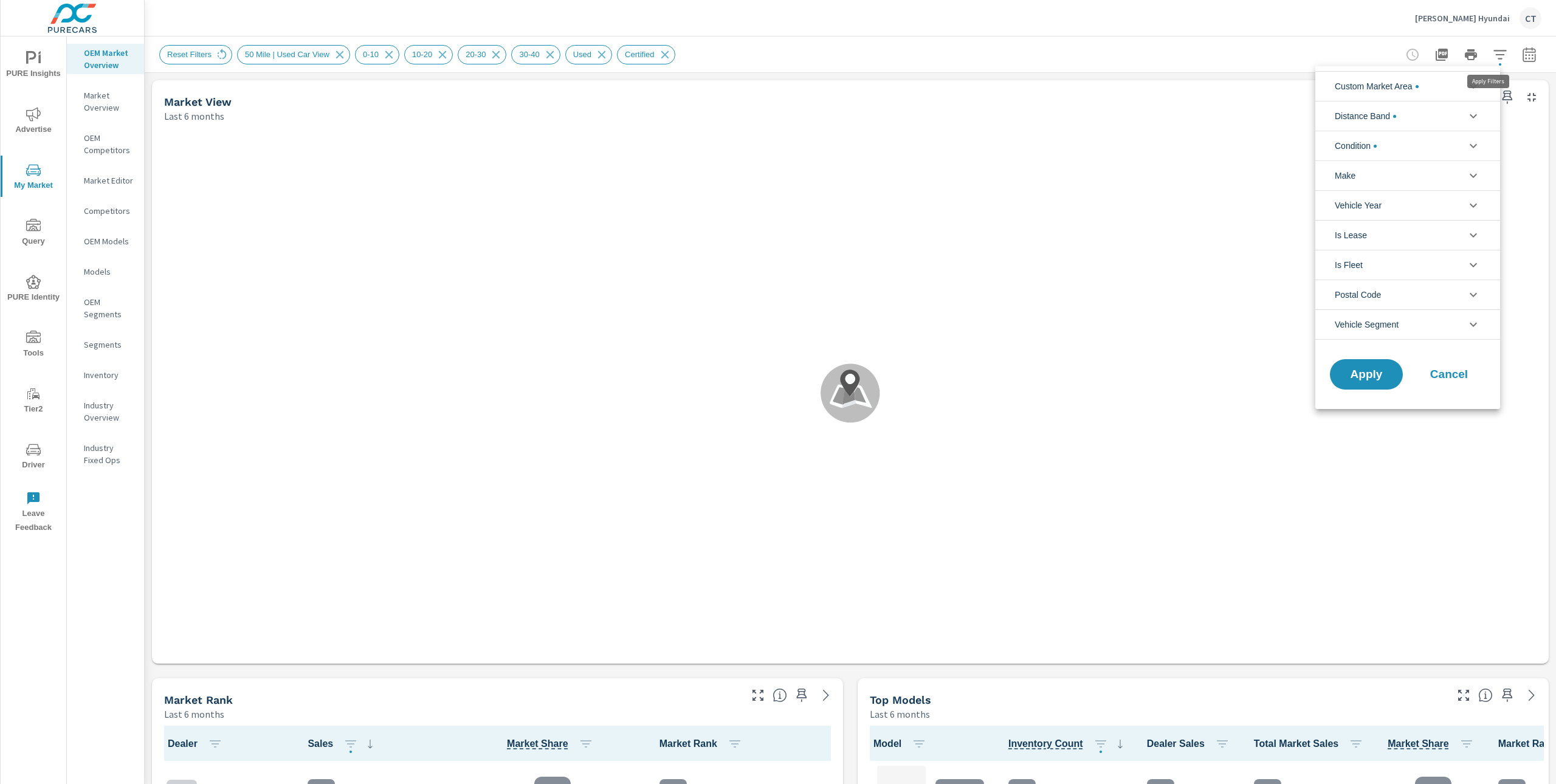
scroll to position [54, 0]
click at [1412, 117] on li "Distance Band" at bounding box center [1407, 115] width 185 height 30
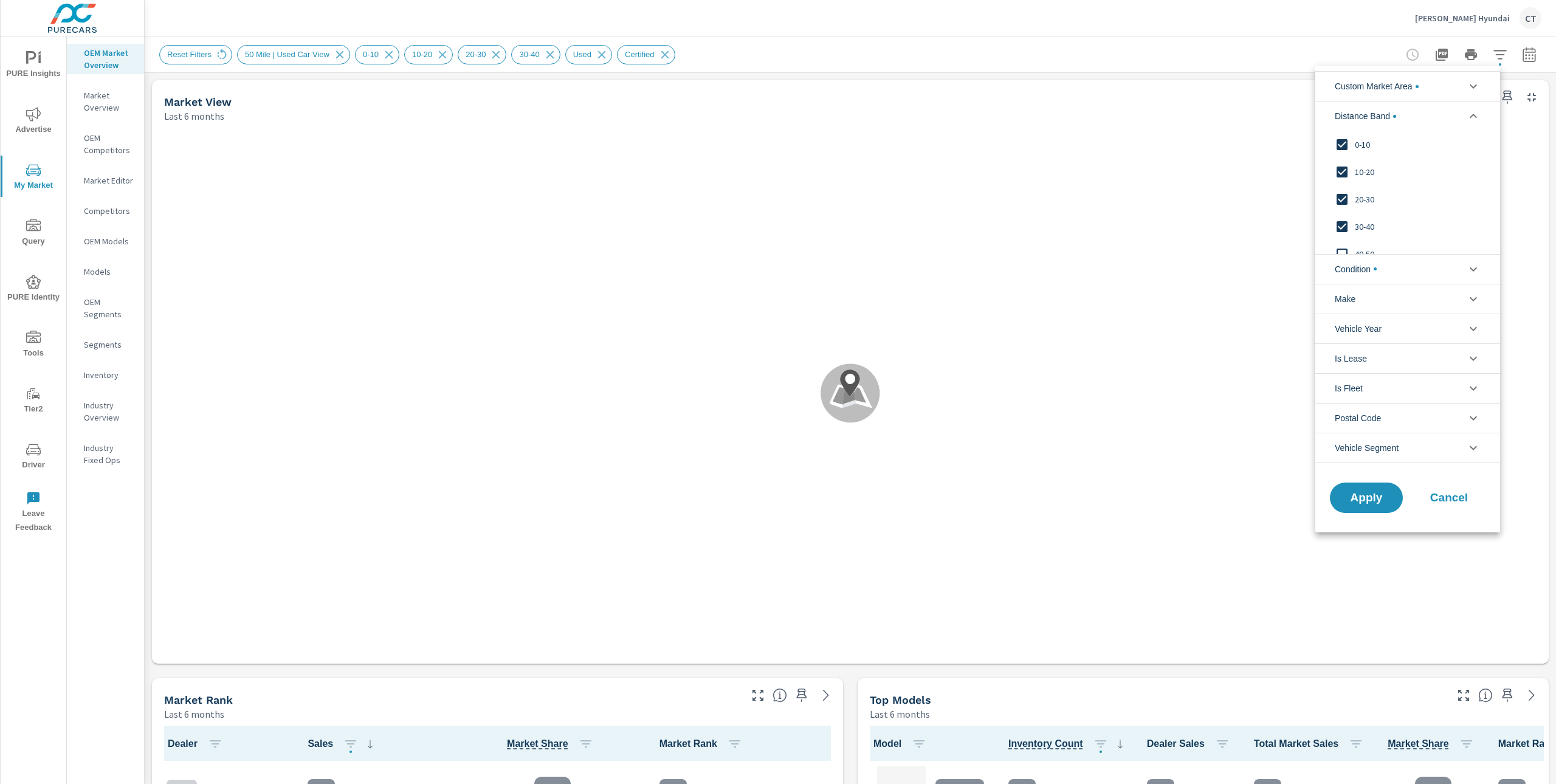
click at [1368, 227] on span "30-40" at bounding box center [1421, 227] width 133 height 15
click at [1379, 196] on span "20-30" at bounding box center [1421, 199] width 133 height 15
click at [1388, 497] on span "Apply" at bounding box center [1366, 497] width 50 height 12
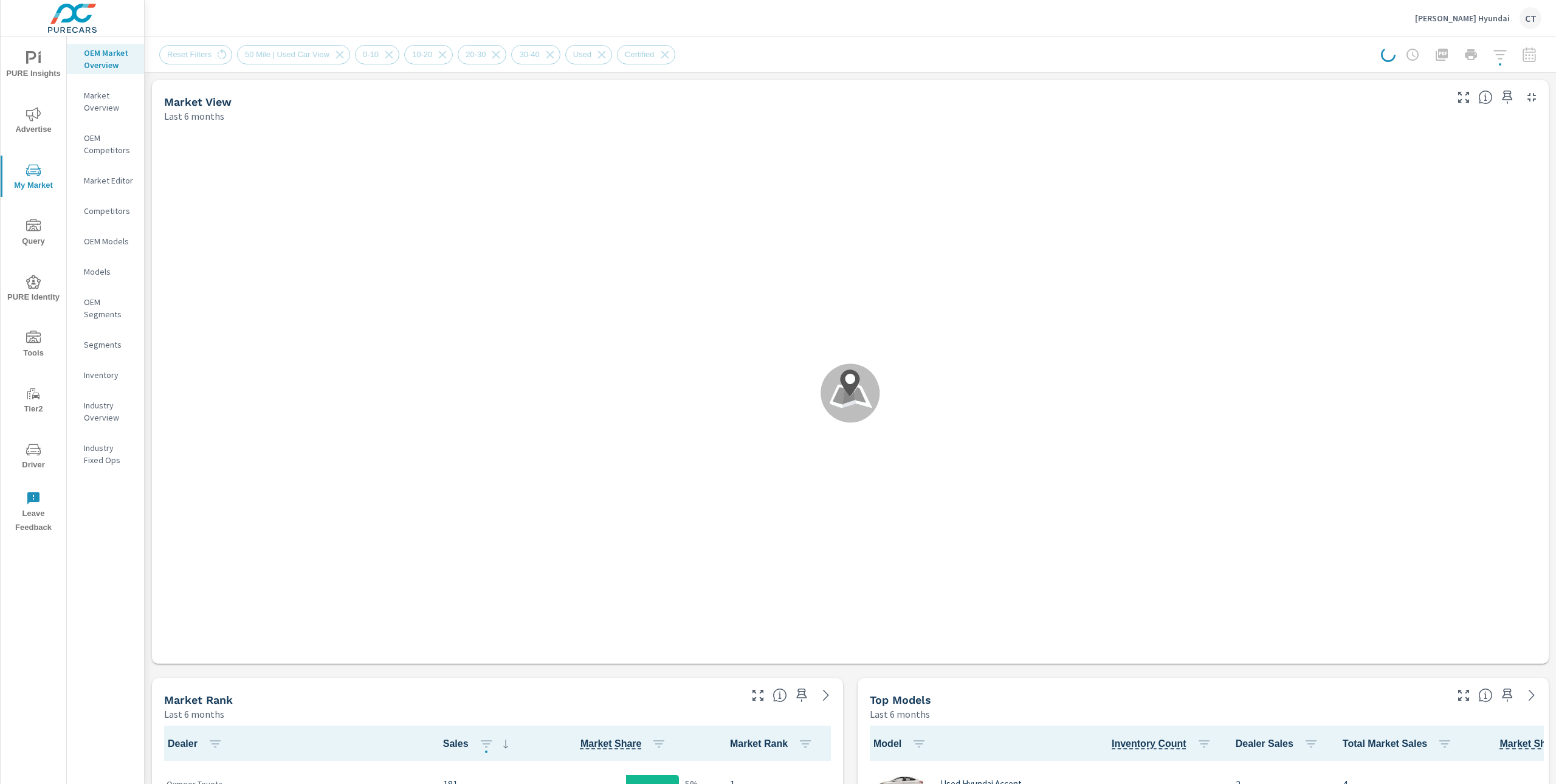
scroll to position [1, 0]
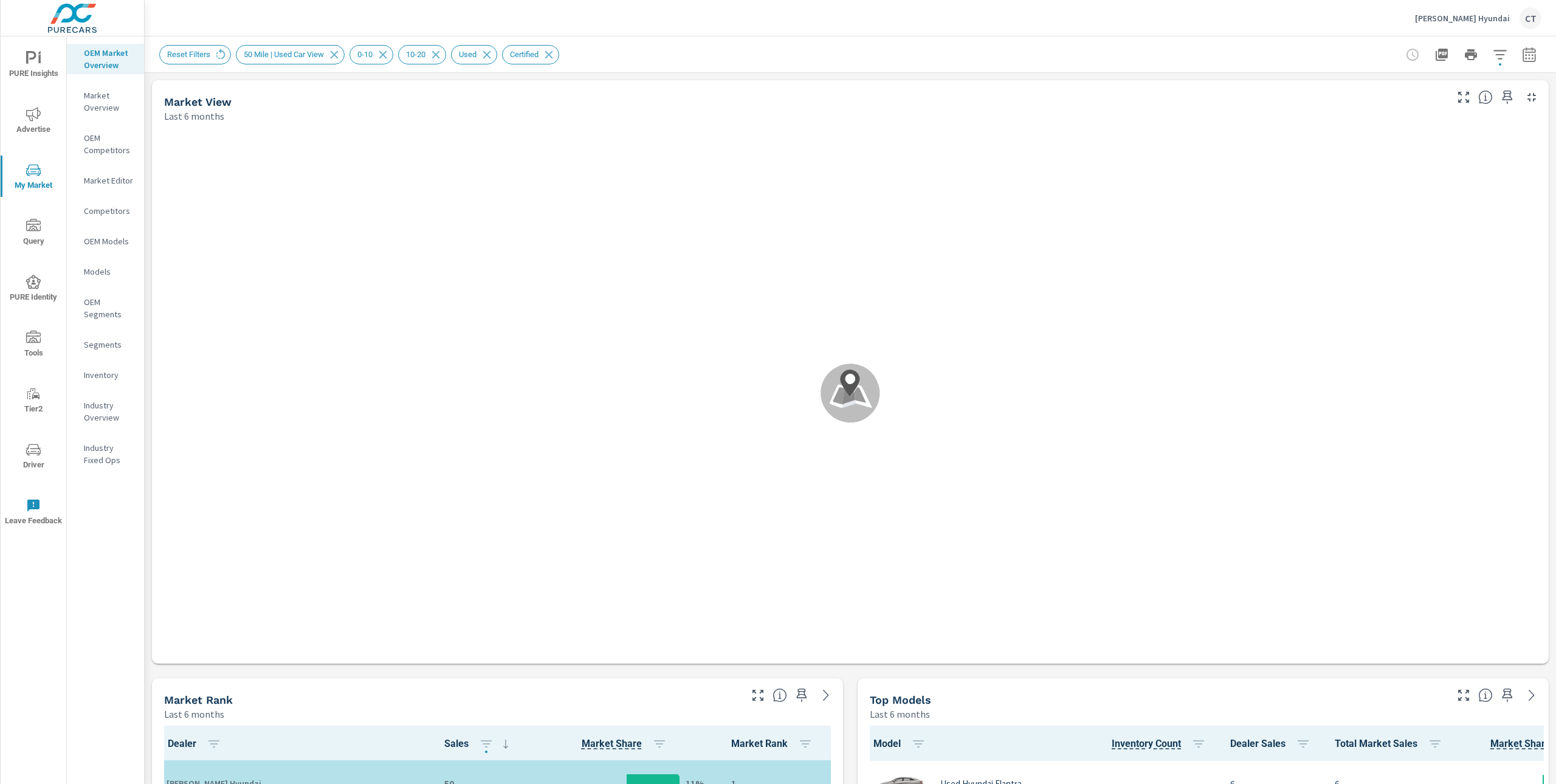
scroll to position [237, 0]
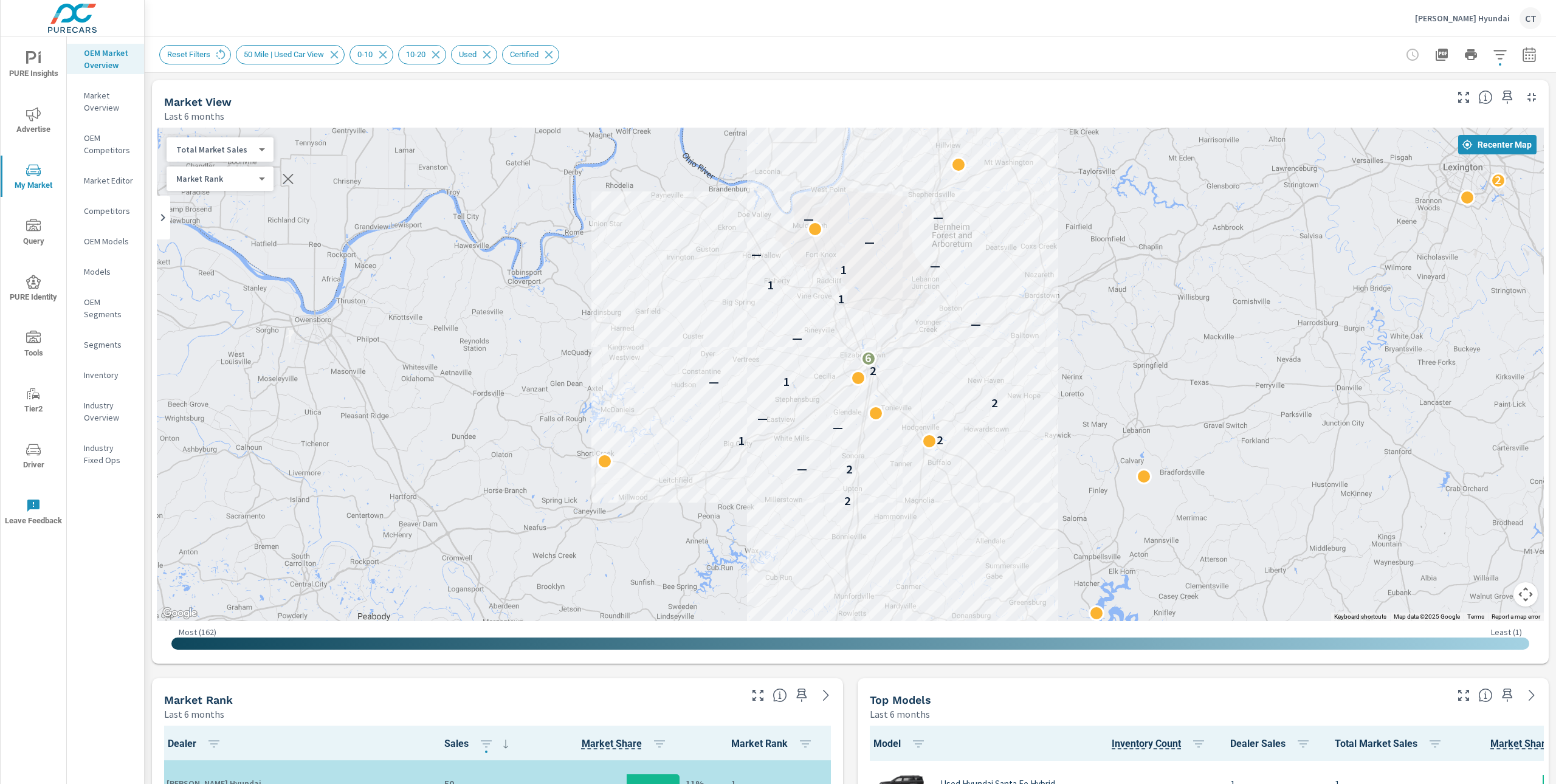
click at [987, 63] on div "Reset Filters 50 Mile | Used Car View 0-10 10-20 Used Certified" at bounding box center [851, 54] width 1382 height 36
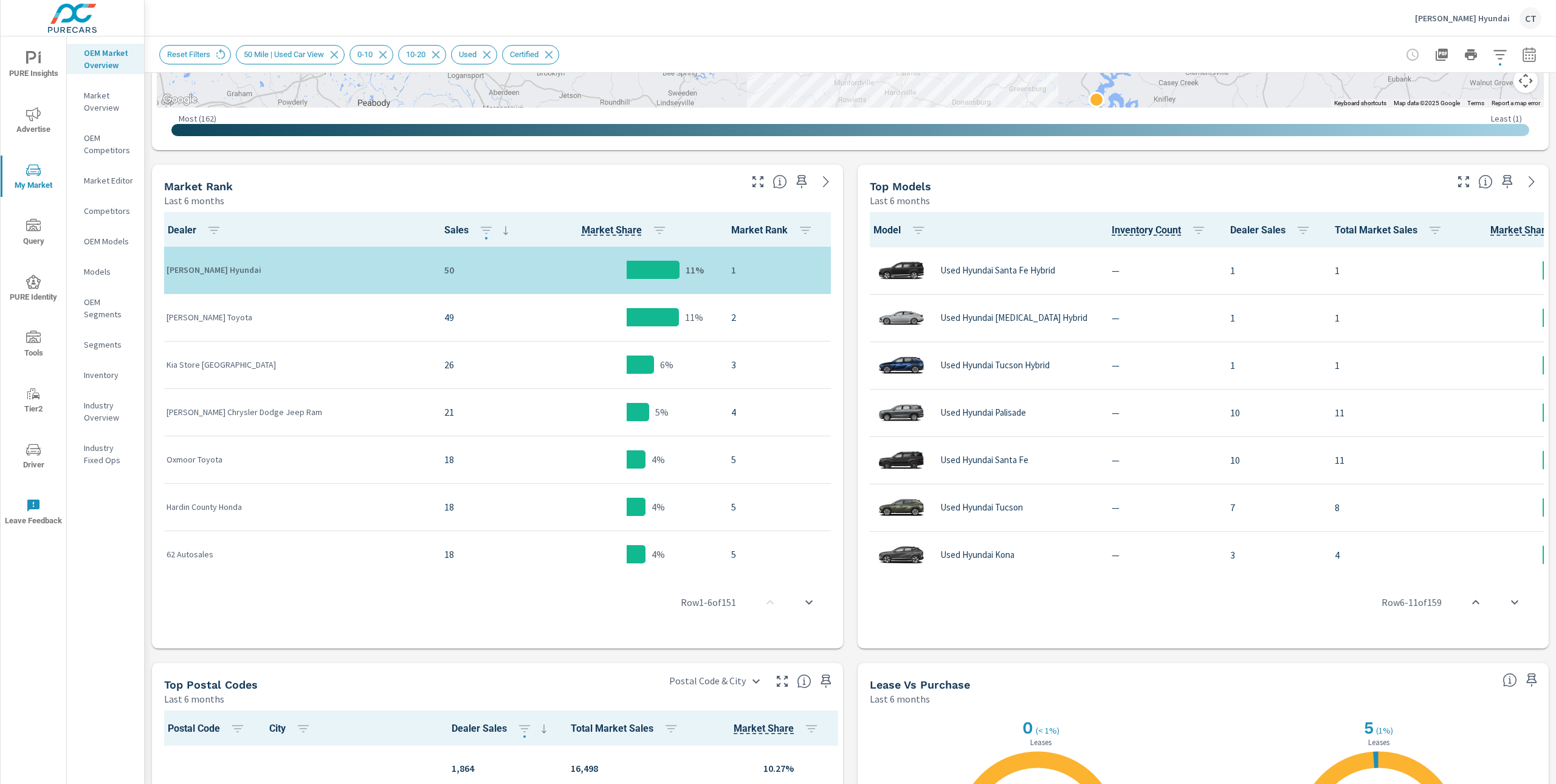
scroll to position [533, 0]
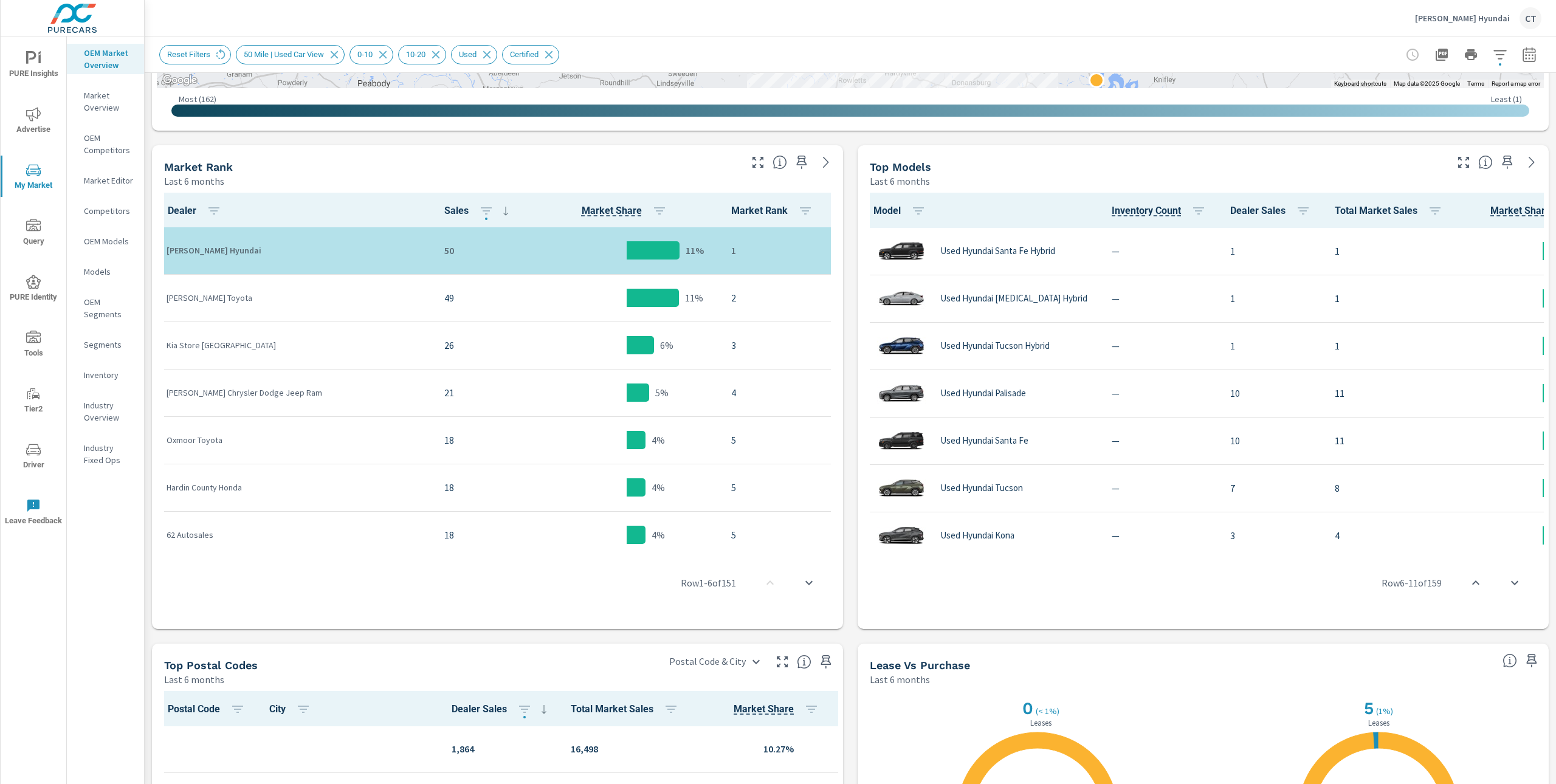
click at [1472, 63] on div at bounding box center [1470, 54] width 141 height 24
click at [1493, 50] on icon "button" at bounding box center [1500, 54] width 13 height 9
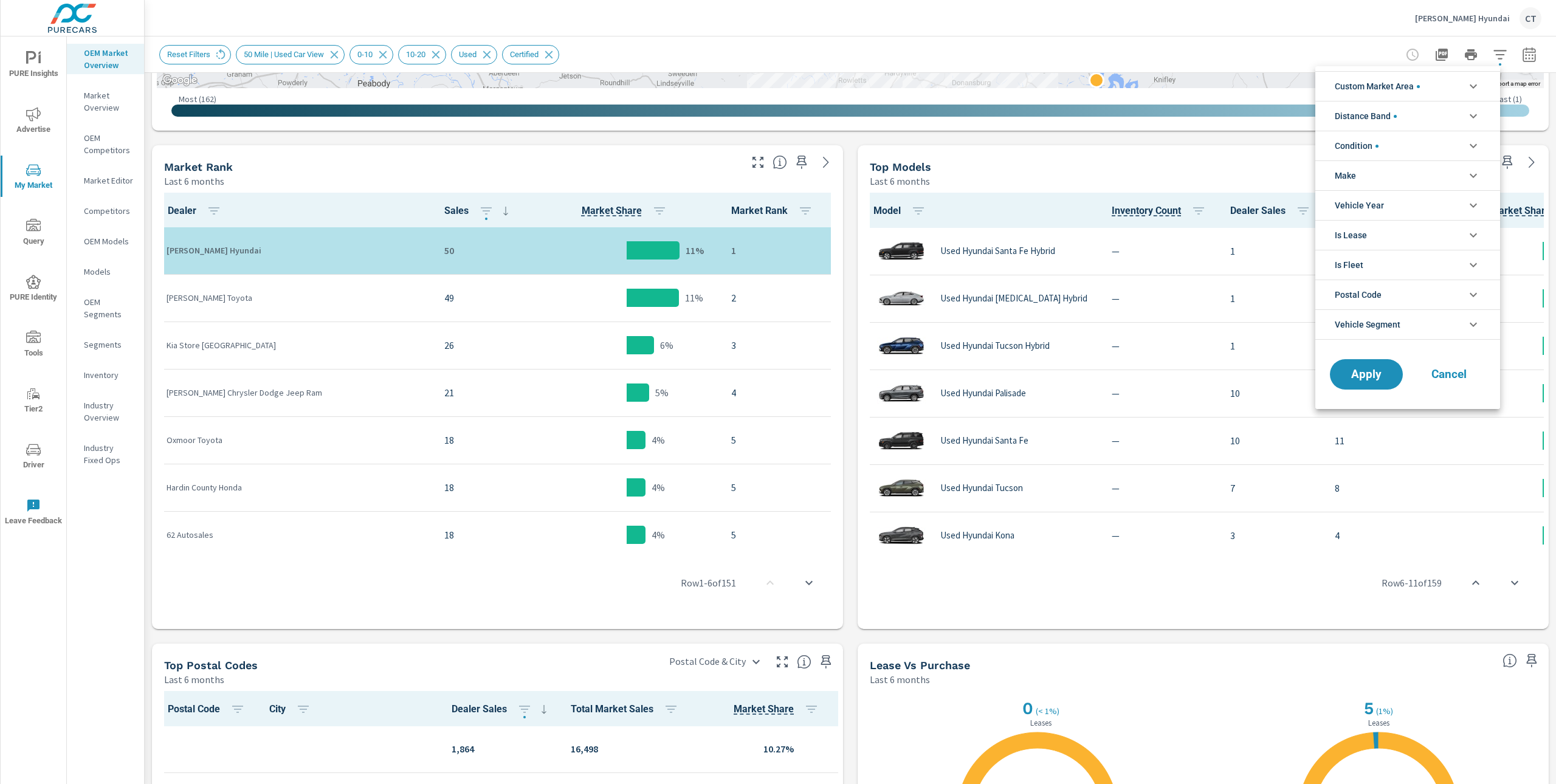
scroll to position [54, 0]
click at [1522, 45] on div at bounding box center [778, 392] width 1556 height 784
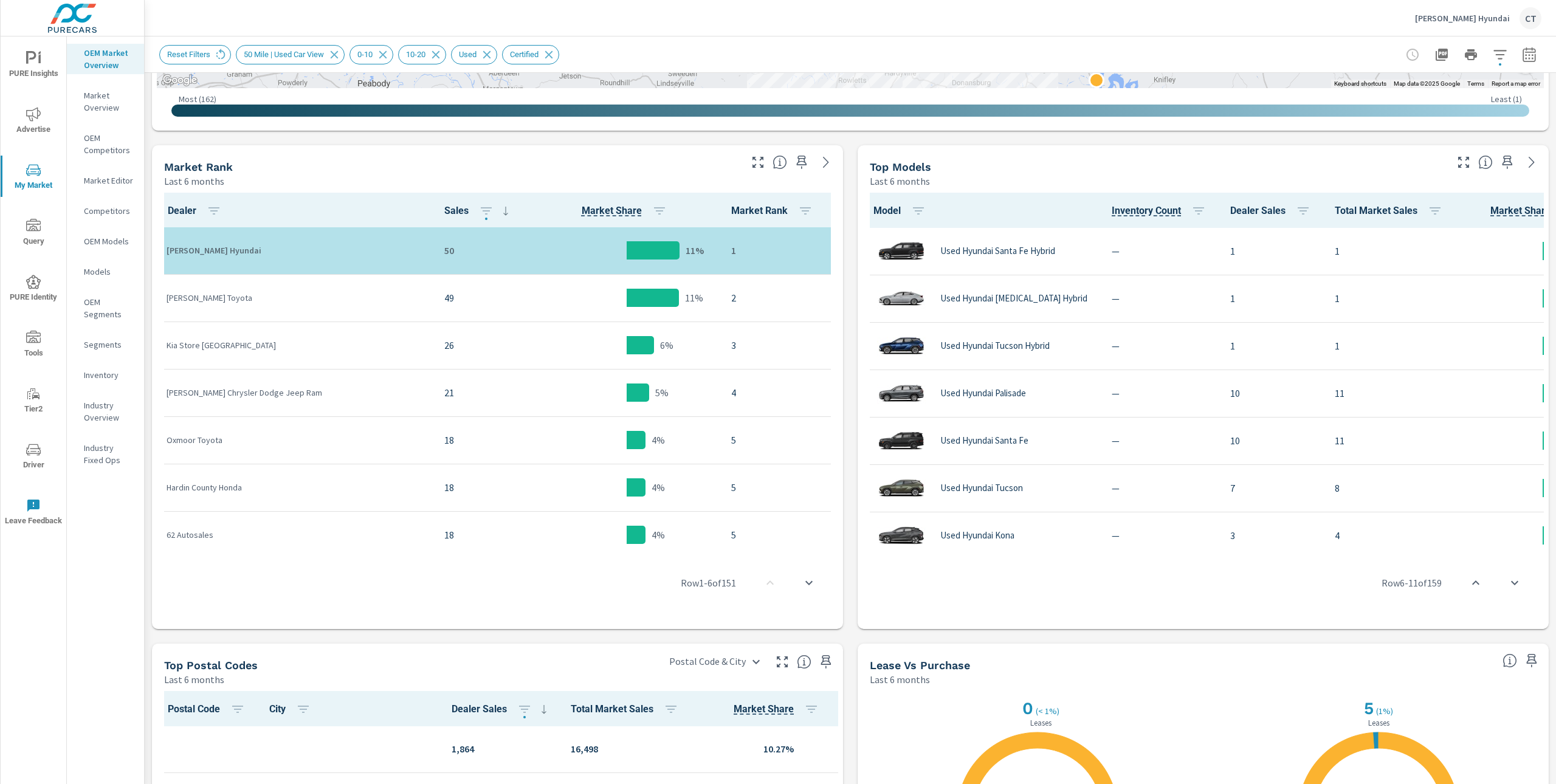
click at [1520, 55] on div "Custom Market Area (none) 30 Miles Around Dealership 40% or higher Mkt share % …" at bounding box center [778, 392] width 1556 height 784
click at [1522, 53] on icon "button" at bounding box center [1529, 54] width 15 height 15
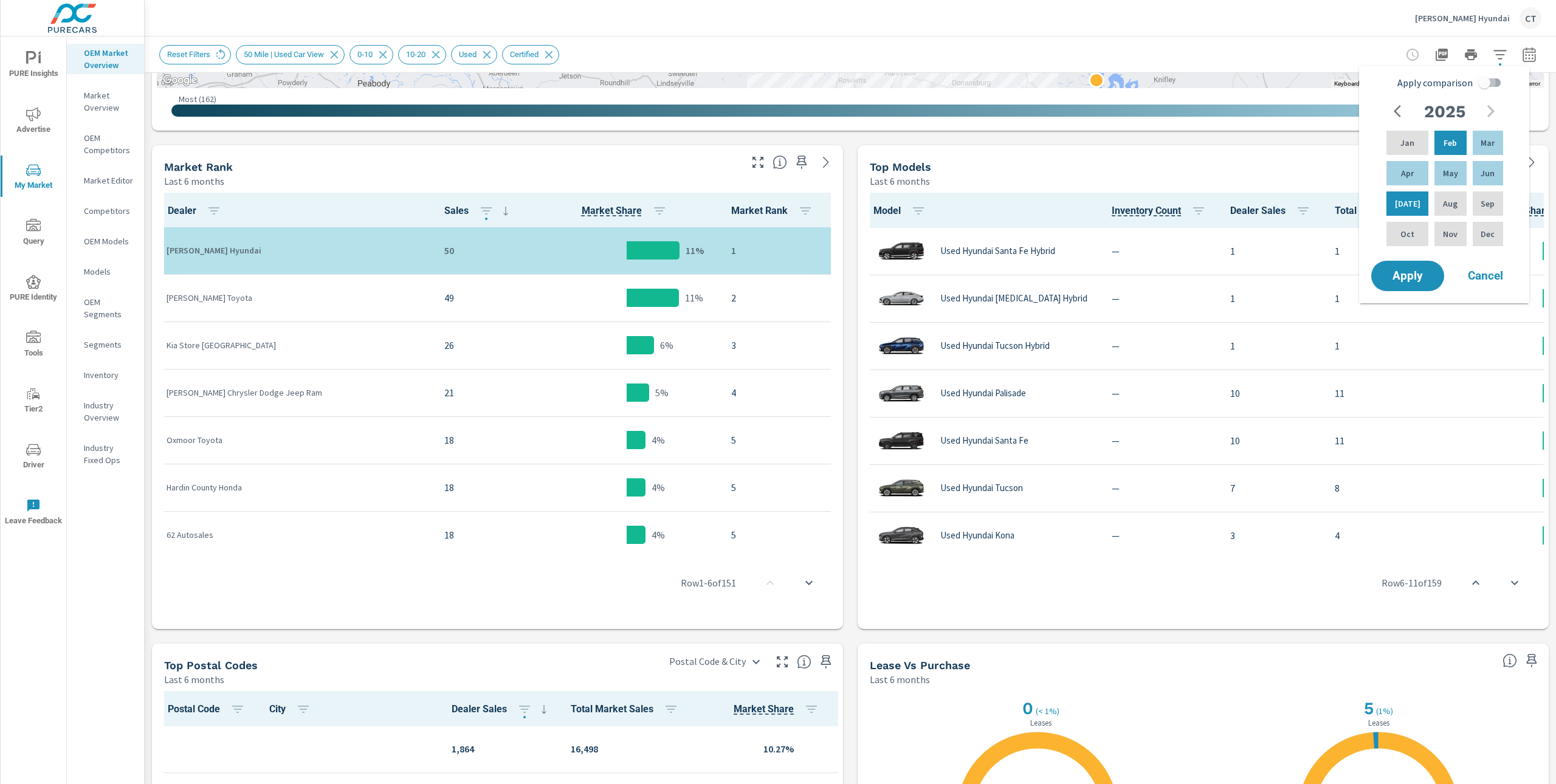
click at [1490, 77] on input "Apply comparison" at bounding box center [1483, 82] width 69 height 23
checkbox input "true"
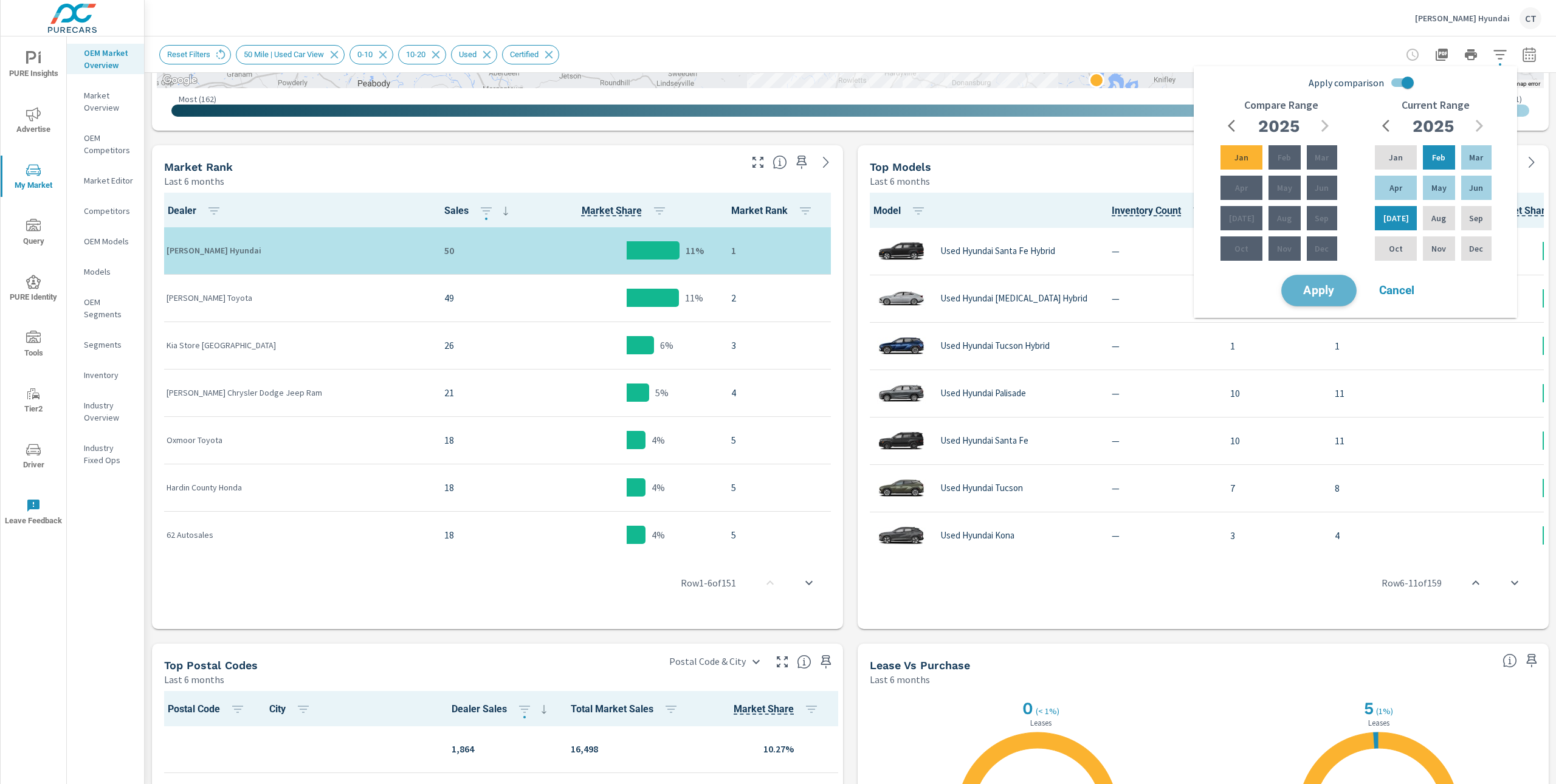
click at [1312, 290] on span "Apply" at bounding box center [1318, 290] width 50 height 12
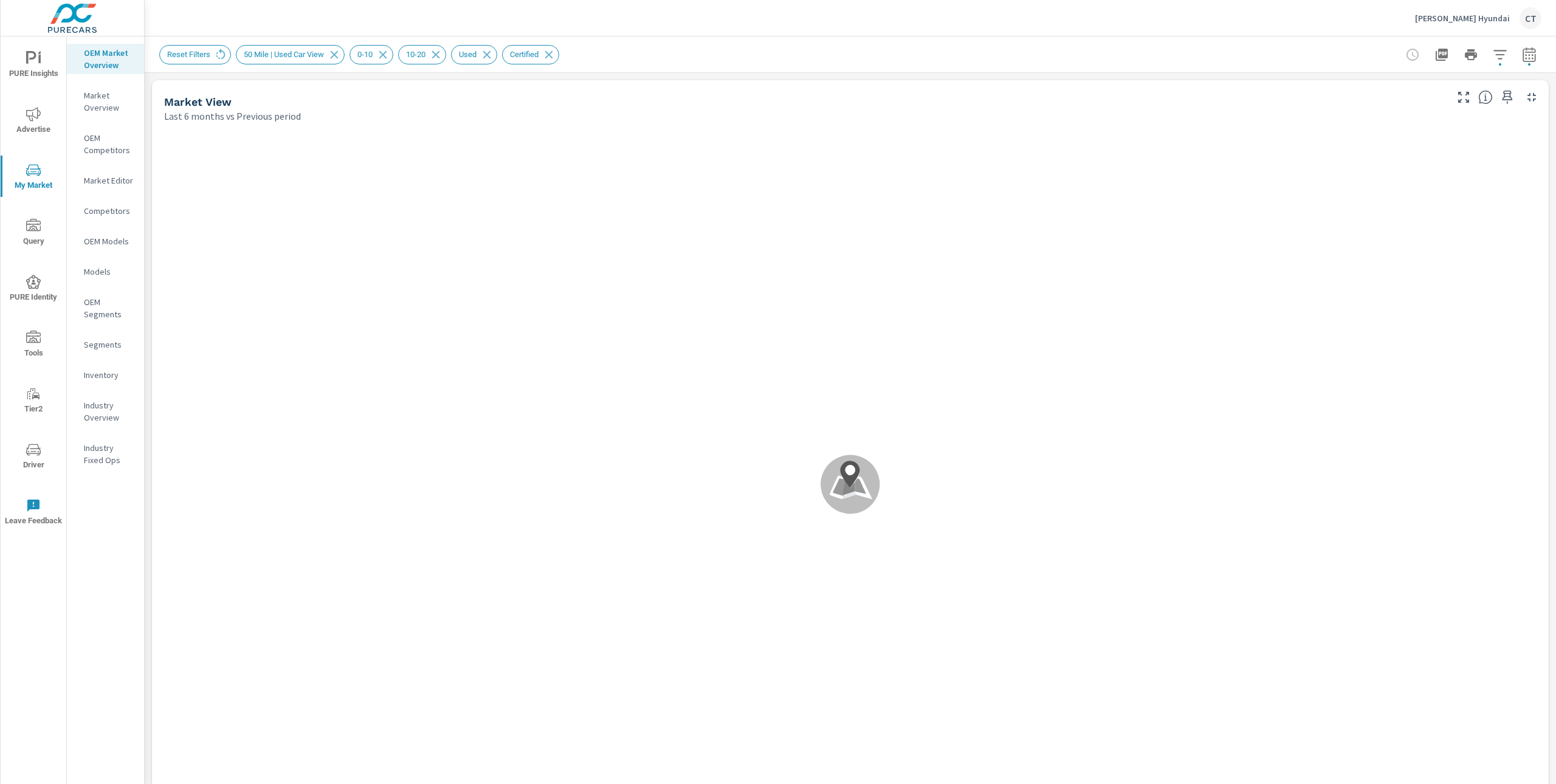
scroll to position [1, 0]
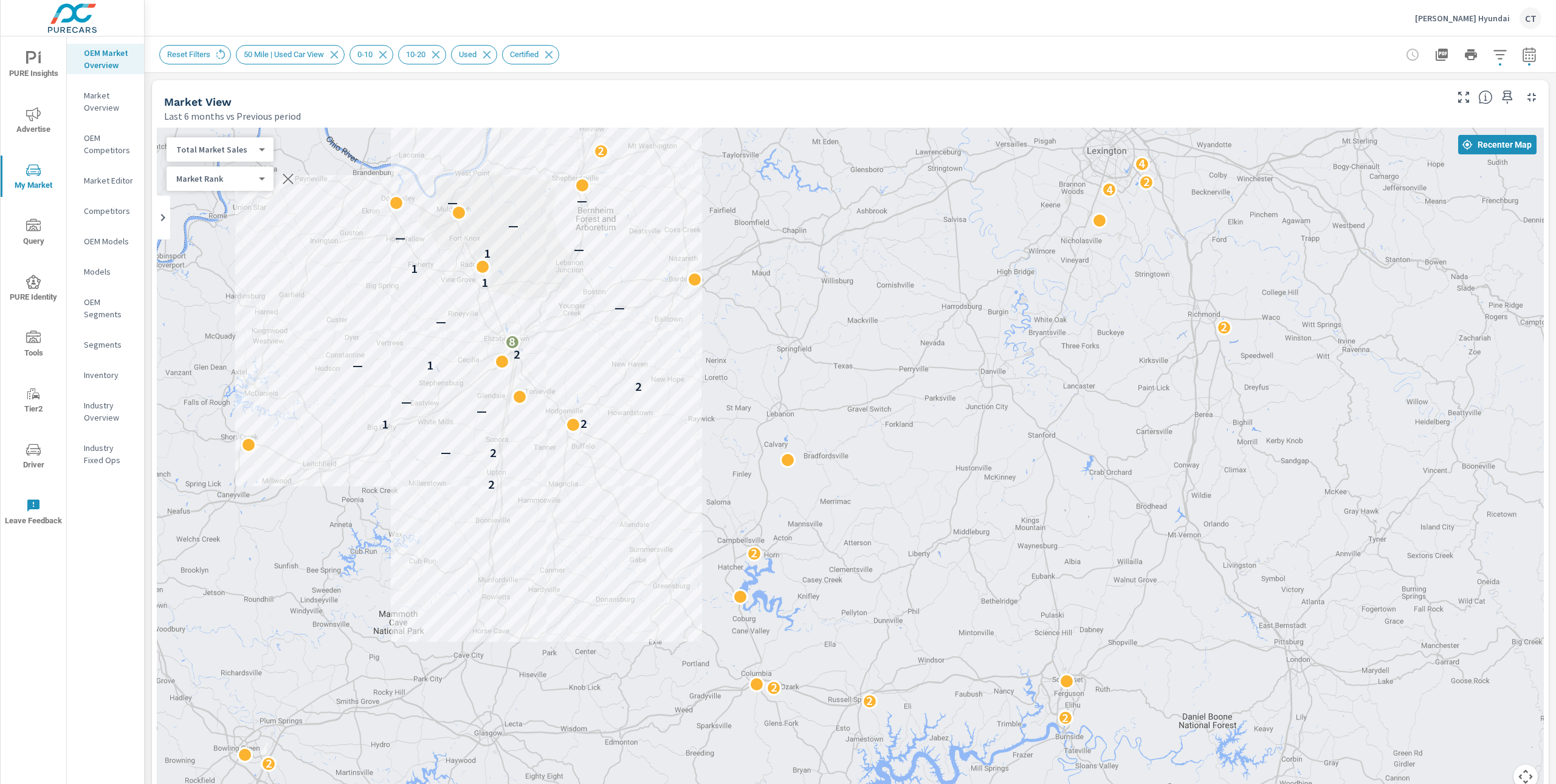
drag, startPoint x: 1314, startPoint y: 458, endPoint x: 965, endPoint y: 352, distance: 364.7
click at [965, 352] on div "5 2 2 3 2 2 2 4 2 2 2 2 2 2 2 2 — 1 2 — — 2 1 — 2 8 2 — — 1 1 1 — — — — — 4 4 2…" at bounding box center [850, 465] width 1386 height 675
click at [226, 145] on body "PURE Insights Advertise My Market Query PURE Identity Tools Tier2 Driver Leave …" at bounding box center [778, 392] width 1556 height 784
click at [226, 125] on li "Your Sales (DMS)" at bounding box center [226, 130] width 119 height 19
click at [236, 150] on body "PURE Insights Advertise My Market Query PURE Identity Tools Tier2 Driver Leave …" at bounding box center [778, 392] width 1556 height 784
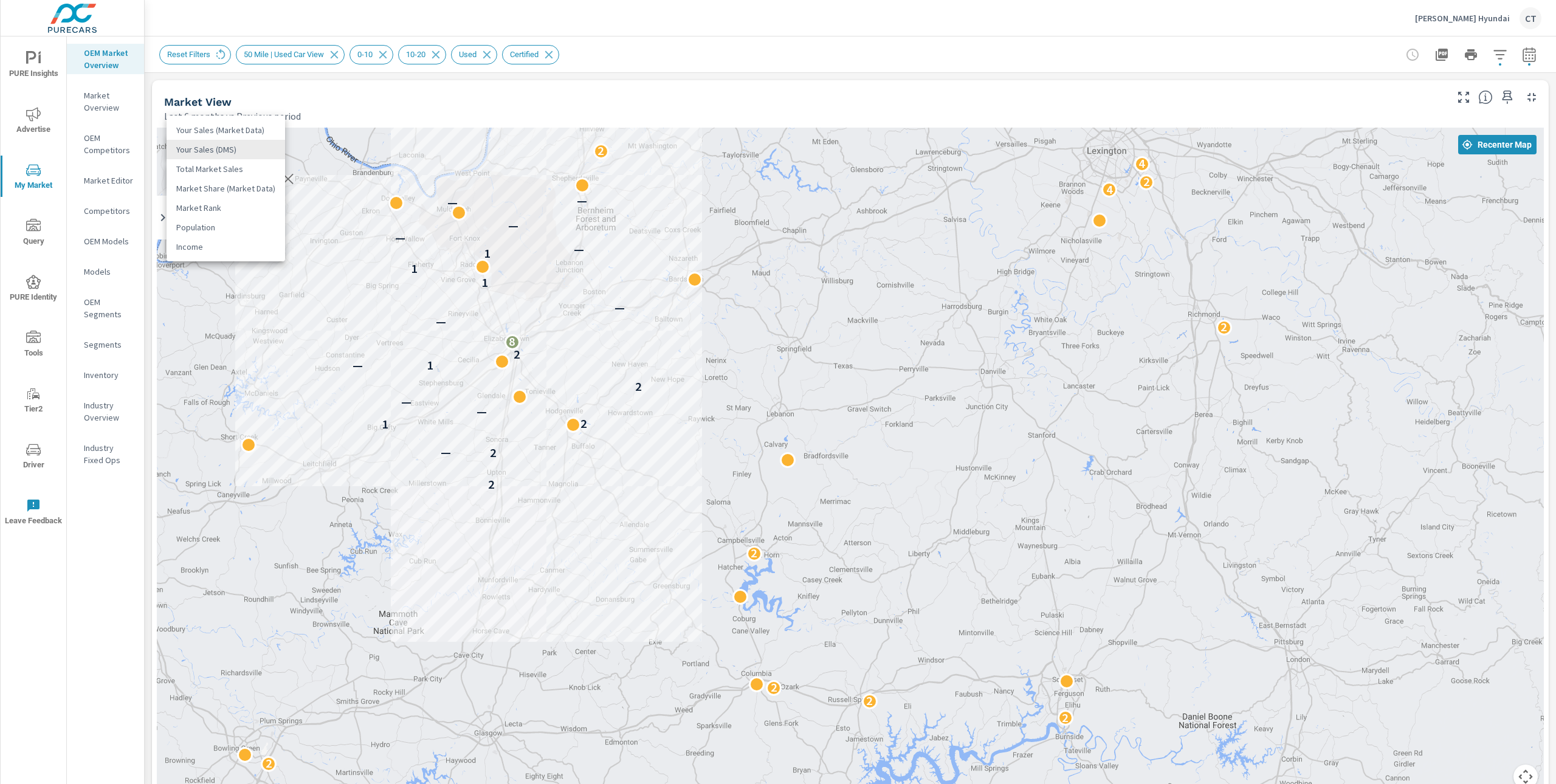
click at [223, 131] on li "Your Sales (Market Data)" at bounding box center [226, 130] width 119 height 19
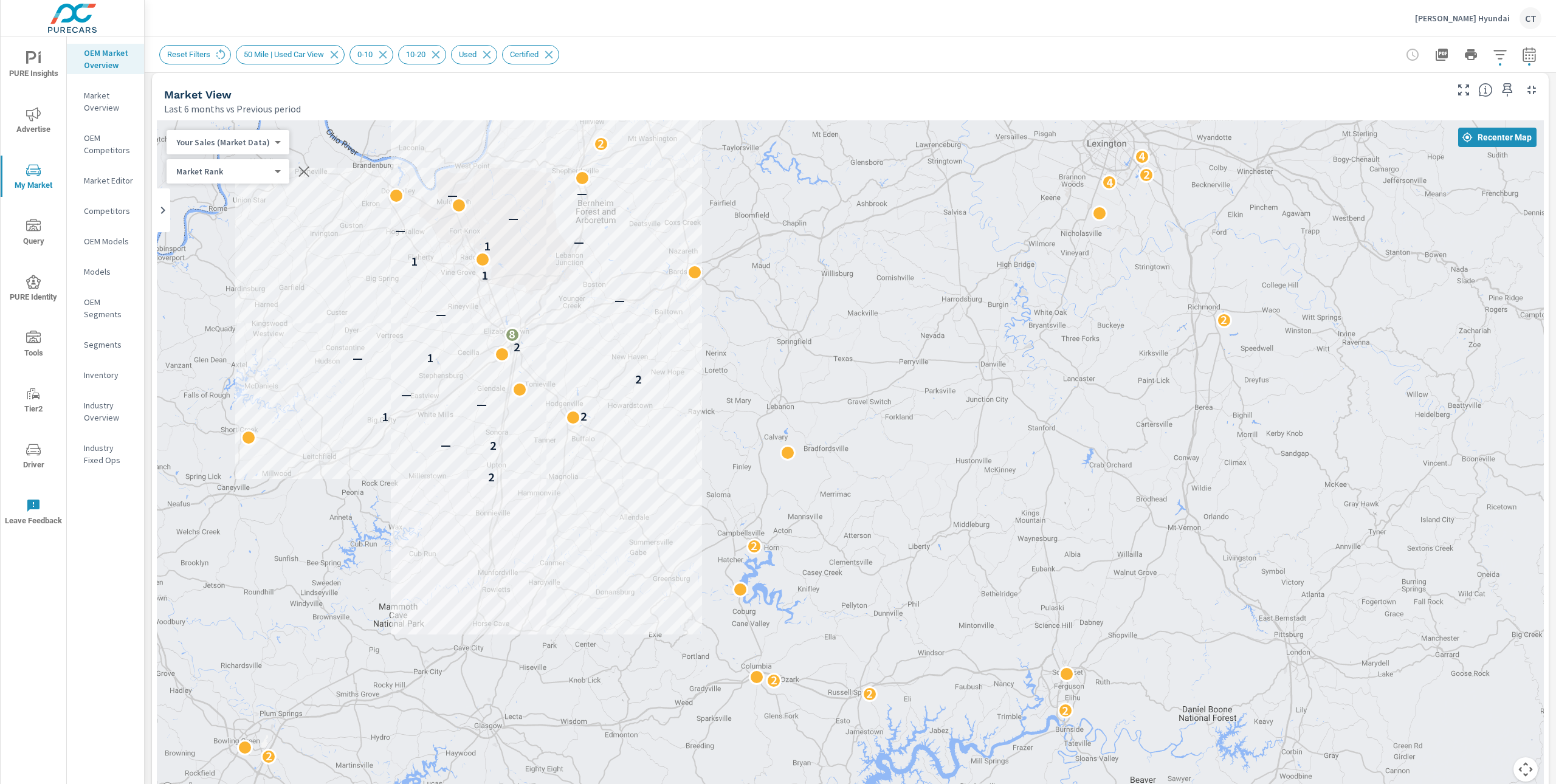
scroll to position [10, 0]
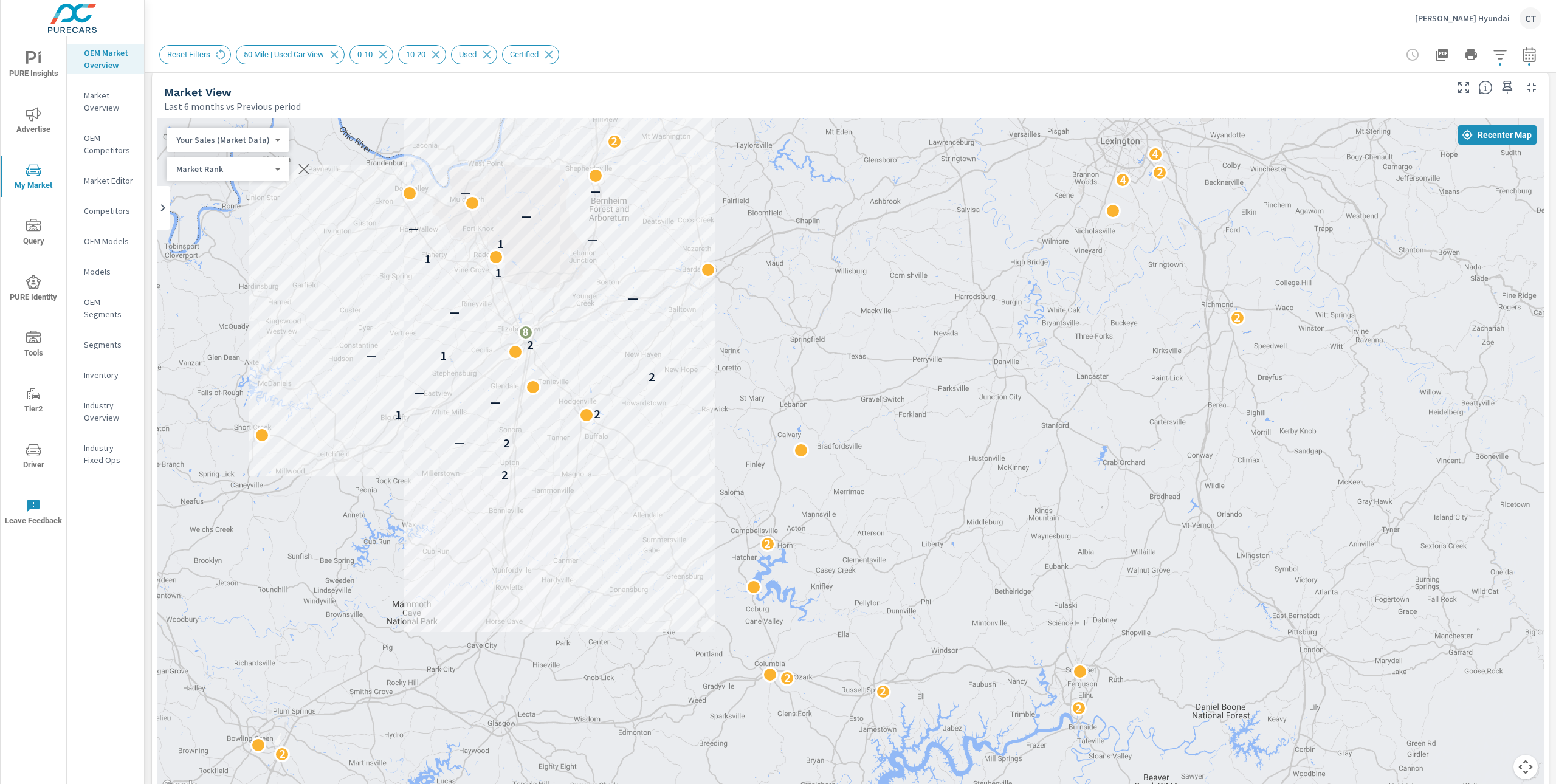
drag, startPoint x: 775, startPoint y: 502, endPoint x: 920, endPoint y: 517, distance: 145.8
click at [920, 517] on div "5 2 2 3 2 2 2 4 2 2 2 2 2 2 2 2 — 1 2 — — 2 1 — 2 8 2 — — 1 1 1 — — — — — 4 4 2…" at bounding box center [850, 455] width 1386 height 675
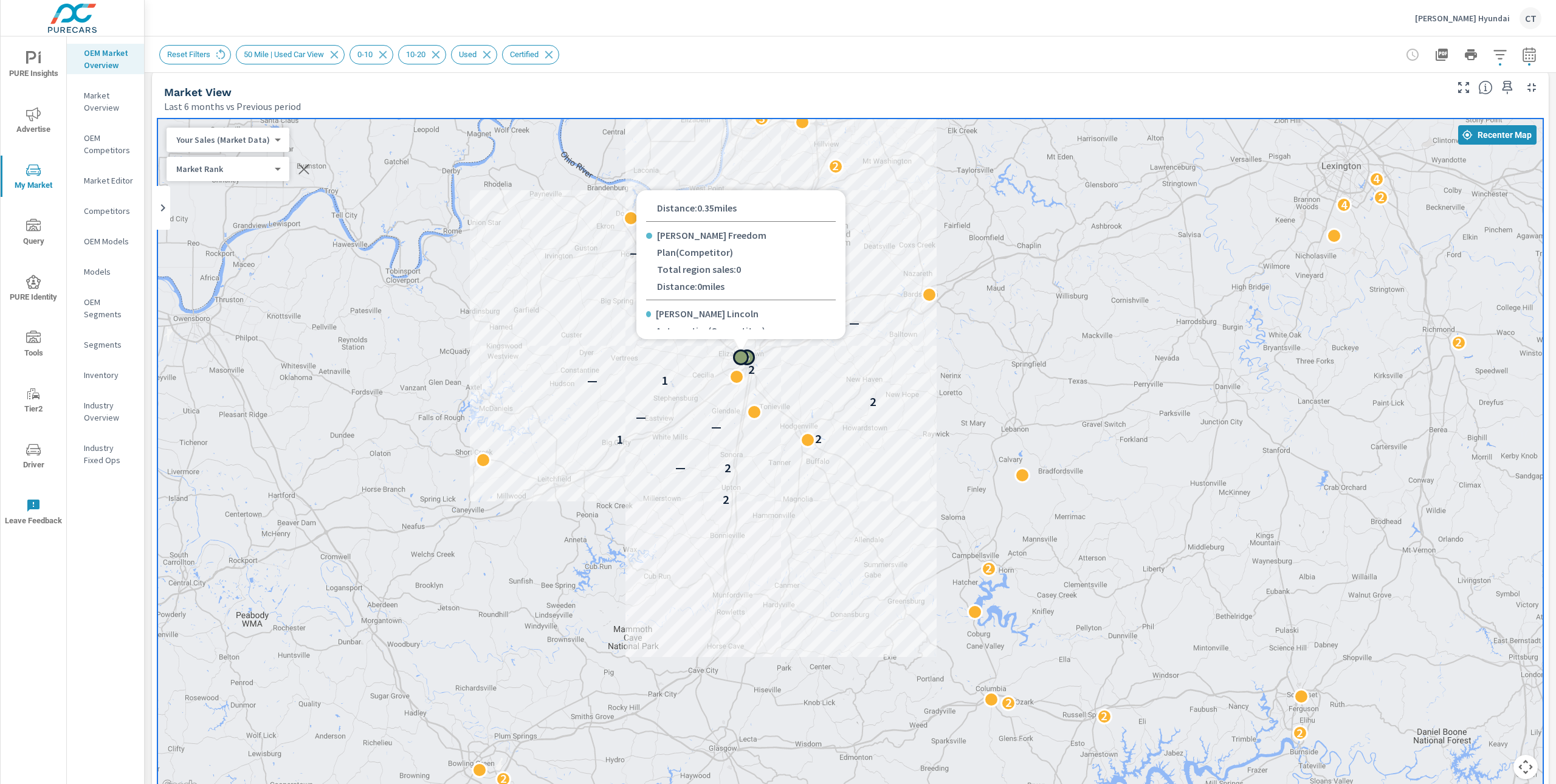
scroll to position [396, 0]
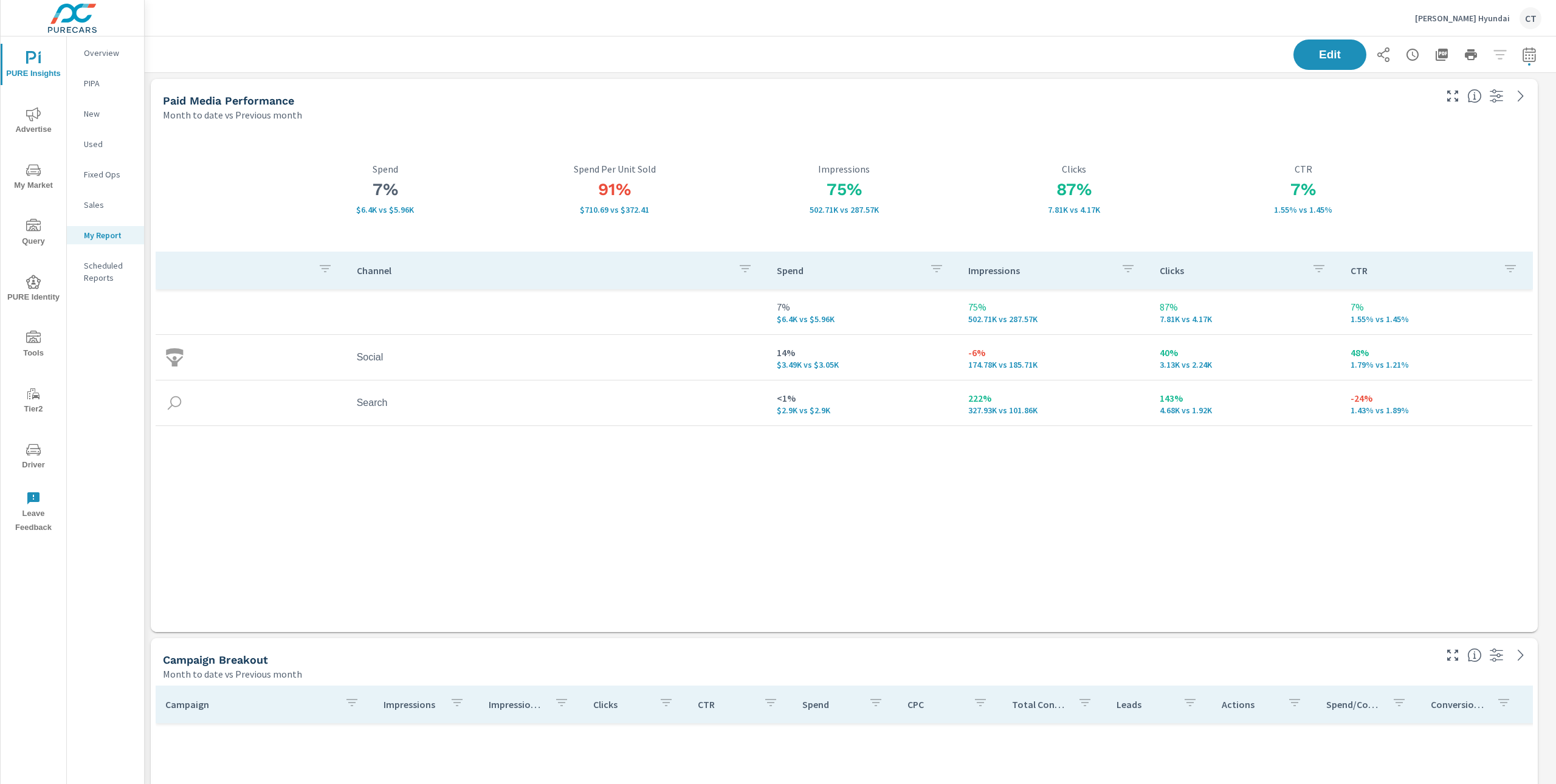
scroll to position [3378, 1418]
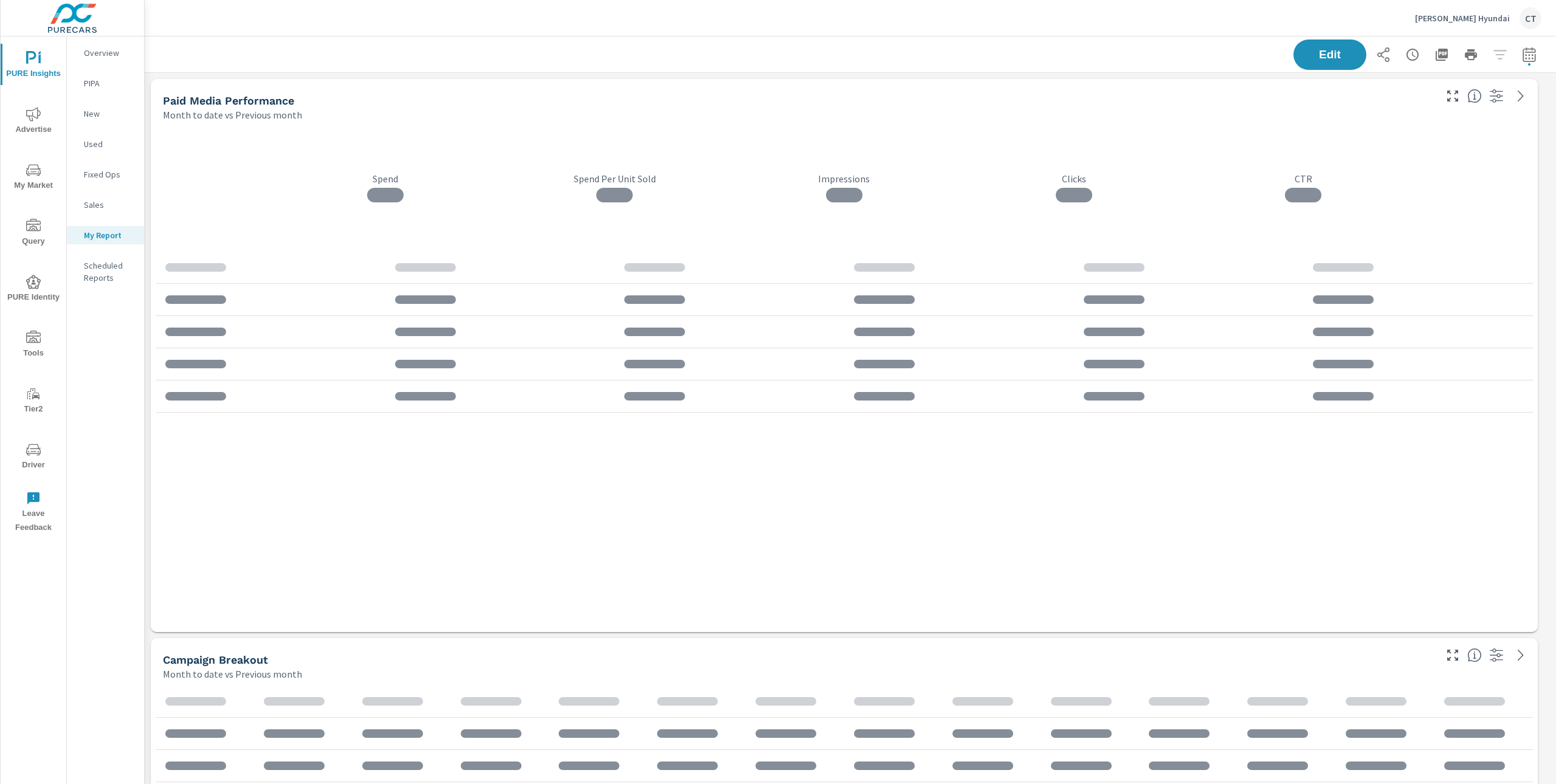
scroll to position [3384, 1425]
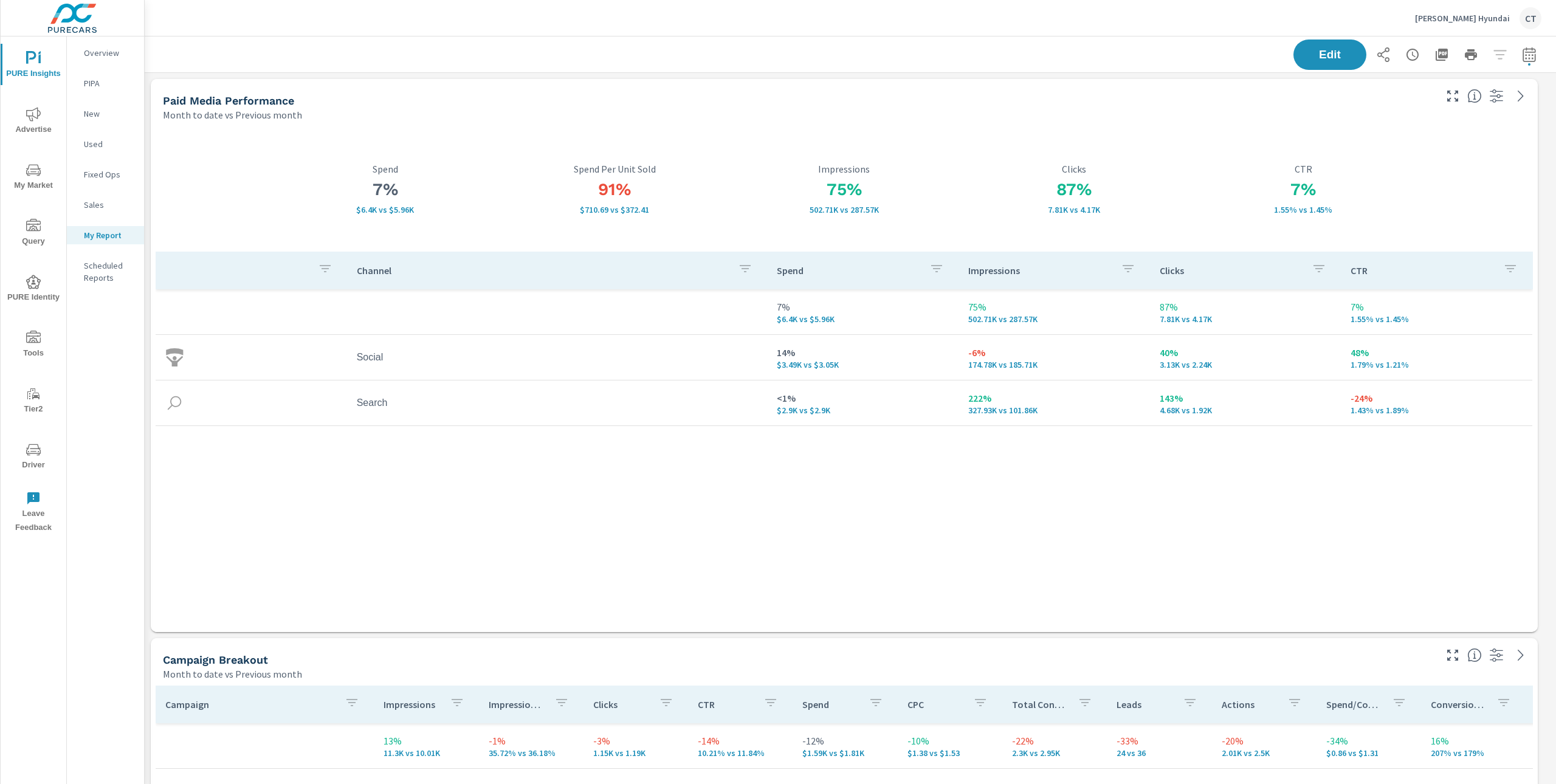
click at [1517, 63] on button "button" at bounding box center [1529, 54] width 24 height 24
select select "Month to date"
select select "Previous month"
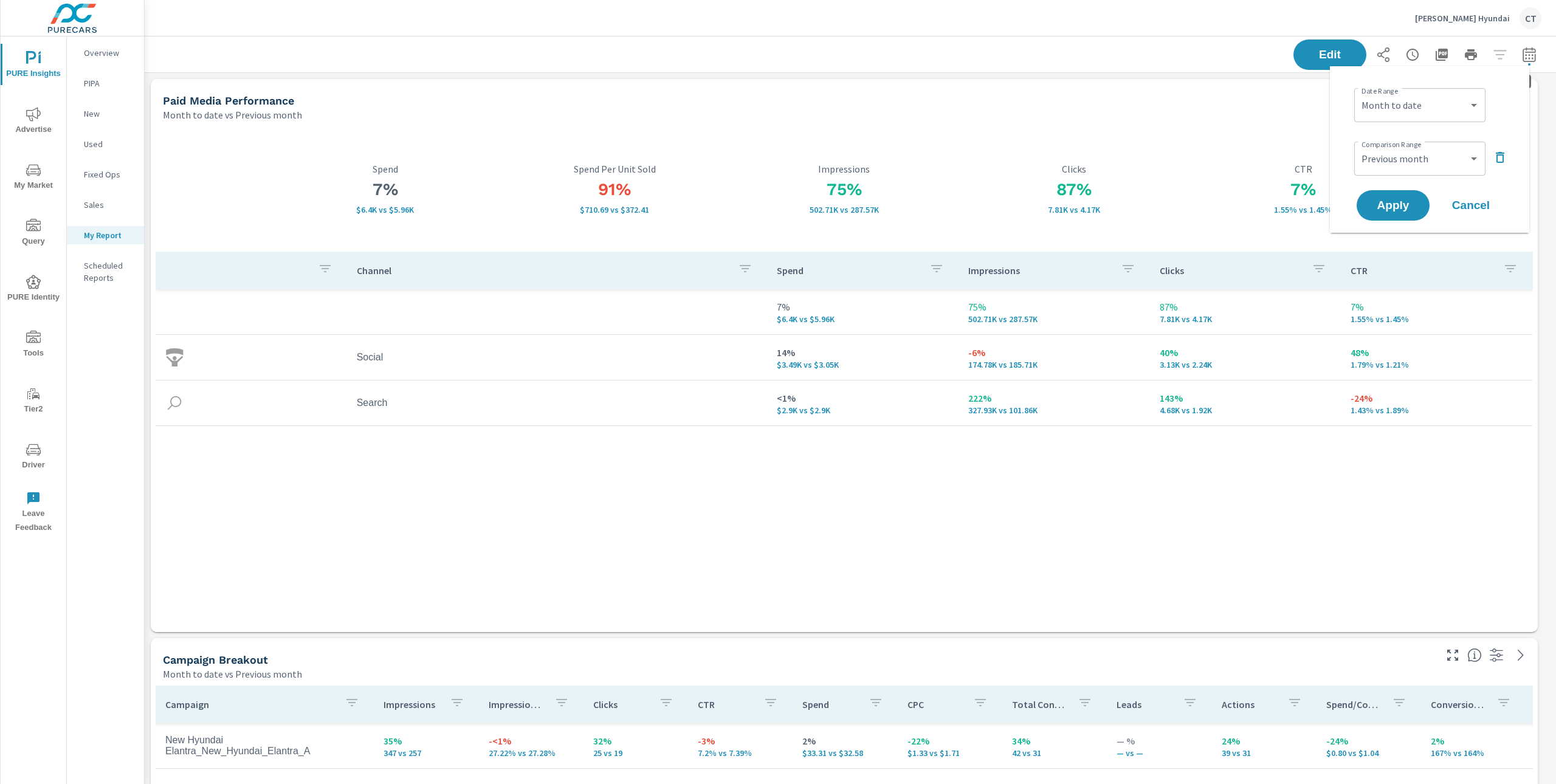
scroll to position [3384, 1425]
click at [1458, 95] on select "Custom [DATE] Last week Last 7 days Last 14 days Last 30 days Last 45 days Last…" at bounding box center [1420, 105] width 122 height 24
select select "Last month"
drag, startPoint x: 1397, startPoint y: 201, endPoint x: 1393, endPoint y: 206, distance: 6.4
click at [1397, 200] on span "Apply" at bounding box center [1393, 205] width 50 height 12
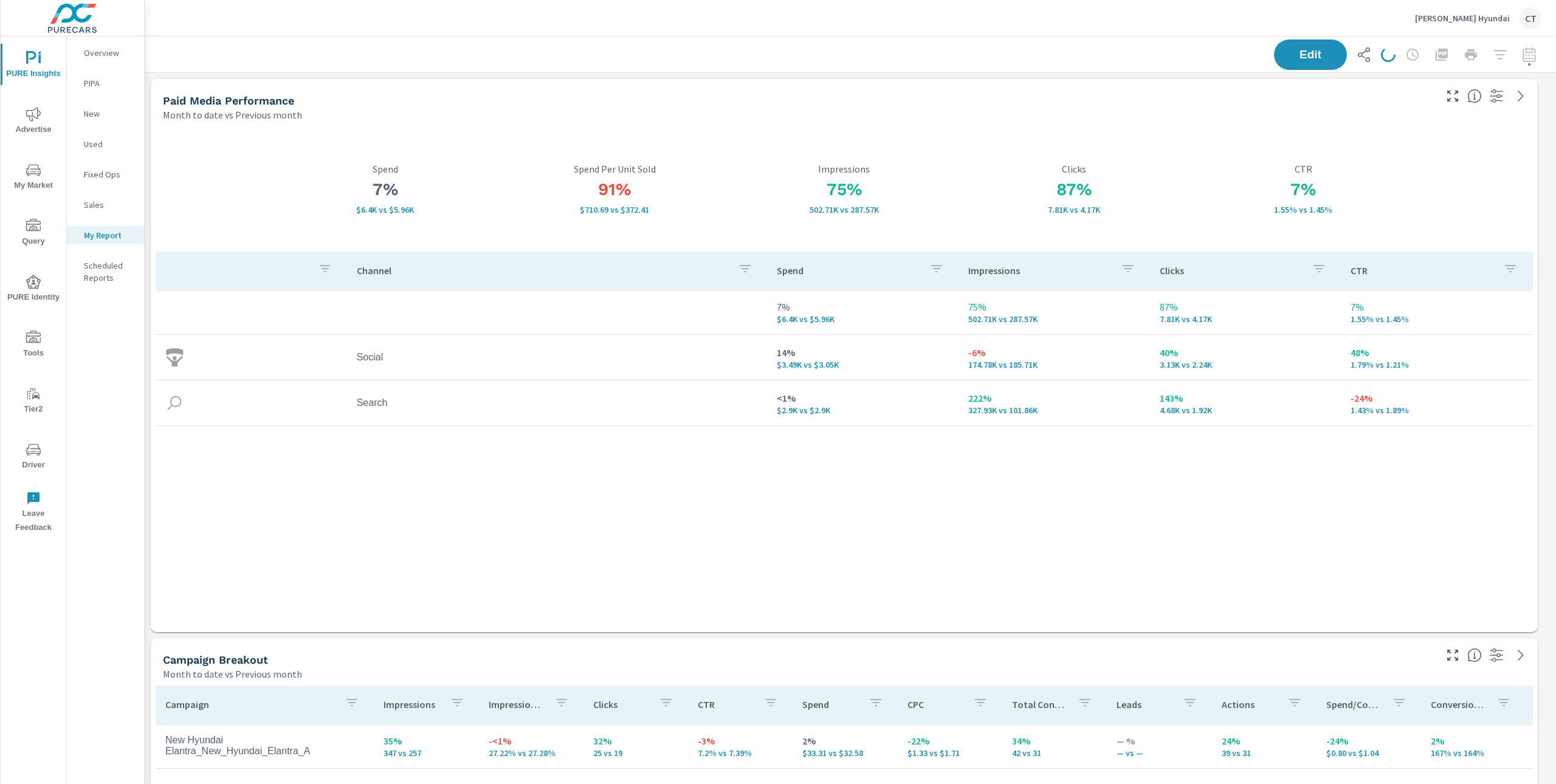
scroll to position [3384, 1425]
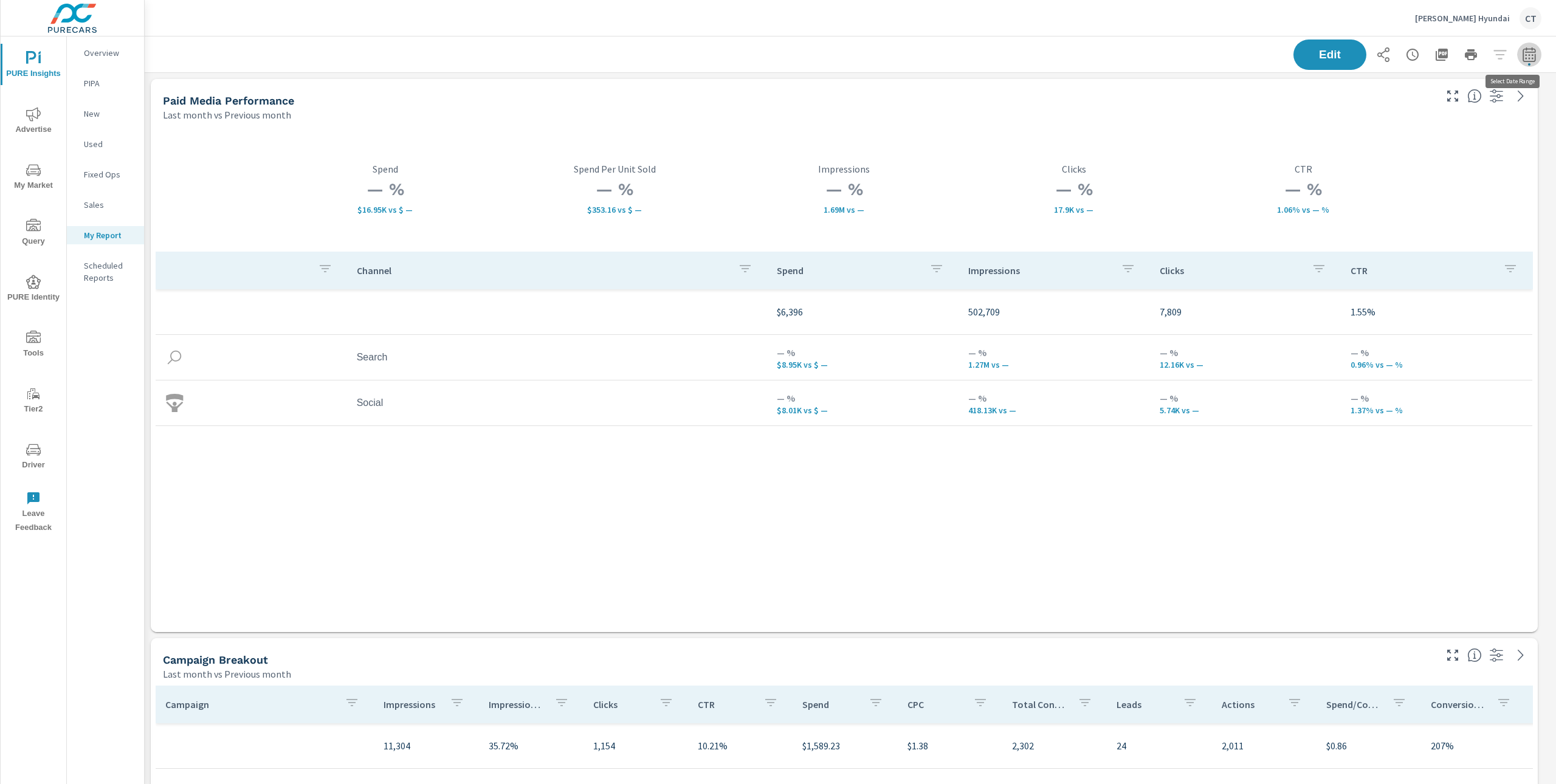
click at [1522, 53] on icon "button" at bounding box center [1529, 54] width 15 height 15
select select "Last month"
select select "Previous month"
click at [1433, 159] on select "Custom Previous period Previous month Previous year" at bounding box center [1420, 159] width 122 height 24
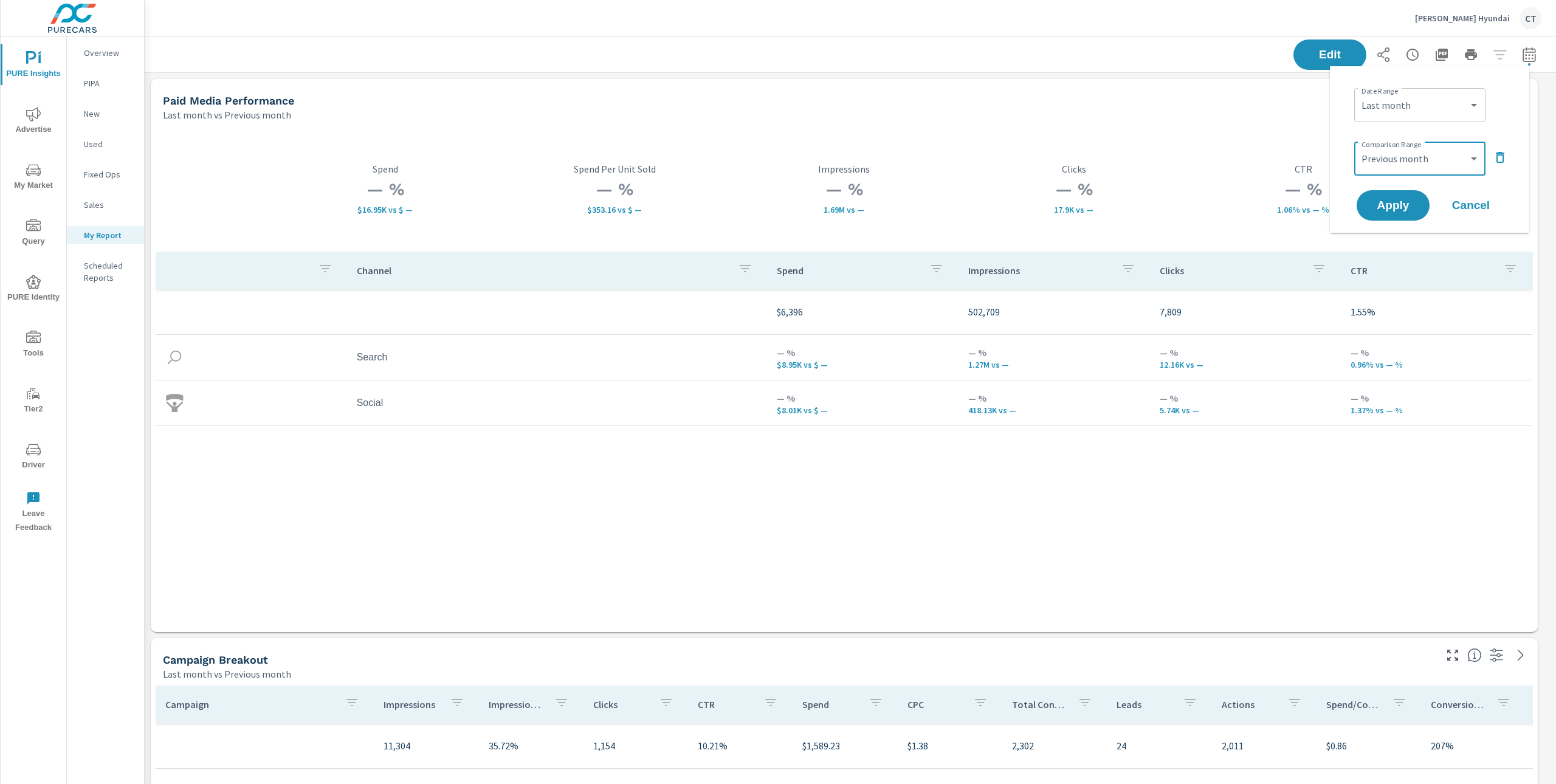
click at [1501, 159] on icon "button" at bounding box center [1500, 158] width 15 height 15
click at [1404, 171] on span "Apply" at bounding box center [1393, 171] width 50 height 12
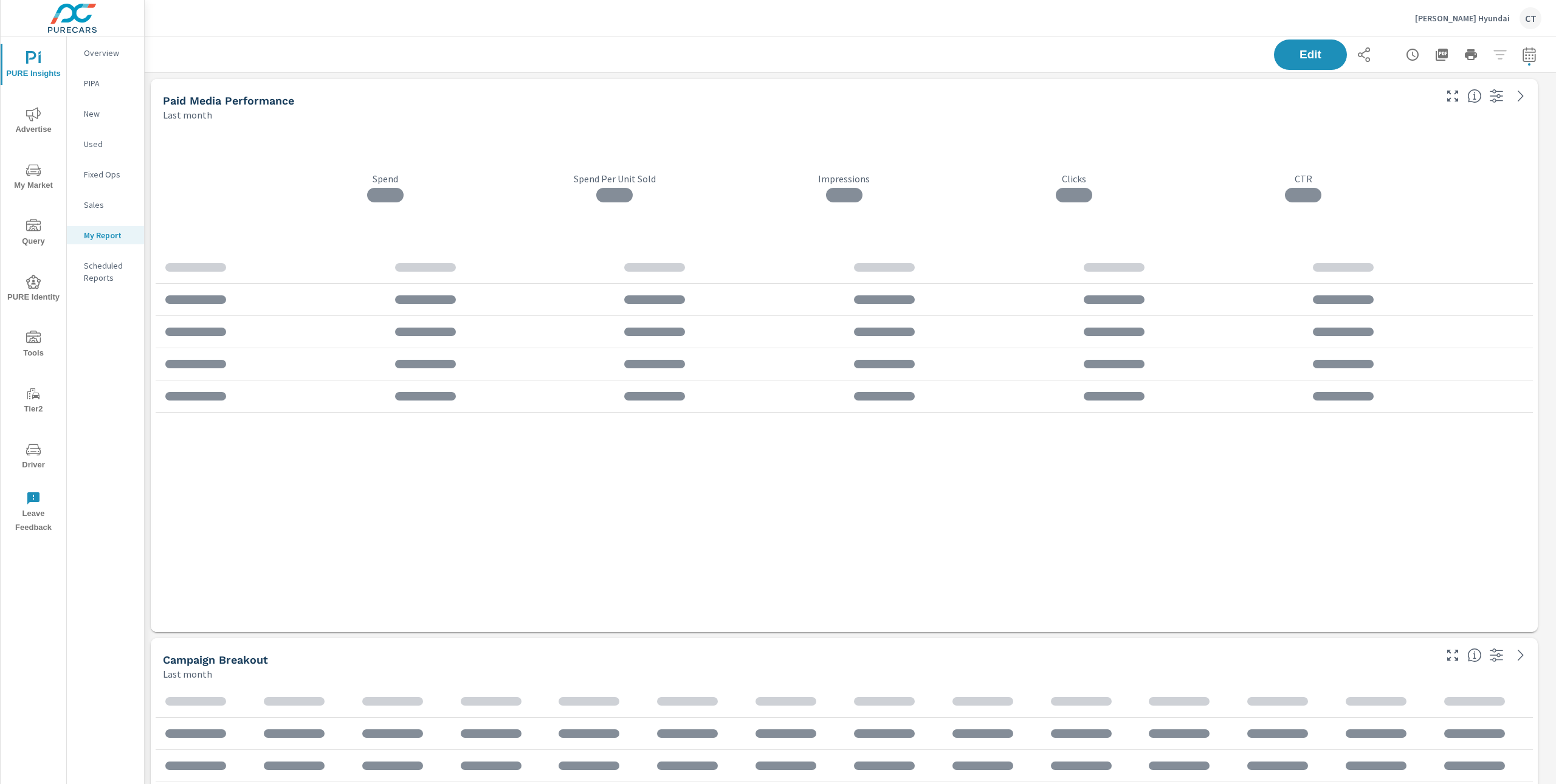
scroll to position [3384, 1425]
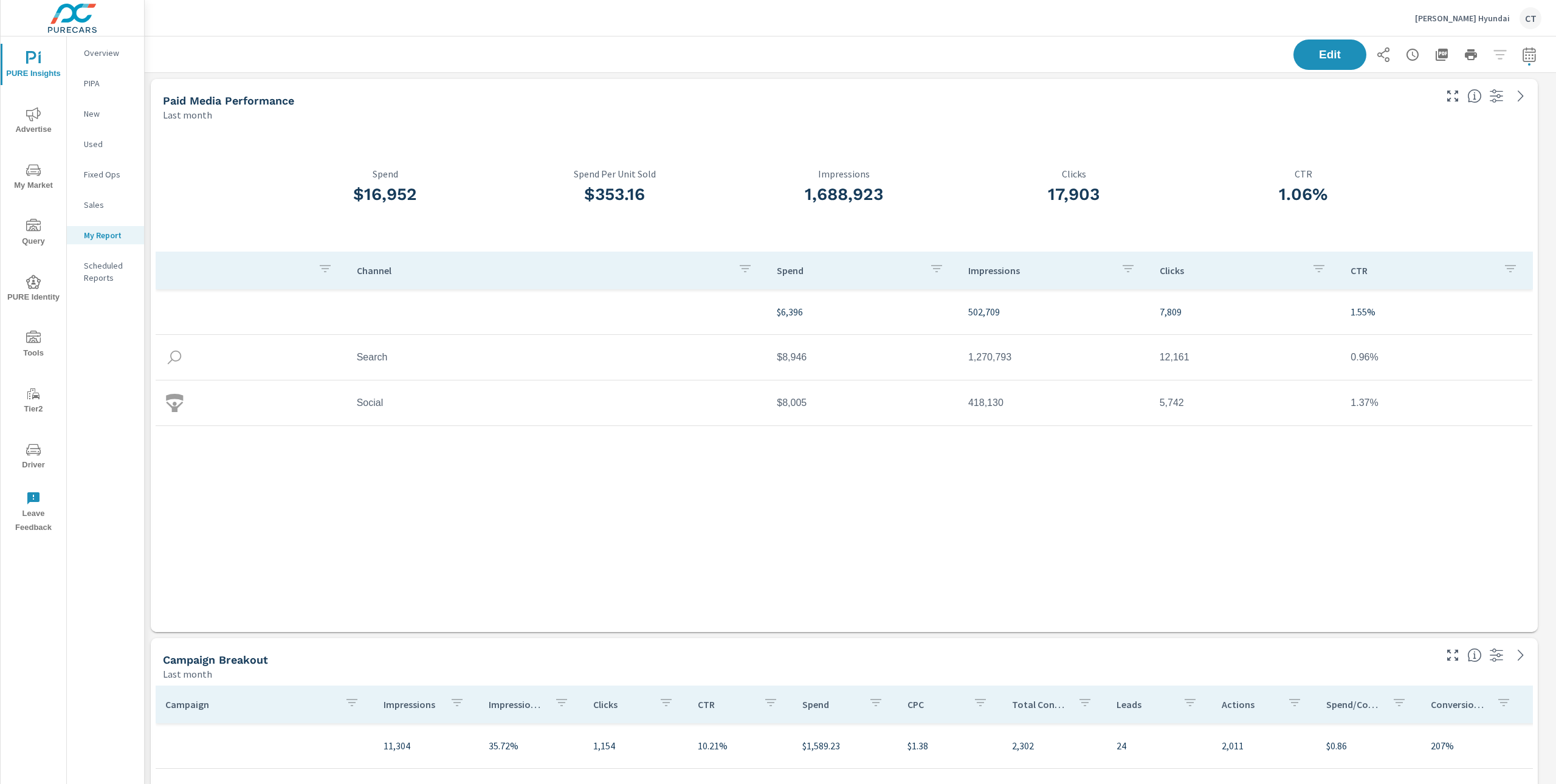
click at [1212, 556] on div "Channel Spend Impressions Clicks CTR $6,396 502,709 7,809 1.55% Search $8,946 1…" at bounding box center [844, 430] width 1377 height 357
click at [1435, 55] on icon "button" at bounding box center [1442, 54] width 15 height 15
click at [1525, 65] on div "Edit" at bounding box center [1416, 55] width 248 height 31
click at [1522, 58] on icon "button" at bounding box center [1529, 54] width 13 height 15
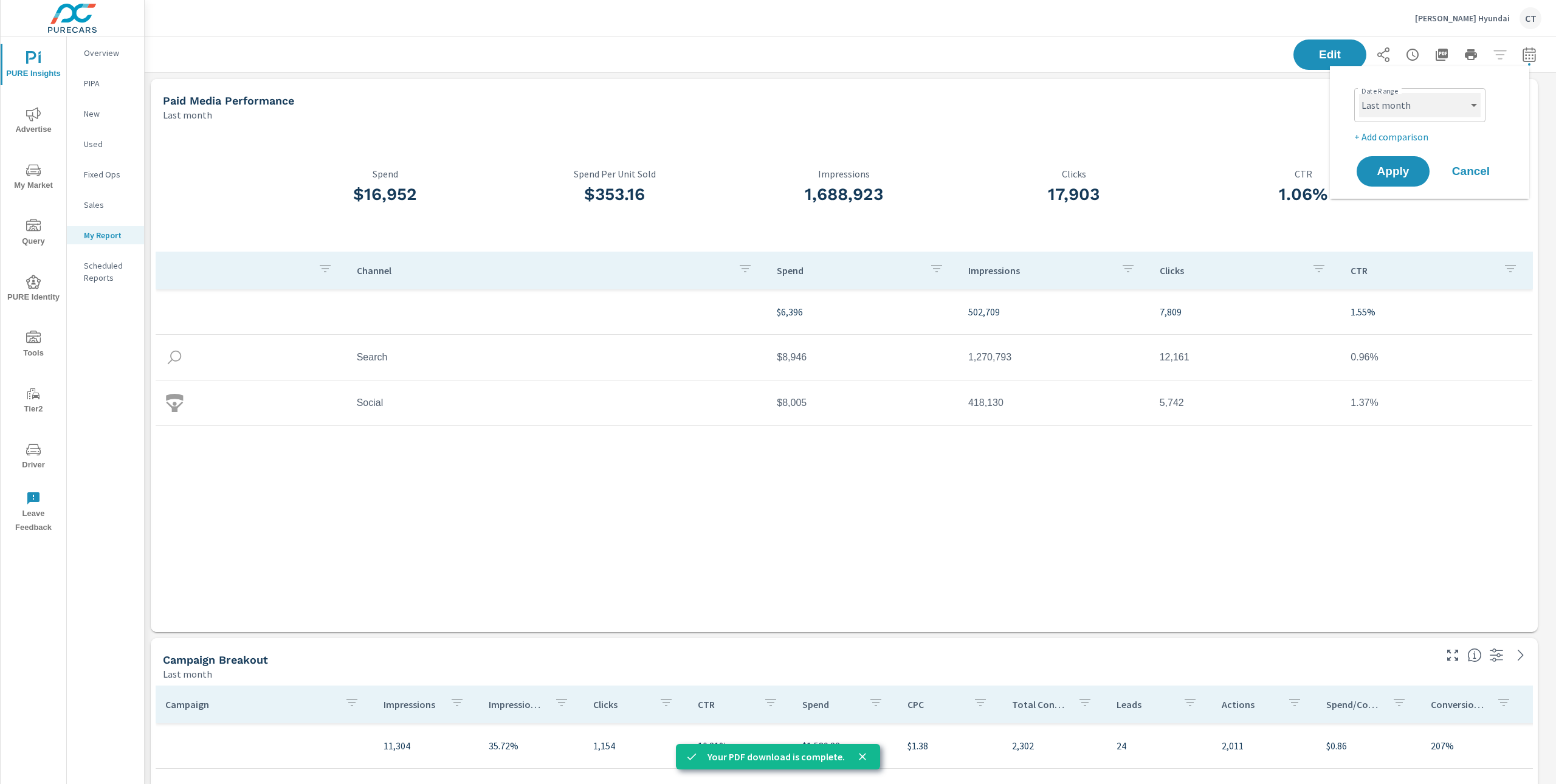
click at [1408, 109] on select "Custom [DATE] Last week Last 7 days Last 14 days Last 30 days Last 45 days Last…" at bounding box center [1420, 105] width 122 height 24
select select "Month to date"
click at [1405, 135] on p "+ Add comparison" at bounding box center [1432, 137] width 156 height 15
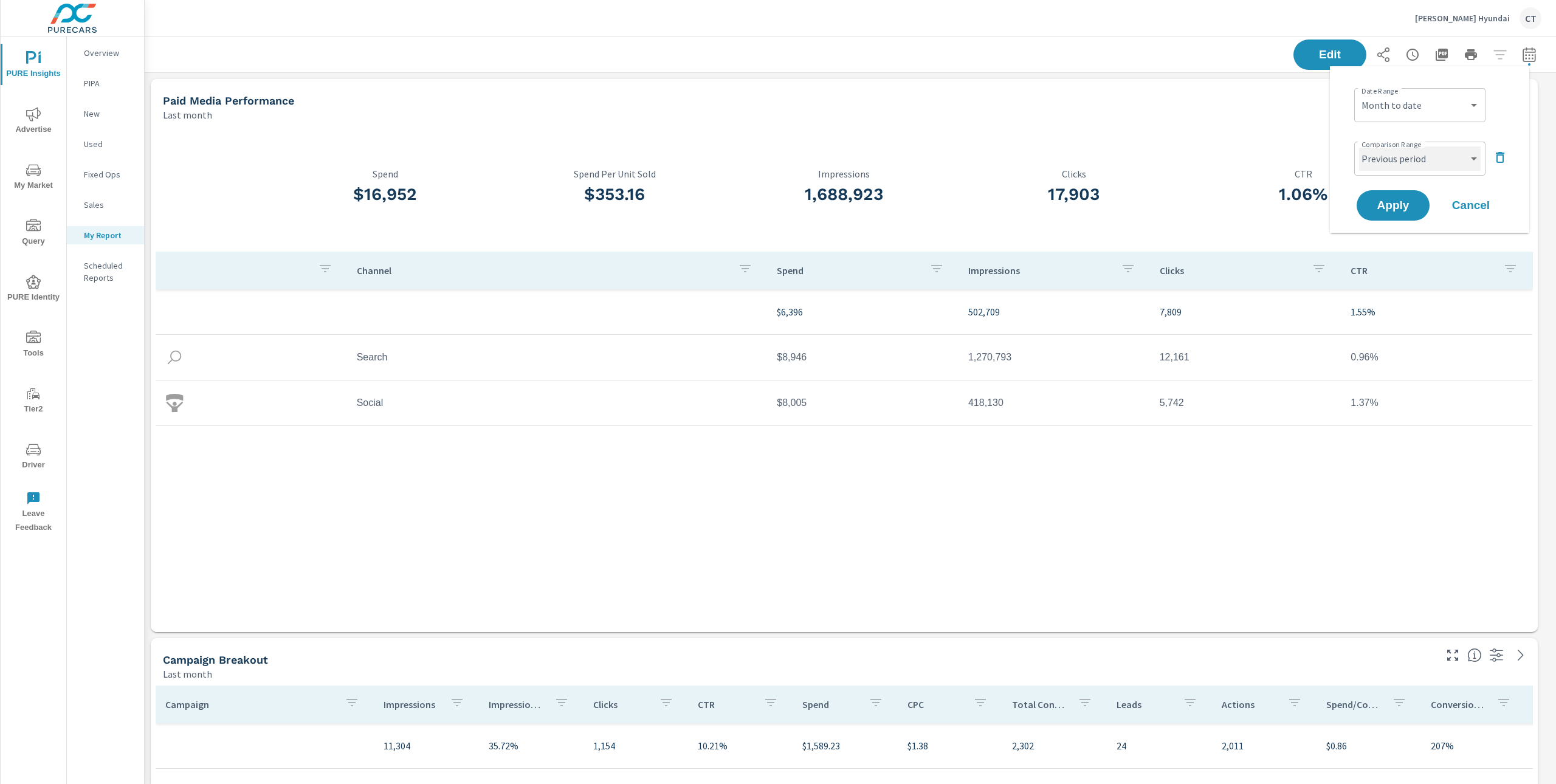
click at [1428, 149] on select "Custom Previous period Previous month Previous year" at bounding box center [1420, 159] width 122 height 24
select select "Previous month"
click at [1396, 199] on span "Apply" at bounding box center [1393, 205] width 50 height 12
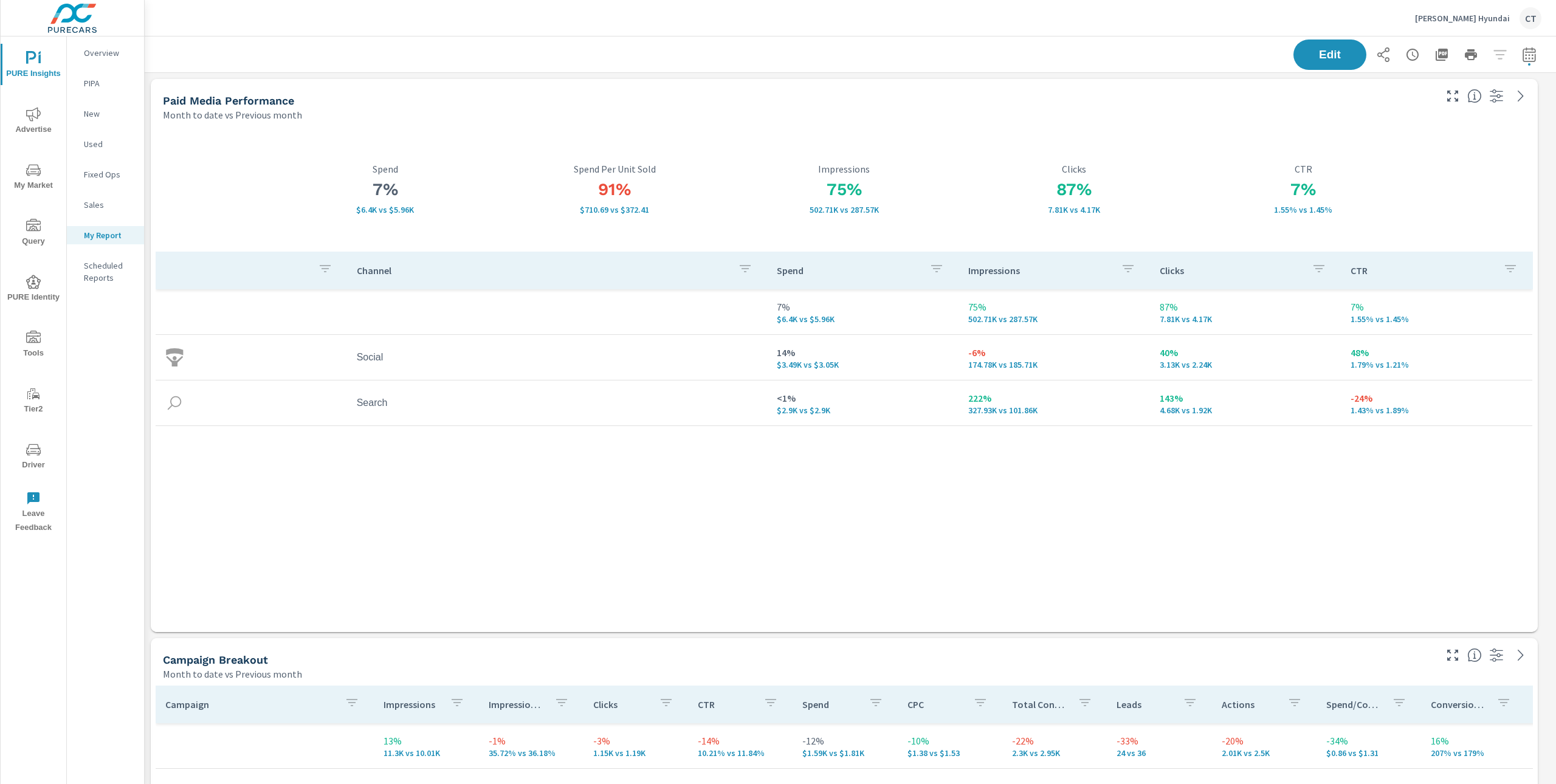
click at [1205, 549] on div "Channel Spend Impressions Clicks CTR 7% $6.4K vs $5.96K 75% 502.71K vs 287.57K …" at bounding box center [844, 430] width 1377 height 357
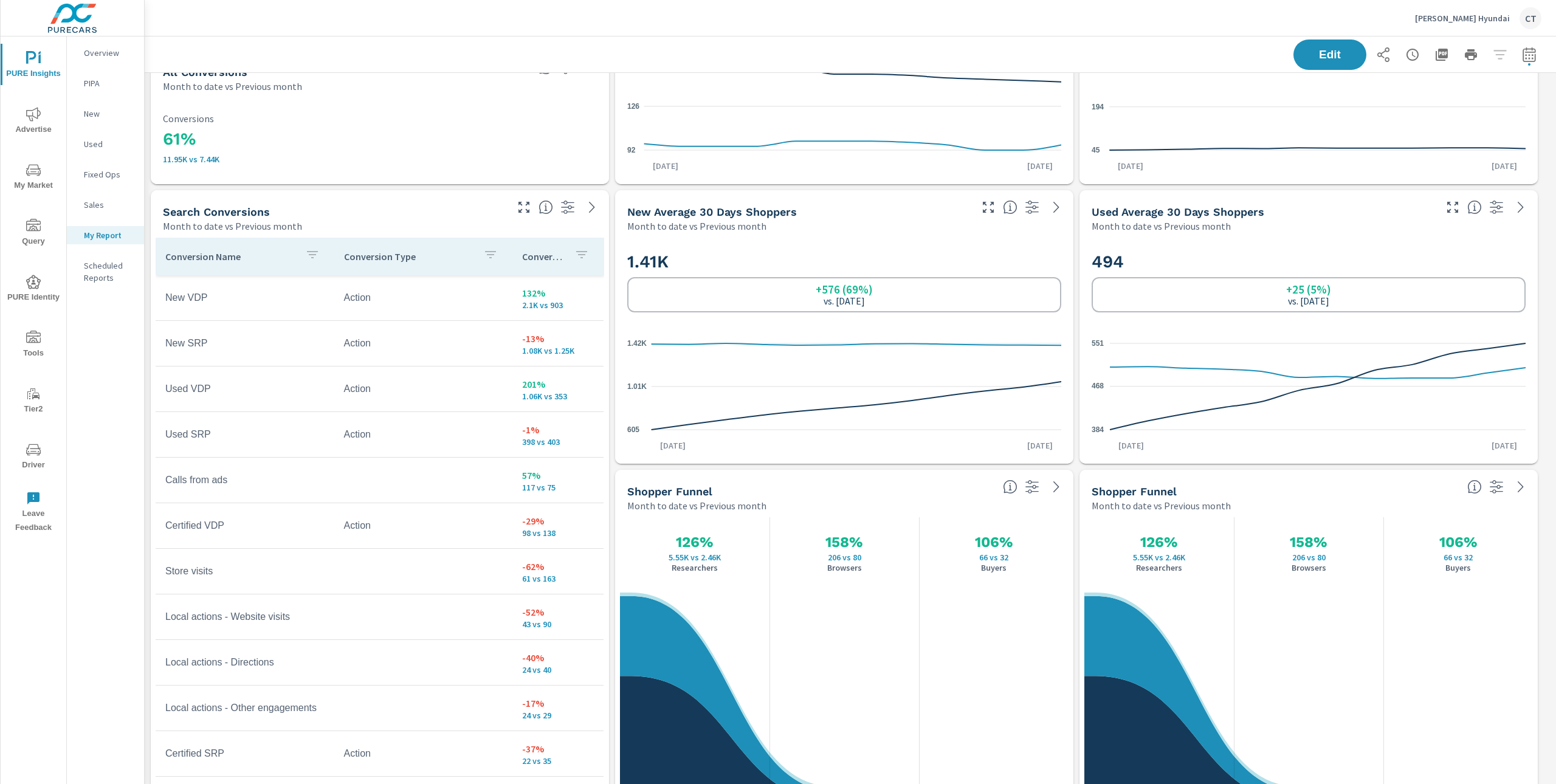
scroll to position [2388, 0]
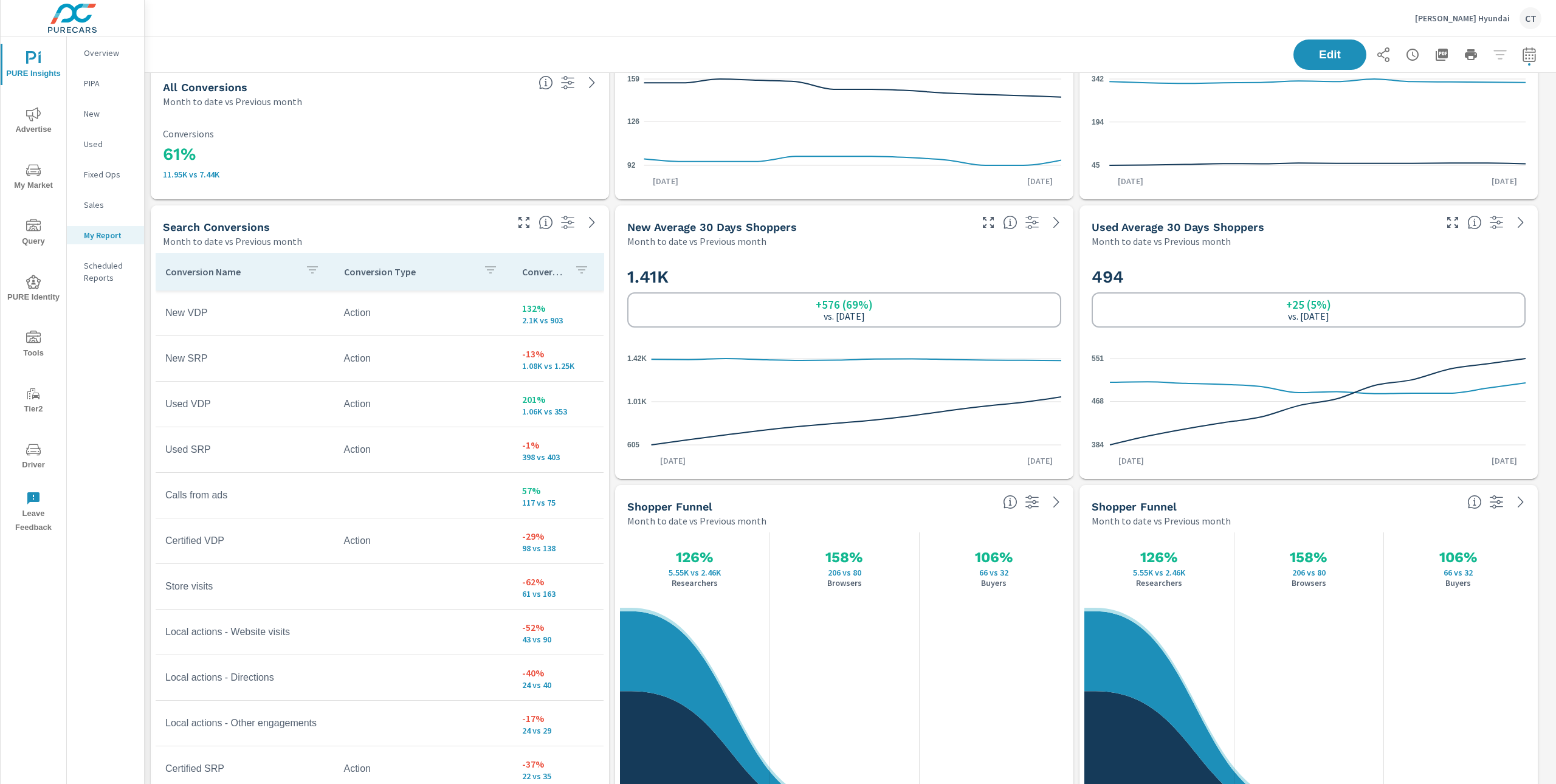
click at [131, 642] on div "Overview PIPA New Used Fixed Ops Sales My Report Scheduled Reports" at bounding box center [105, 410] width 77 height 747
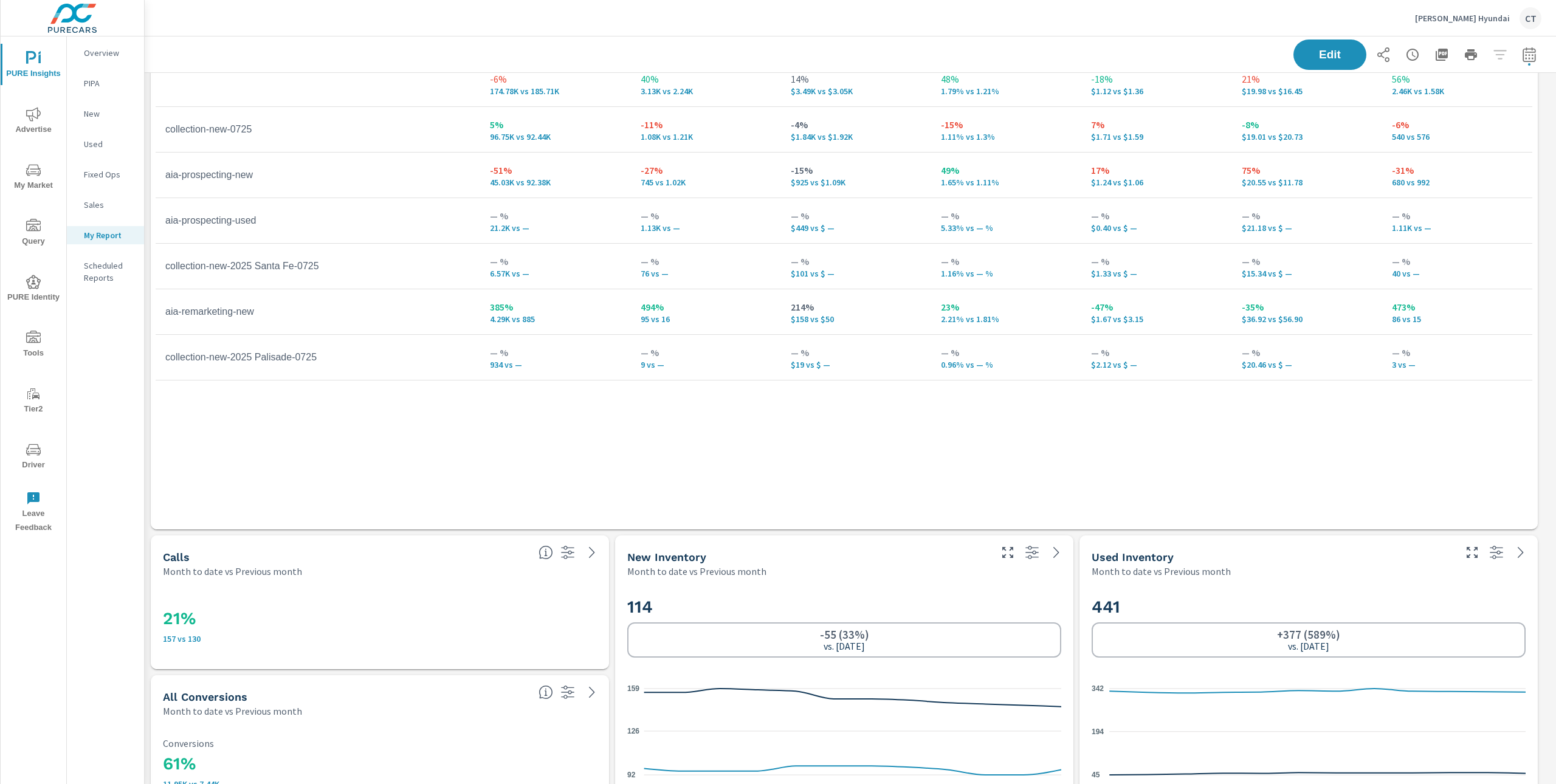
click at [817, 465] on div "Campaign Impressions Clicks Spend CTR CPC CPM Page/Post Action -6% 174.78K vs 1…" at bounding box center [844, 265] width 1377 height 482
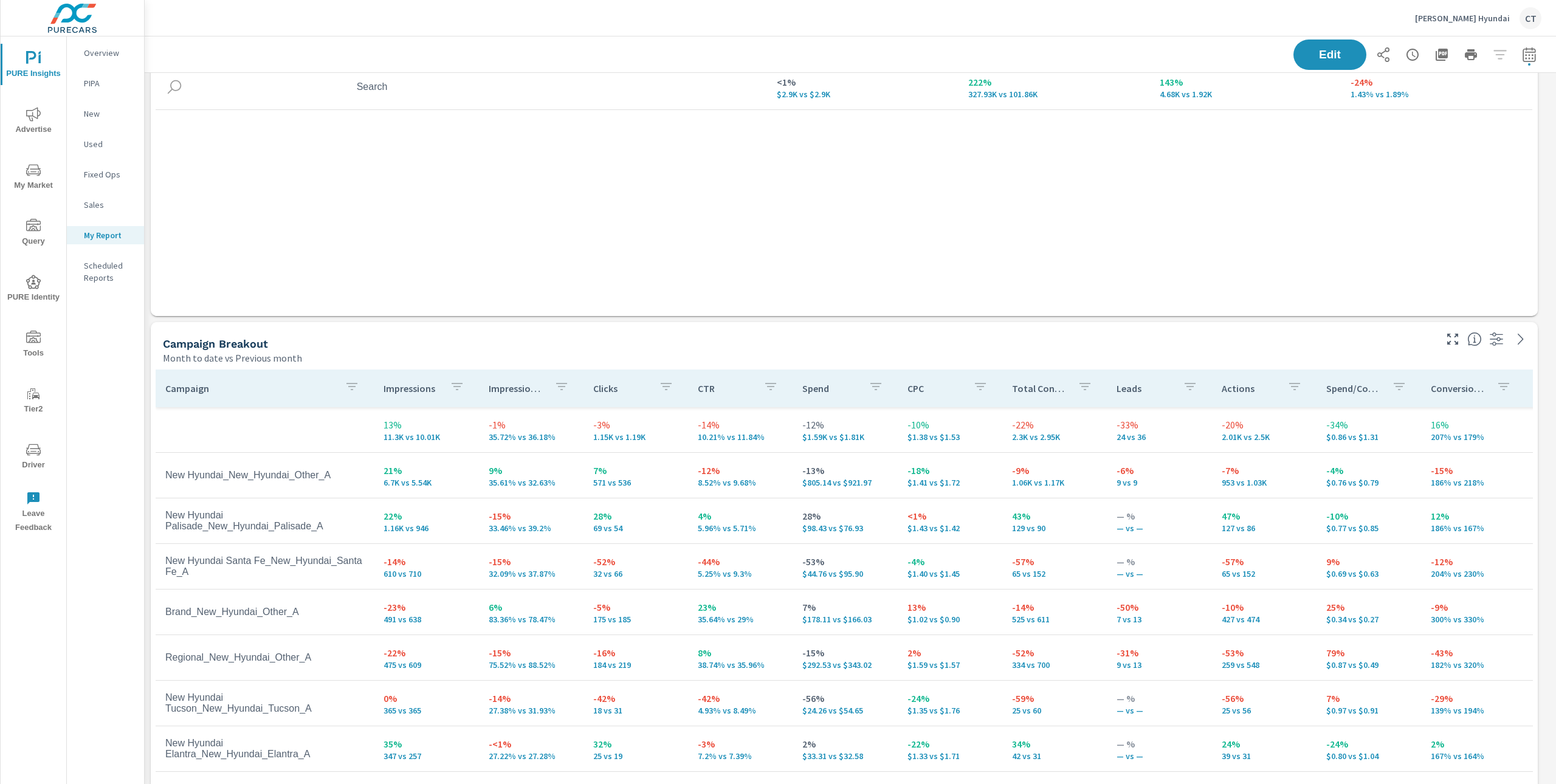
scroll to position [460, 0]
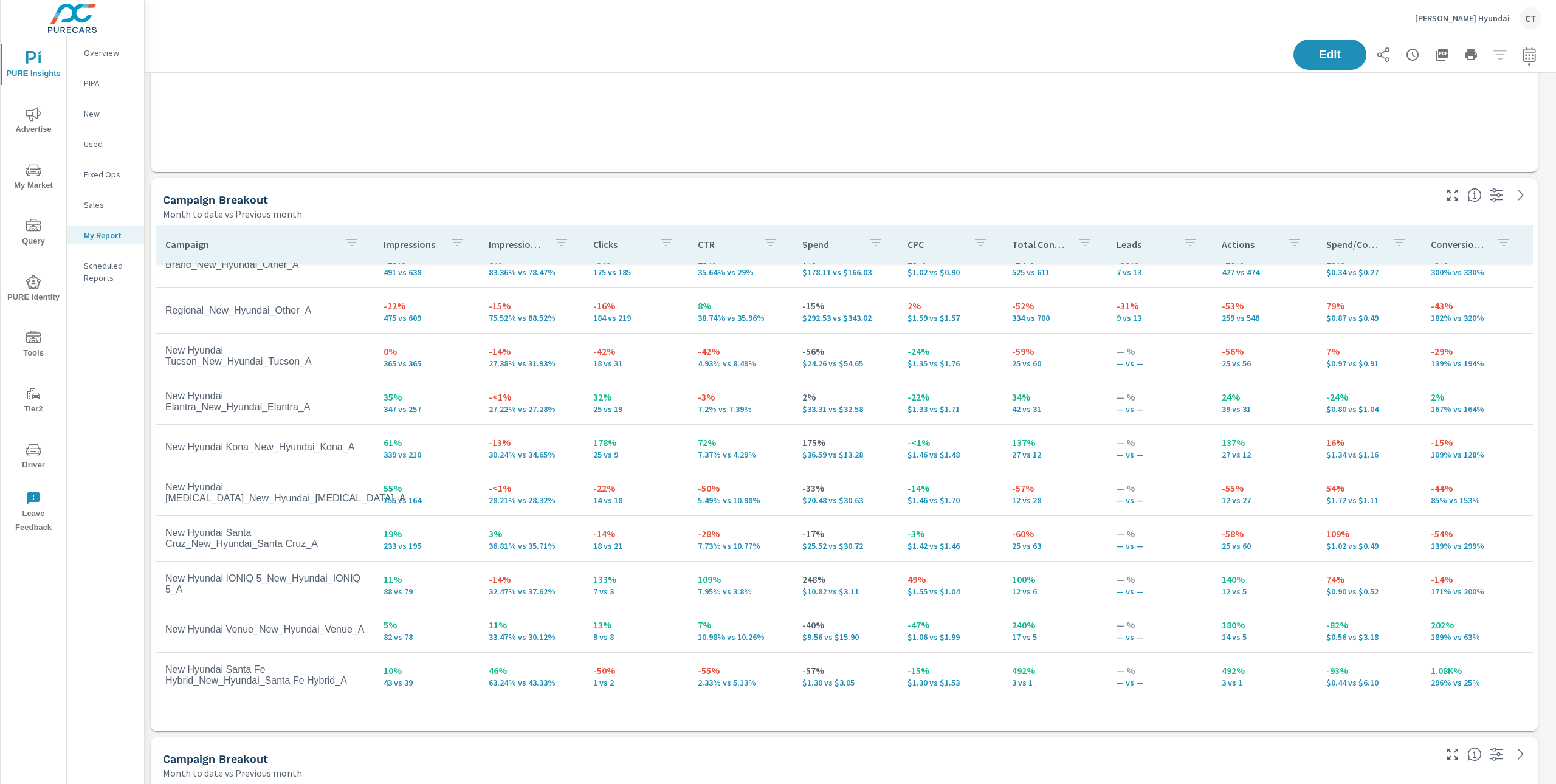
scroll to position [213, 0]
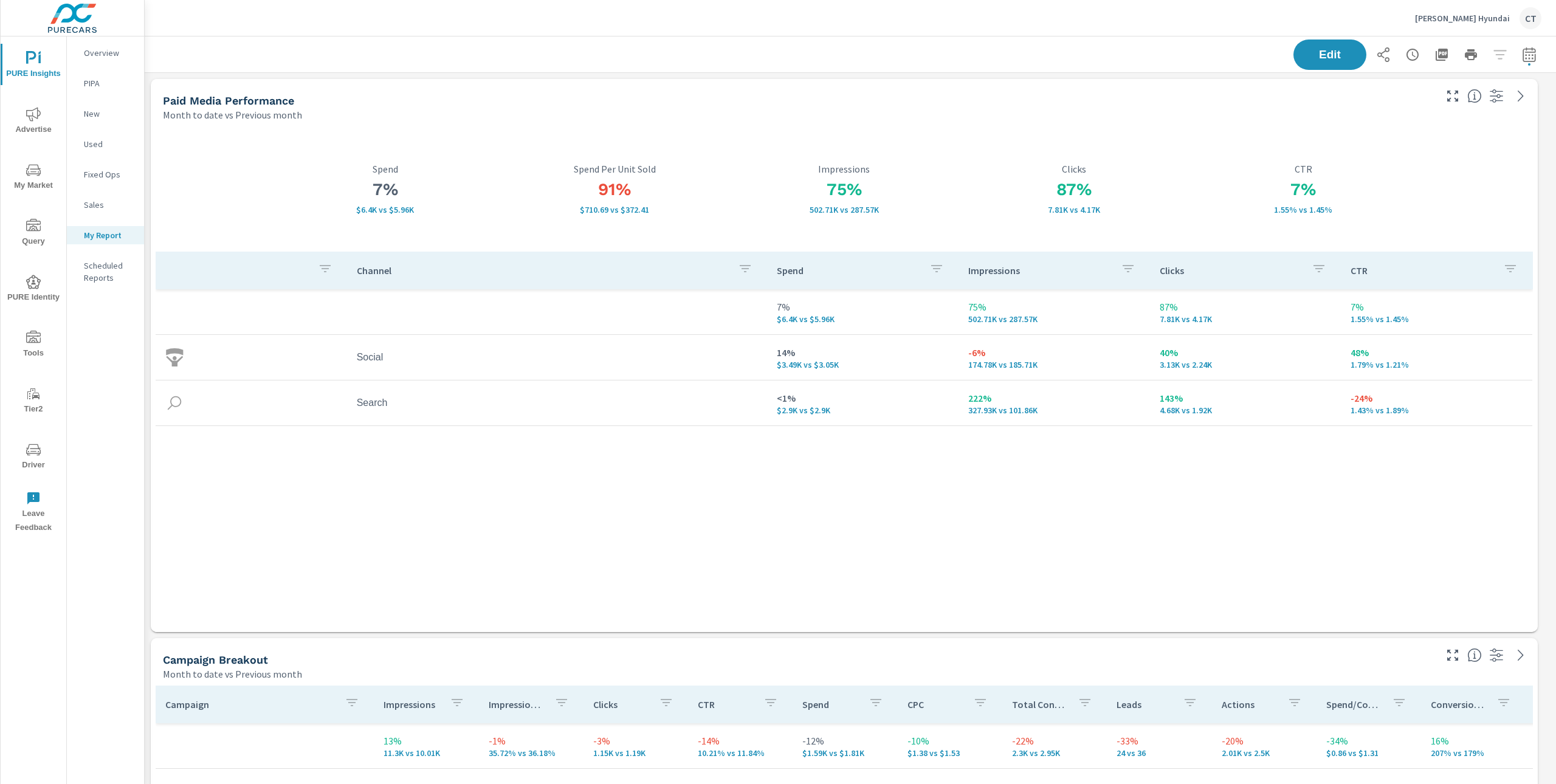
scroll to position [3384, 1425]
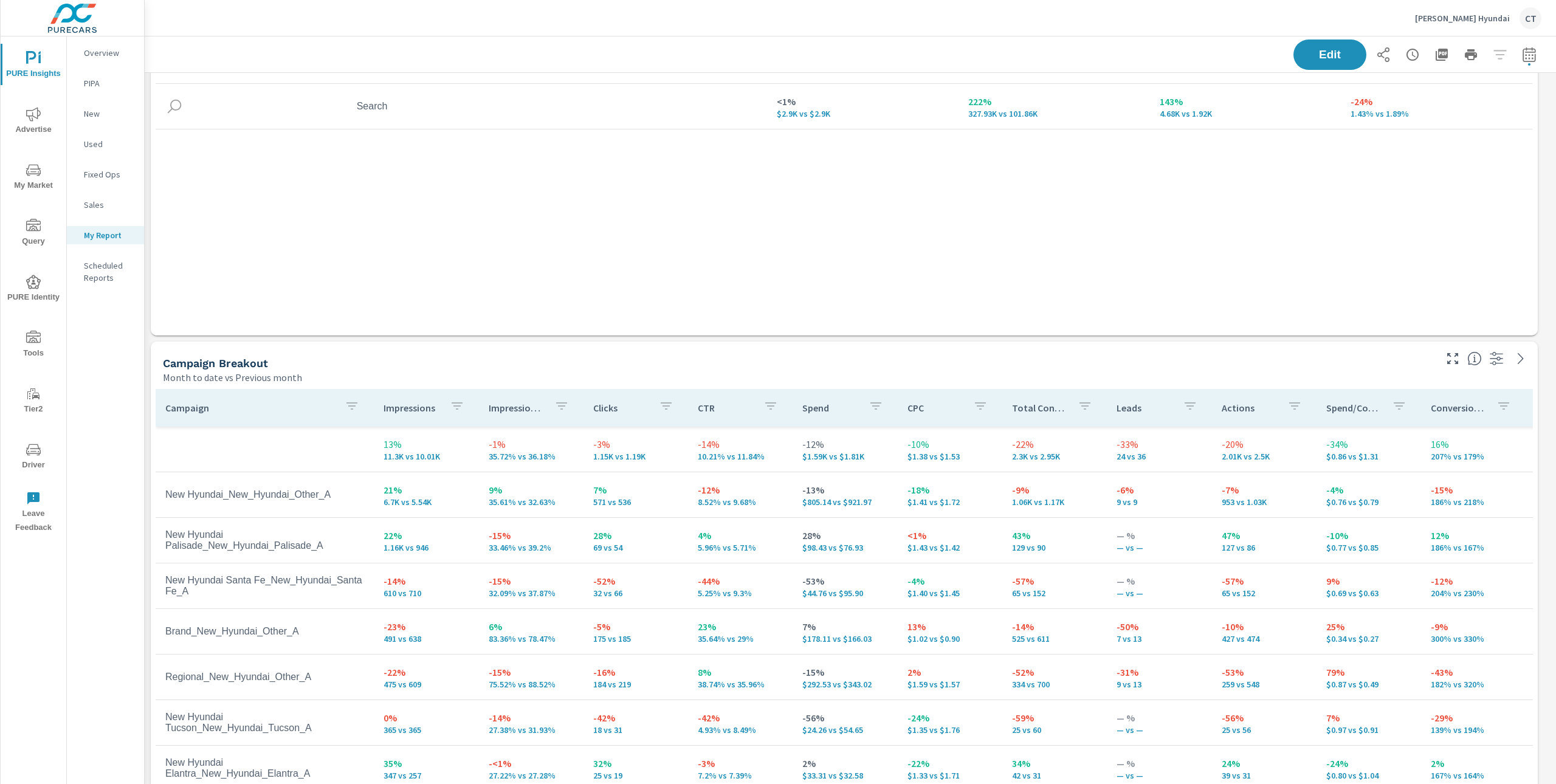
click at [627, 220] on div "Channel Spend Impressions Clicks CTR 7% $6.4K vs $5.96K 75% 502.71K vs 287.57K …" at bounding box center [844, 133] width 1377 height 357
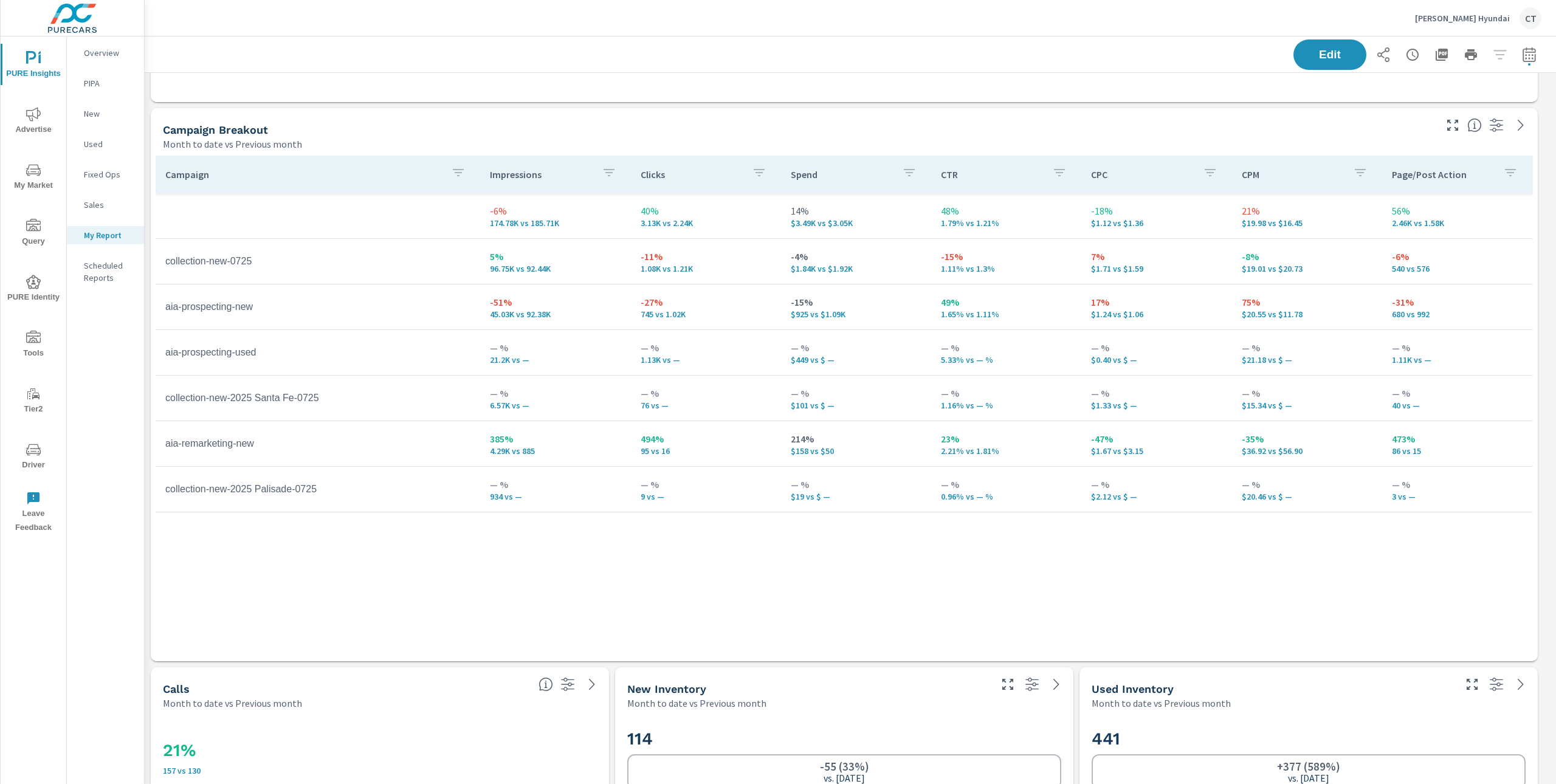
scroll to position [1649, 0]
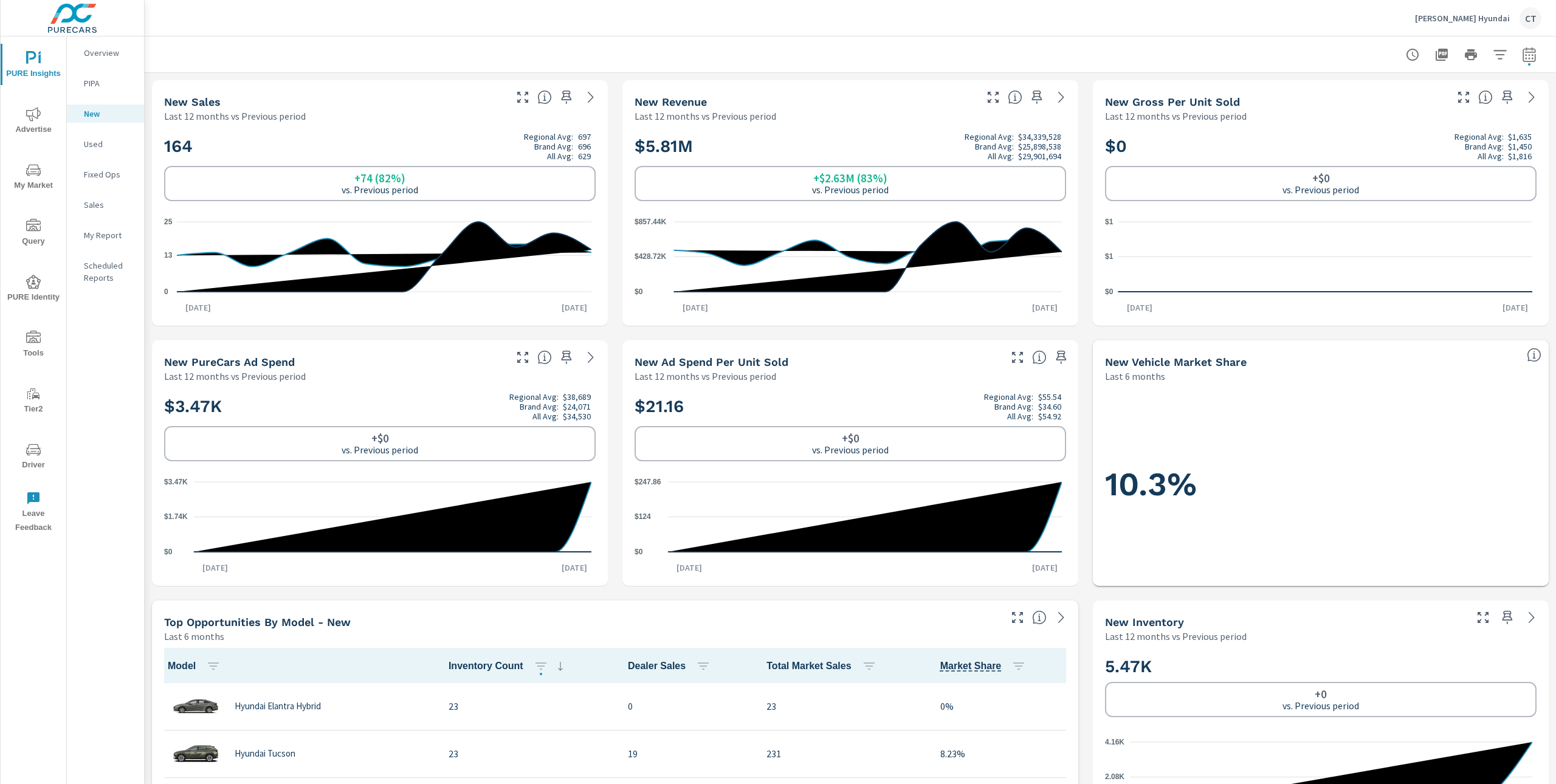
scroll to position [1, 0]
click at [589, 242] on icon "0 13 25" at bounding box center [377, 256] width 427 height 90
click at [561, 284] on icon "0 13 25" at bounding box center [377, 256] width 427 height 90
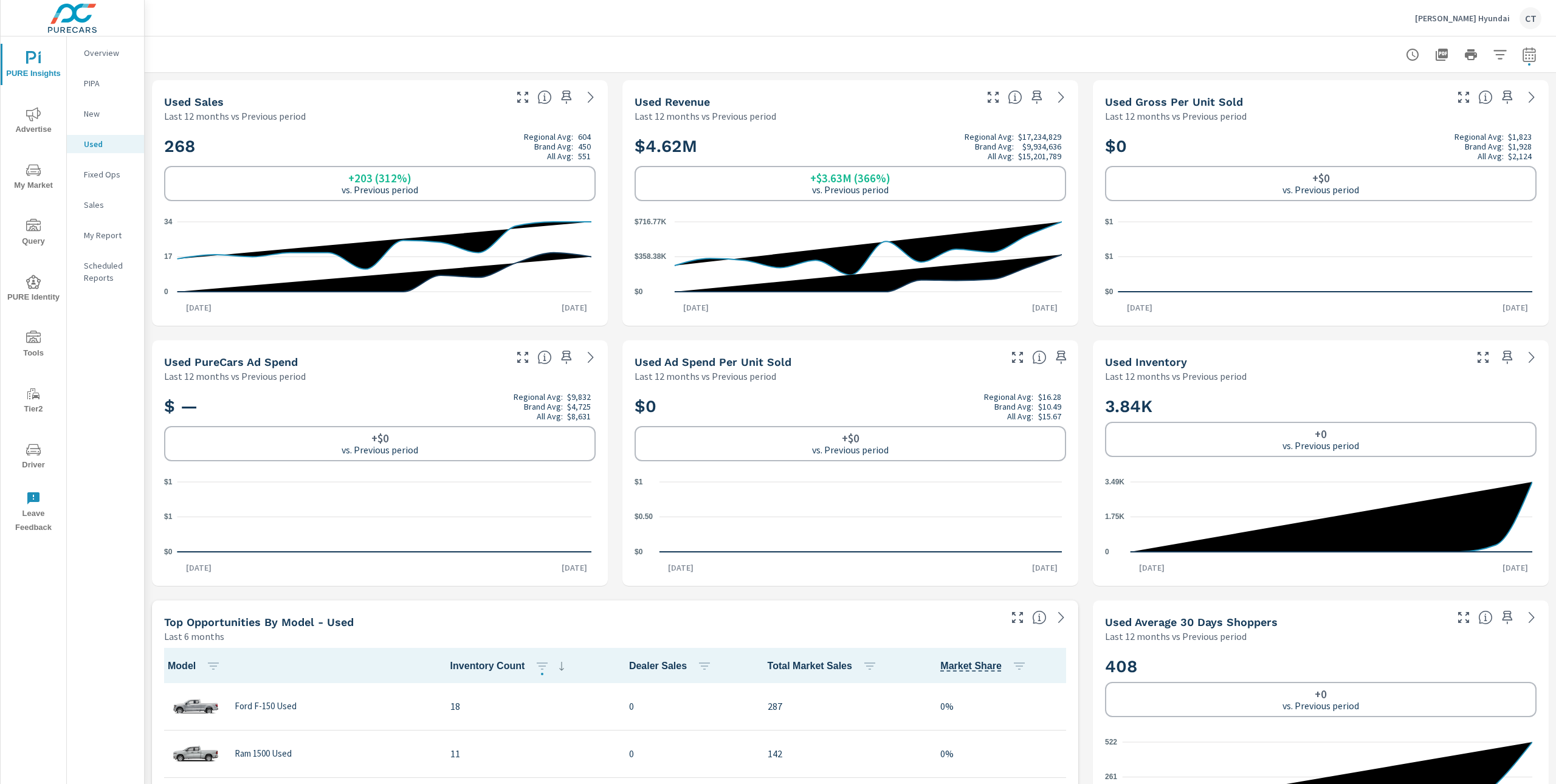
scroll to position [1, 0]
click at [578, 253] on icon "0 17 34" at bounding box center [377, 256] width 427 height 90
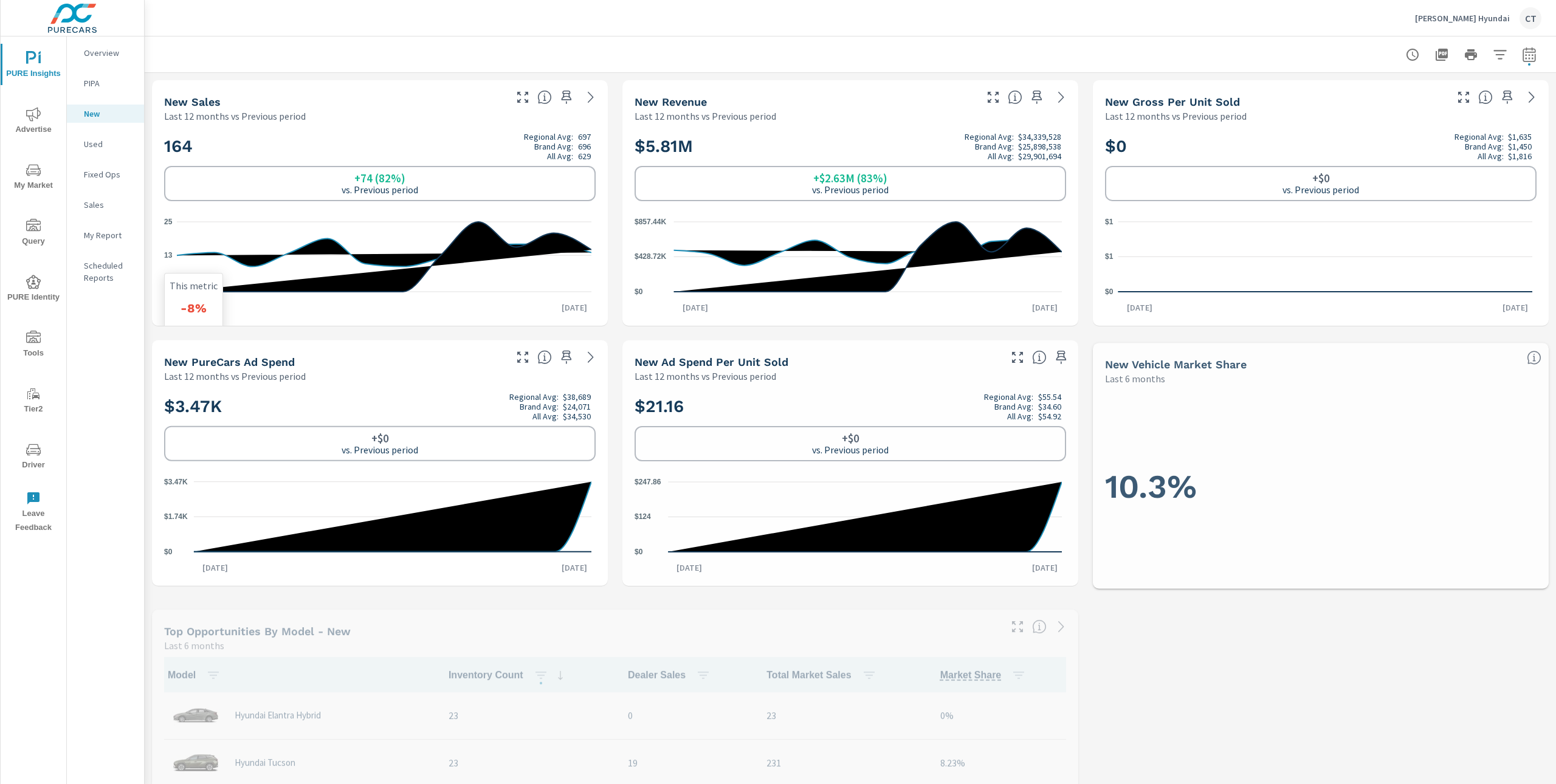
scroll to position [1, 0]
